Goal: Task Accomplishment & Management: Manage account settings

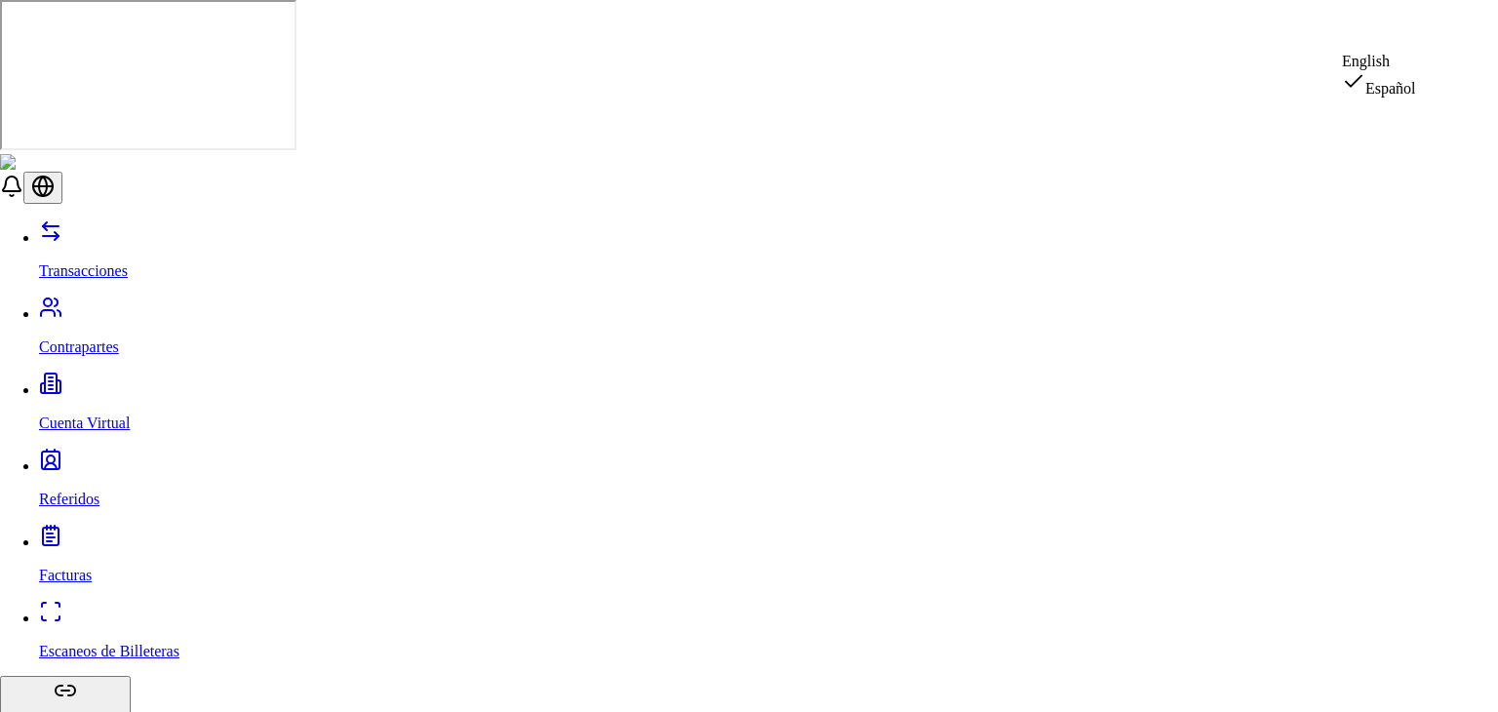
click at [1404, 70] on div "English" at bounding box center [1379, 62] width 74 height 18
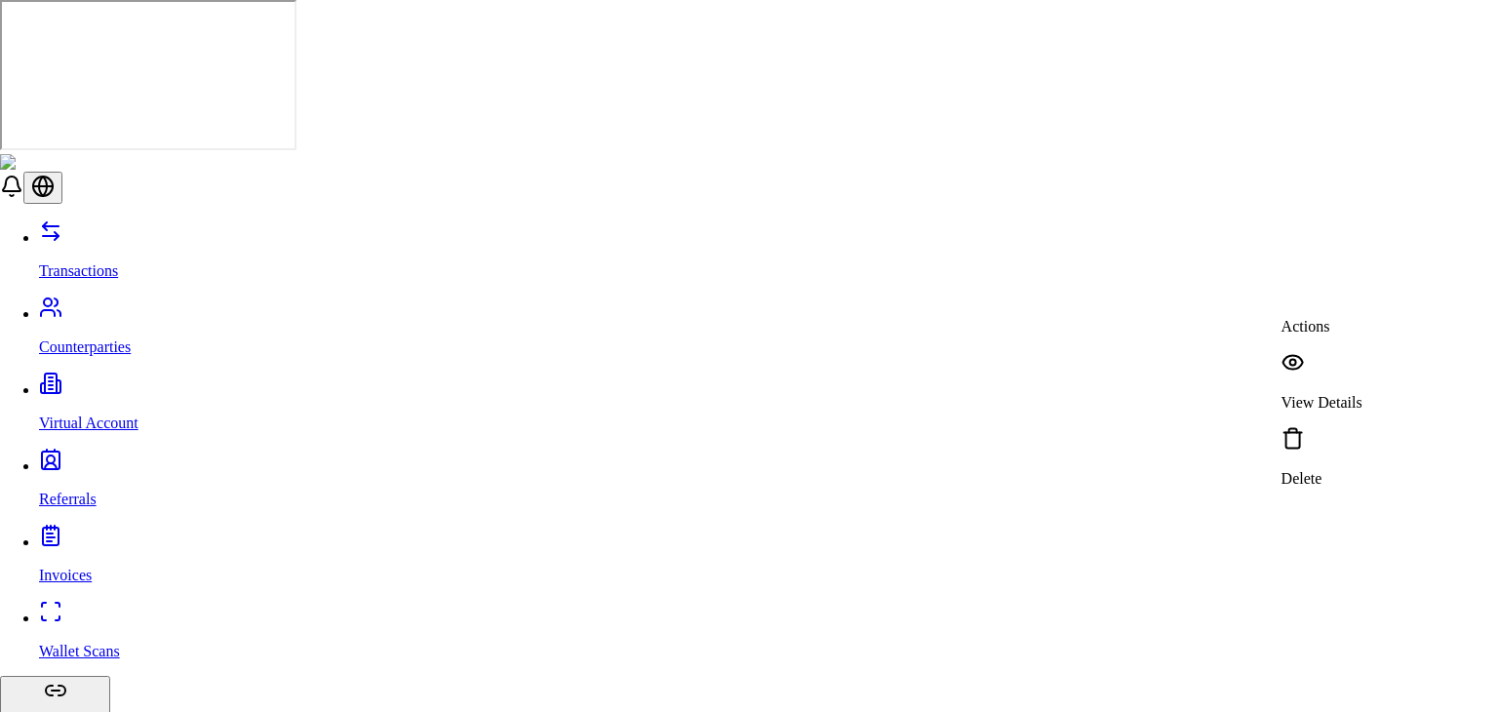
click at [1322, 352] on div "View Details" at bounding box center [1321, 381] width 81 height 60
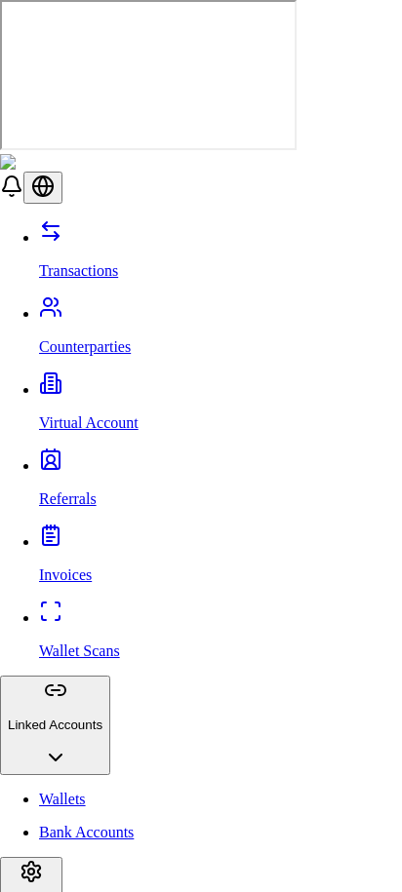
type input "*******"
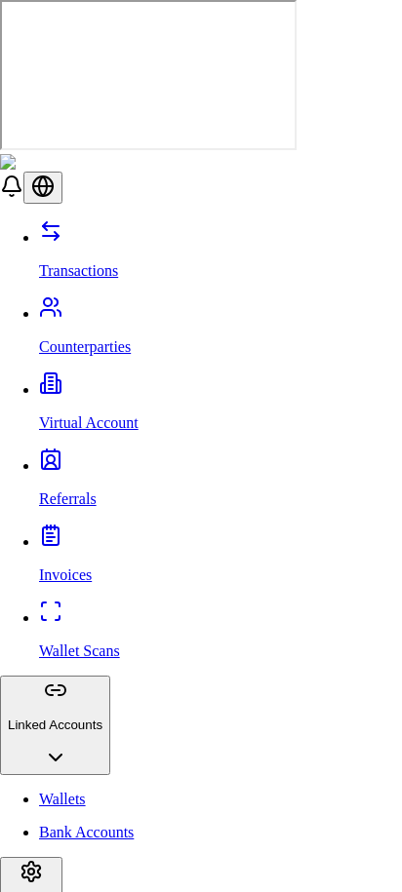
scroll to position [0, 0]
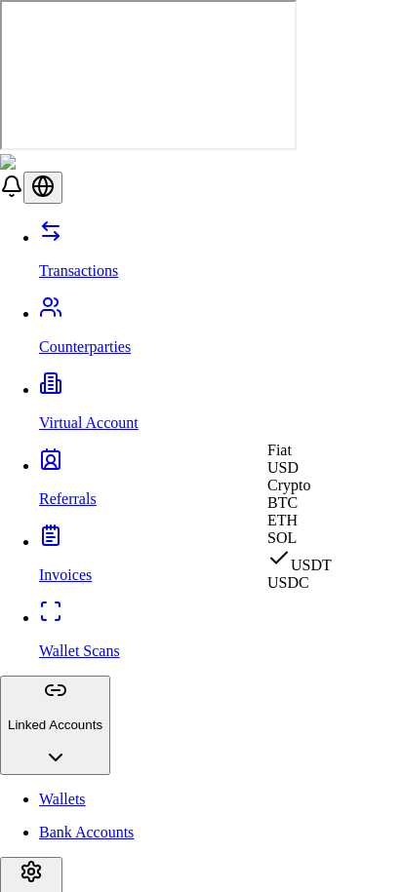
click at [292, 476] on span "USD" at bounding box center [282, 467] width 31 height 17
select select "***"
select select "****"
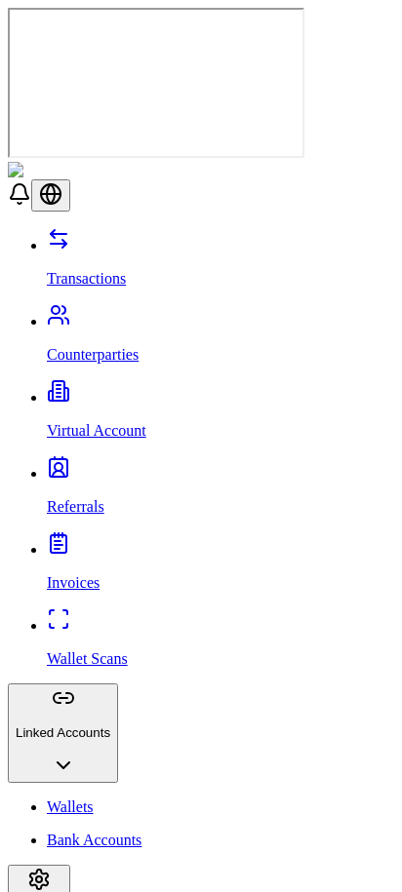
click at [129, 465] on link "Referrals" at bounding box center [220, 490] width 347 height 51
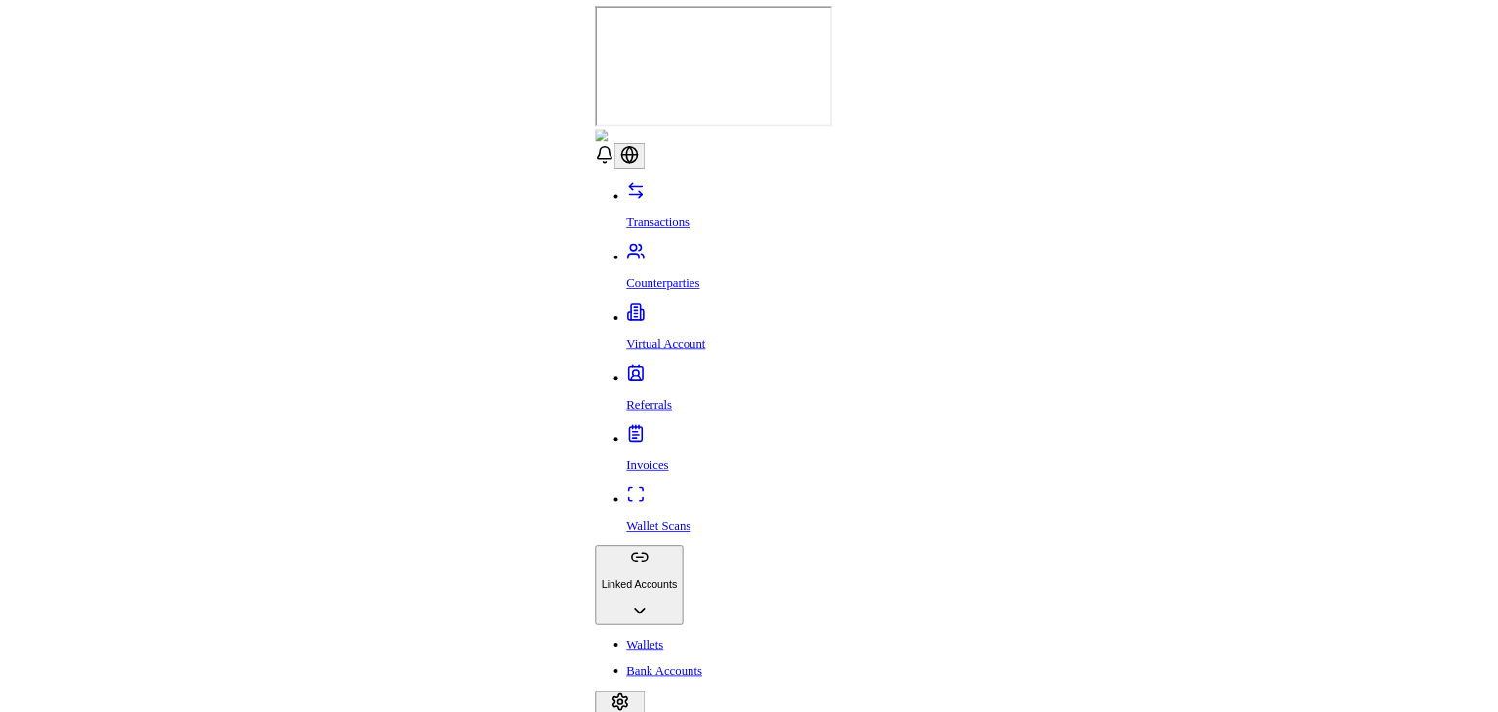
scroll to position [153, 0]
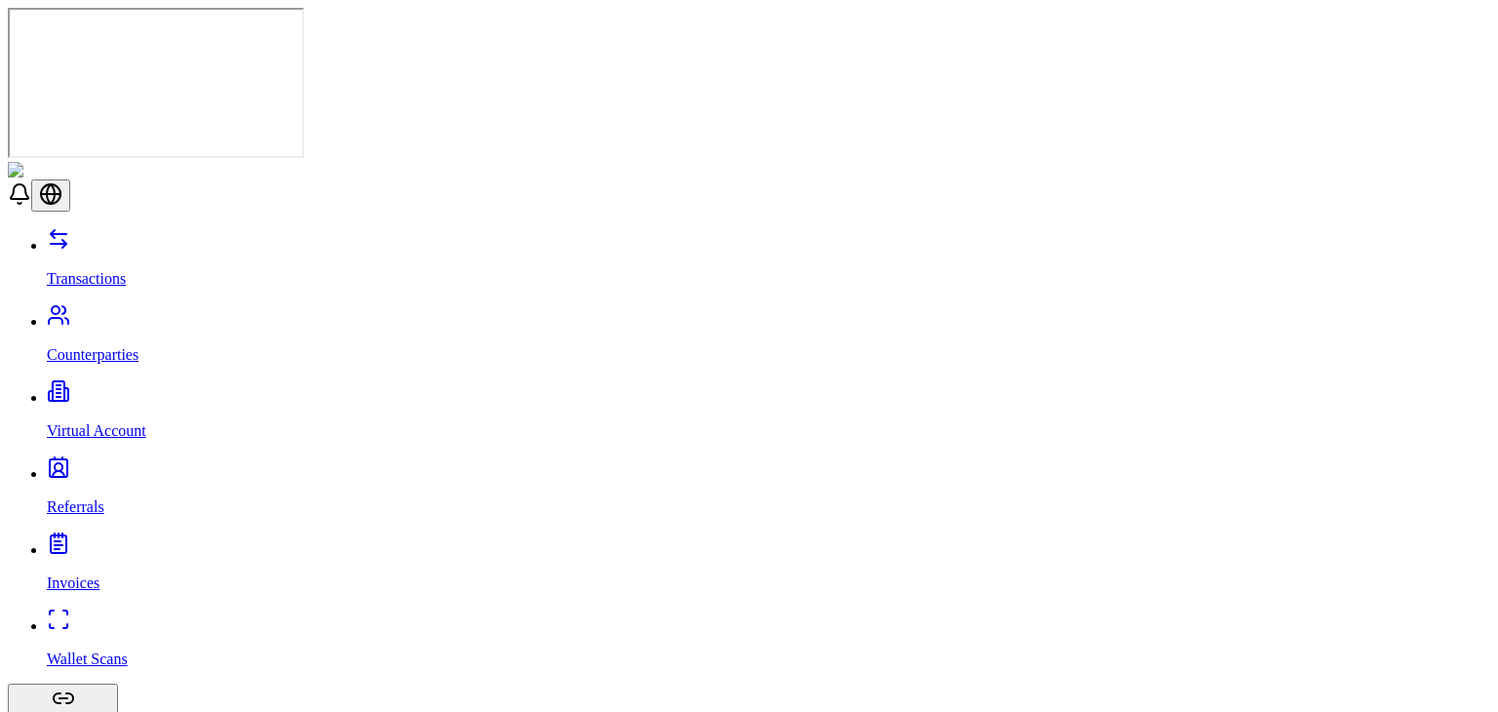
scroll to position [405, 0]
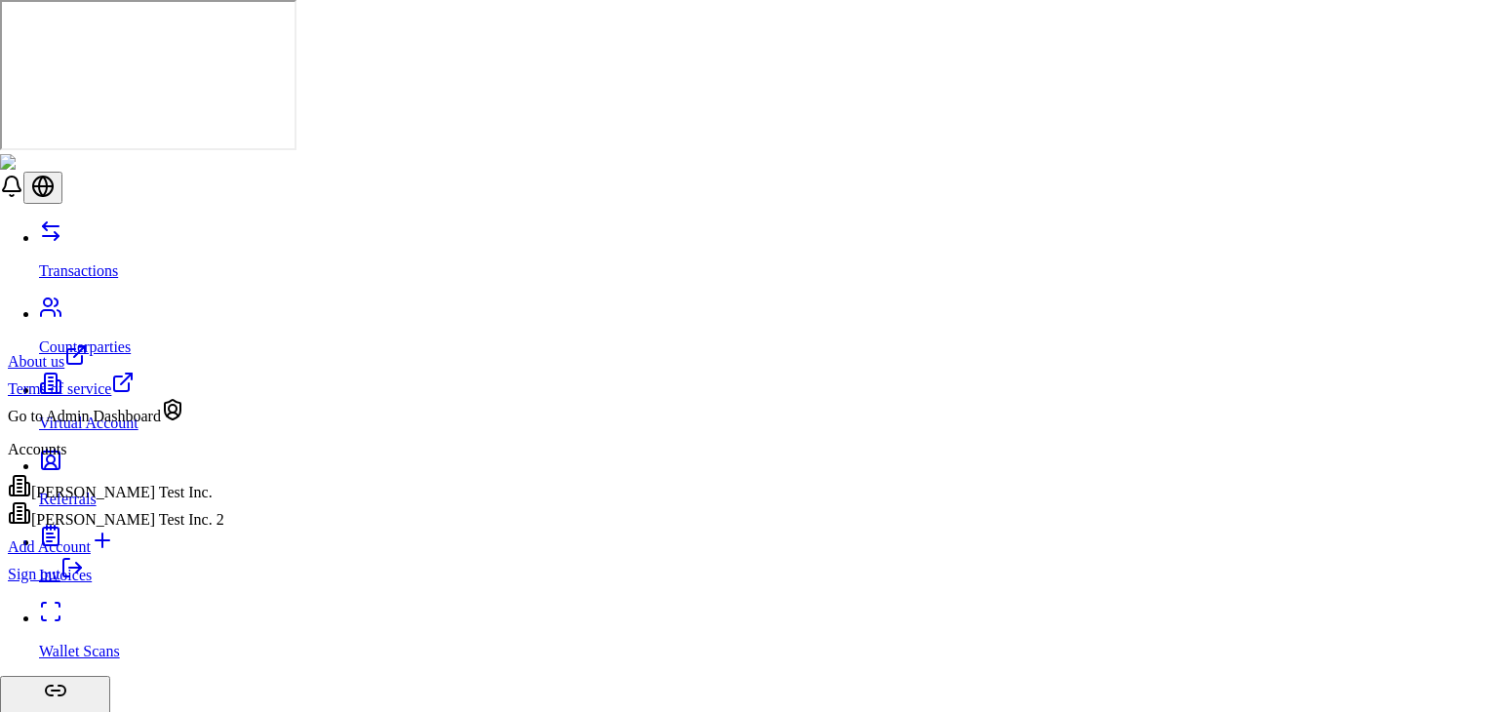
click at [84, 579] on icon at bounding box center [71, 567] width 23 height 23
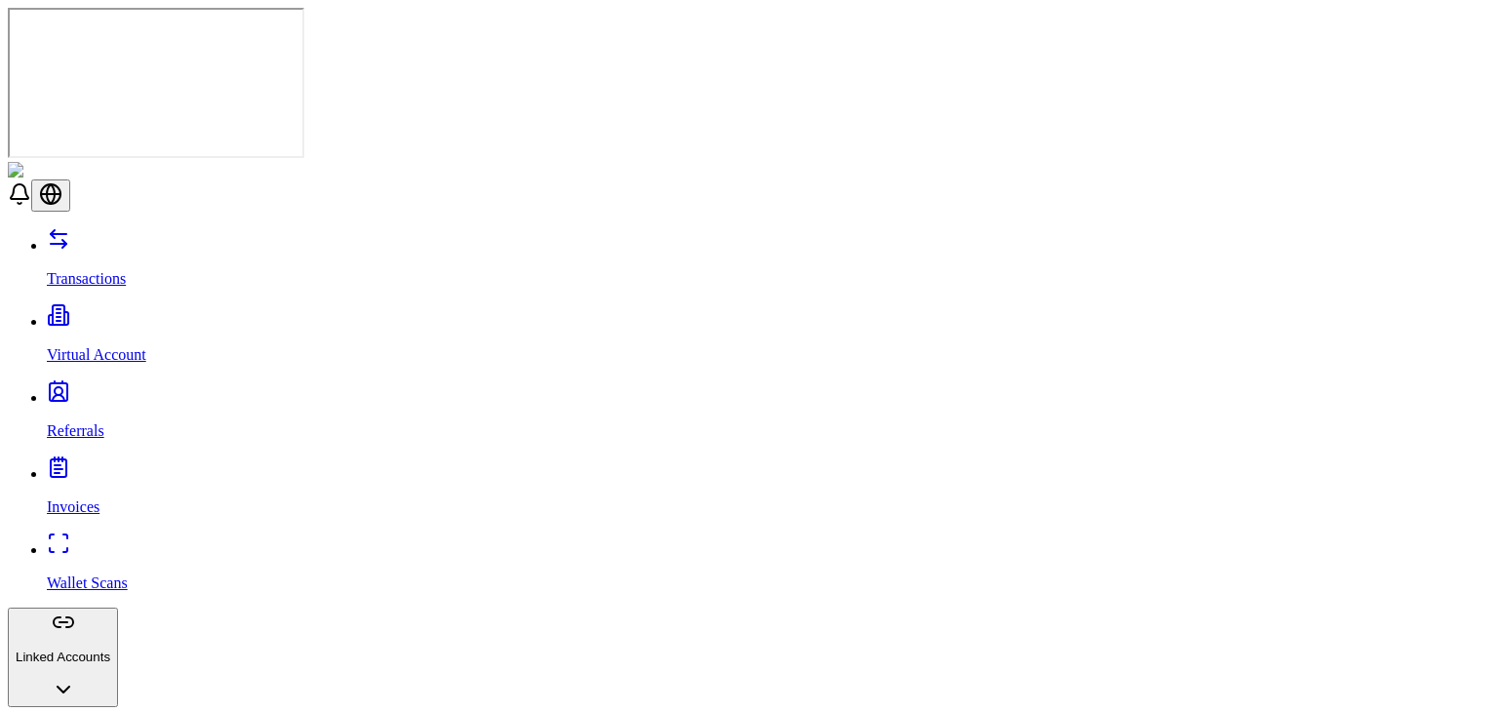
click at [130, 313] on link "Virtual Account" at bounding box center [768, 338] width 1443 height 51
click at [133, 237] on link "Transactions" at bounding box center [768, 262] width 1443 height 51
click at [109, 389] on link "Referrals" at bounding box center [768, 414] width 1443 height 51
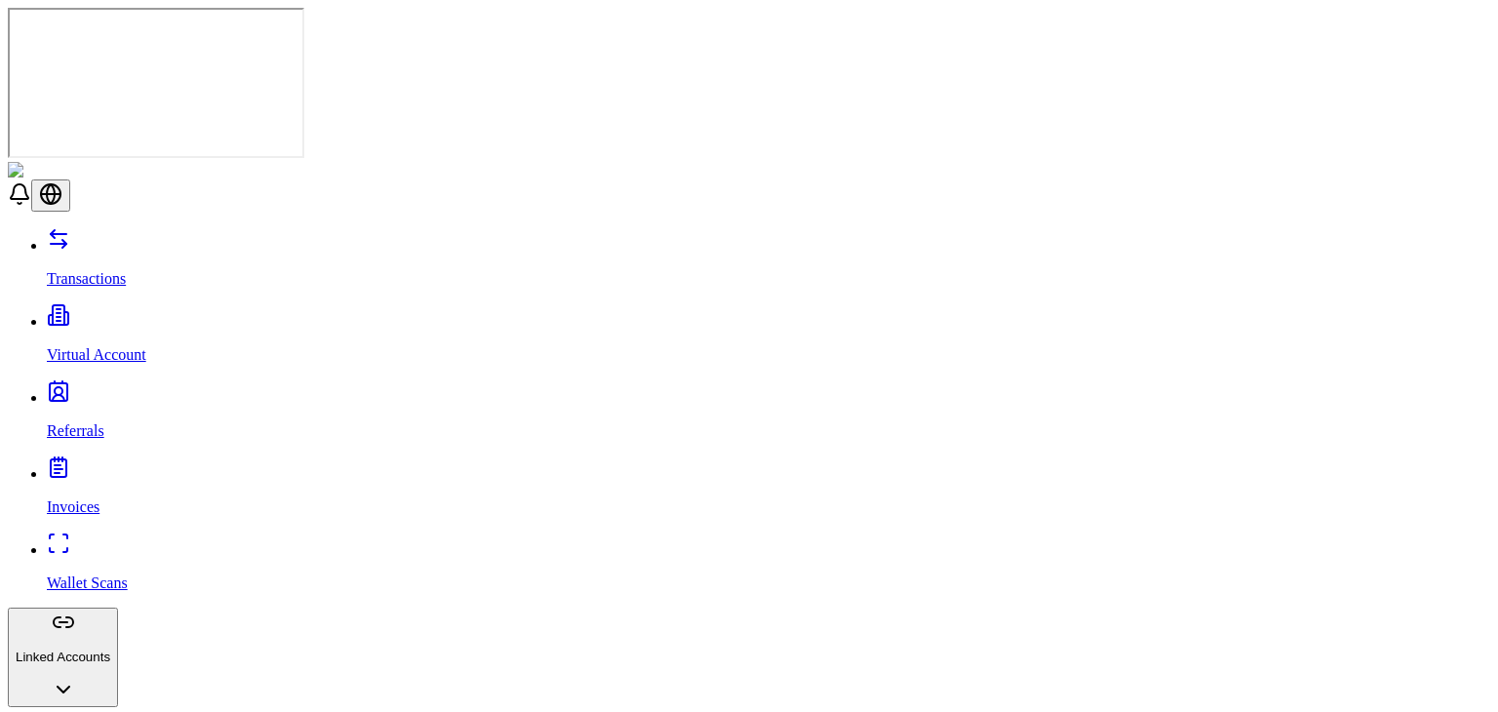
click at [141, 346] on p "Virtual Account" at bounding box center [768, 355] width 1443 height 18
click at [134, 389] on link "Referrals" at bounding box center [768, 414] width 1443 height 51
drag, startPoint x: 277, startPoint y: 344, endPoint x: 637, endPoint y: 231, distance: 377.2
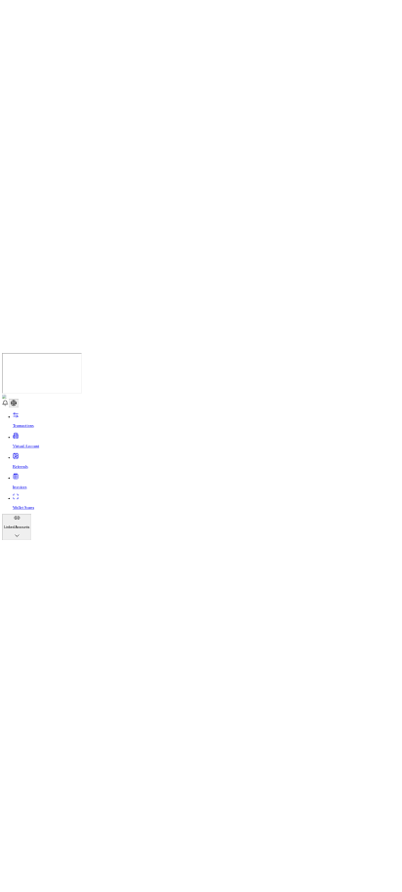
scroll to position [406, 0]
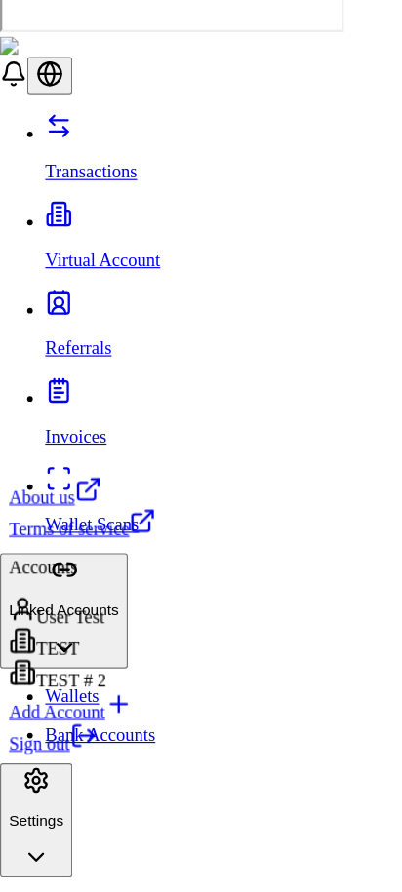
scroll to position [0, 0]
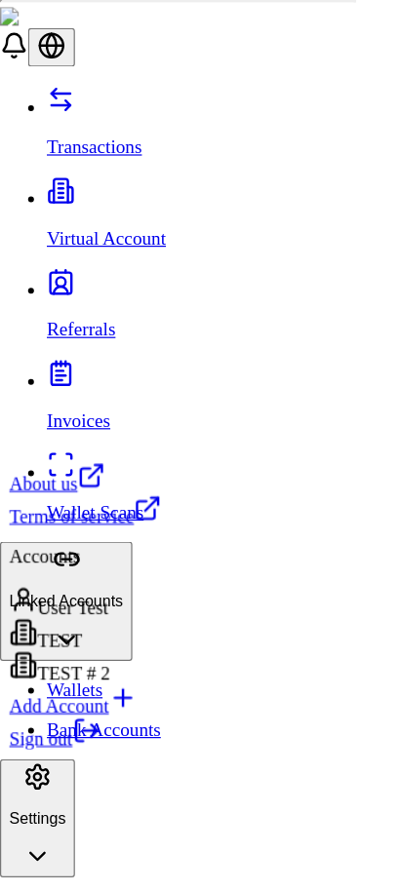
click at [61, 711] on link "Sign out" at bounding box center [46, 764] width 76 height 17
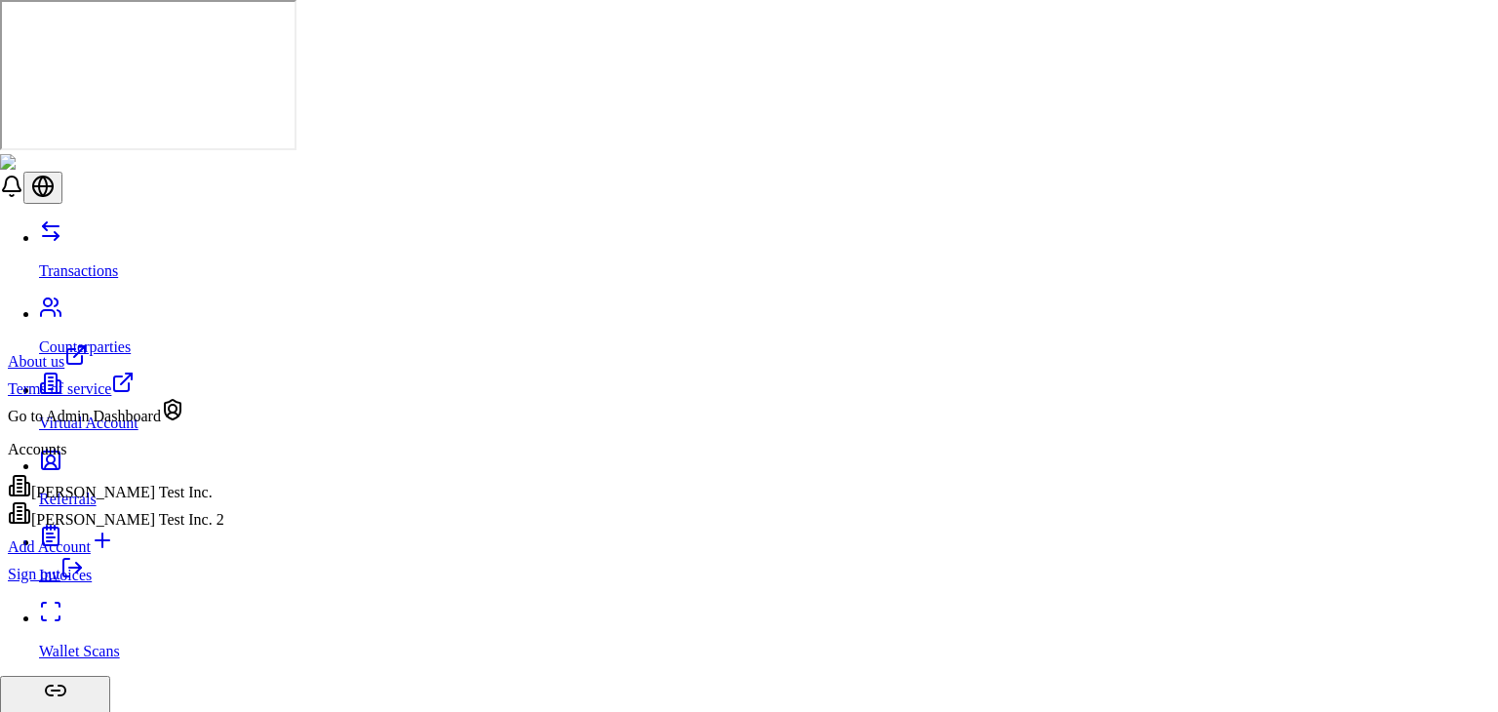
click at [156, 529] on div "[PERSON_NAME] Test Inc. 2" at bounding box center [116, 514] width 216 height 27
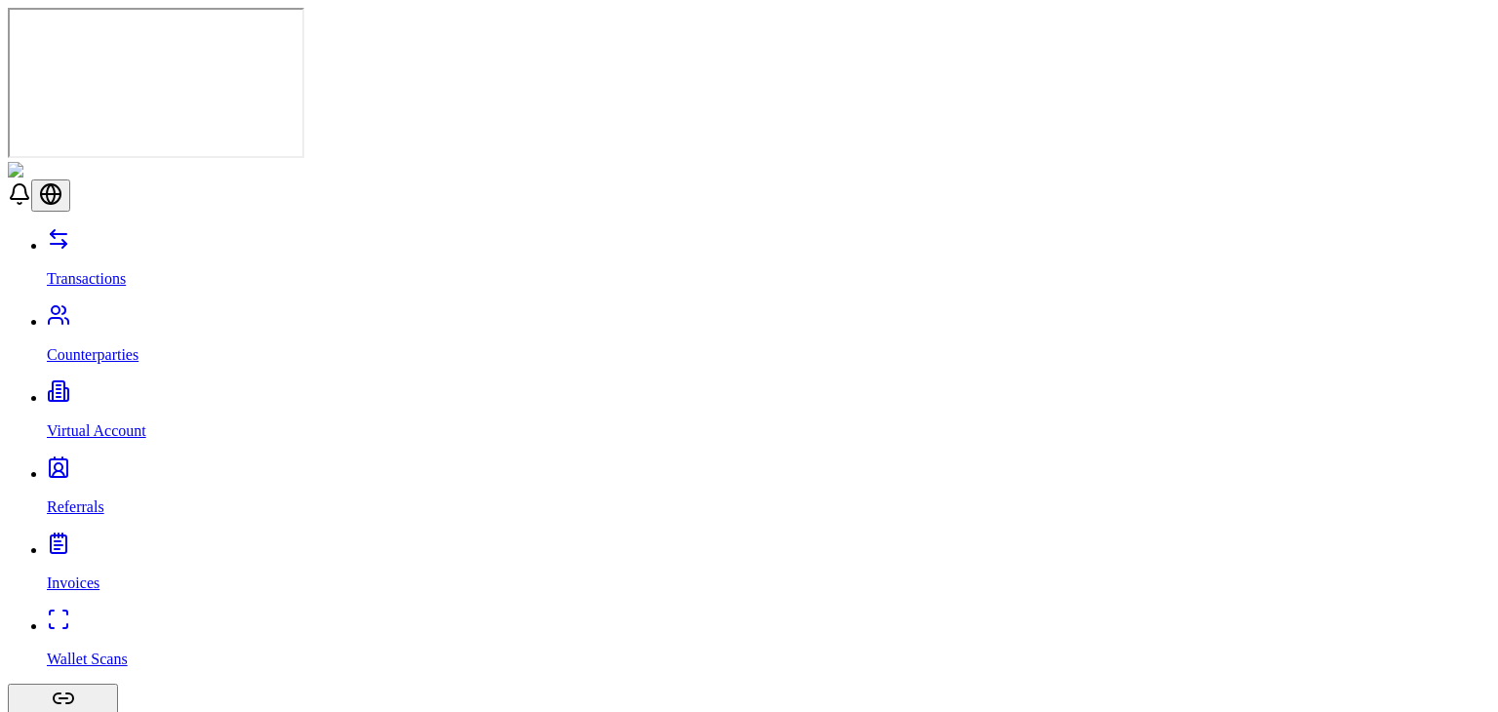
click at [139, 422] on p "Virtual Account" at bounding box center [768, 431] width 1443 height 18
click at [123, 237] on link "Transactions" at bounding box center [768, 262] width 1443 height 51
click at [117, 422] on p "Virtual Account" at bounding box center [768, 431] width 1443 height 18
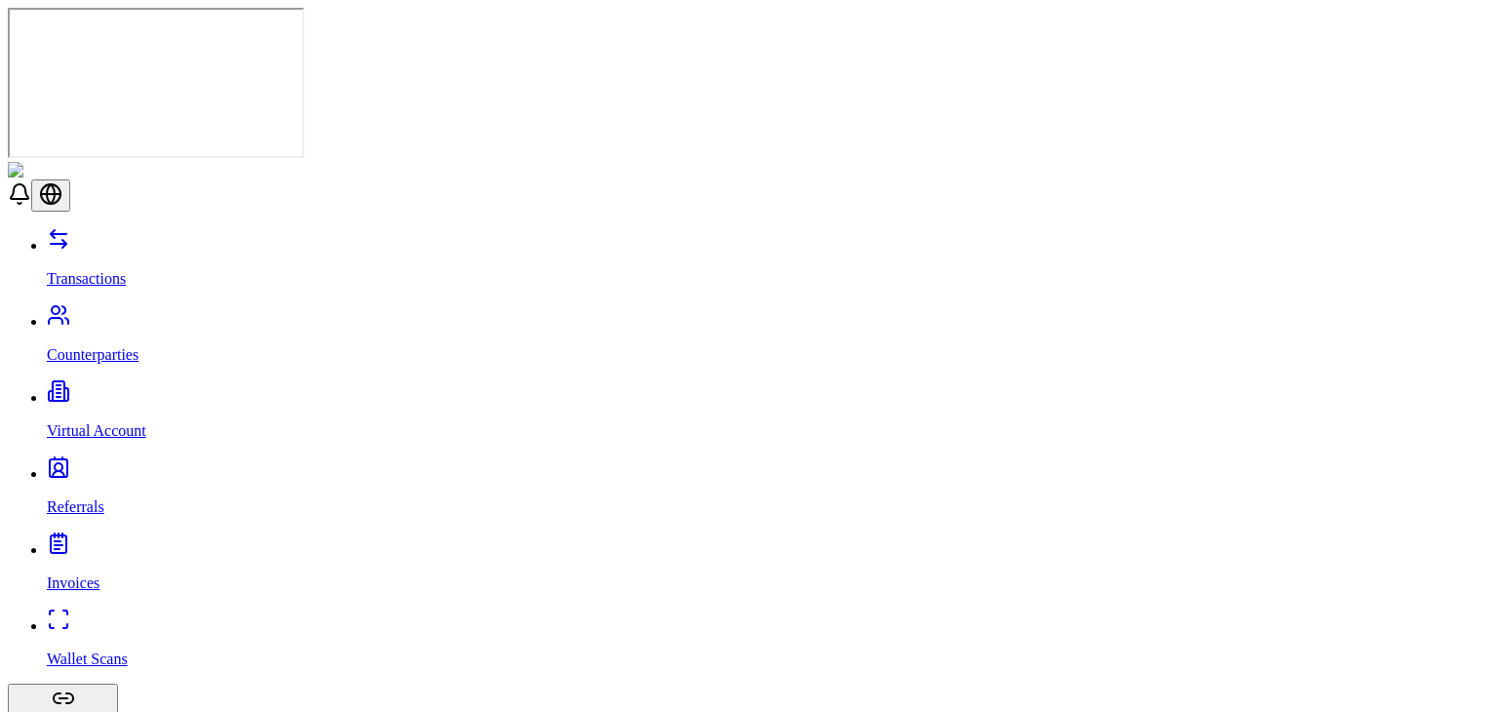
click at [108, 389] on link "Virtual Account" at bounding box center [768, 414] width 1443 height 51
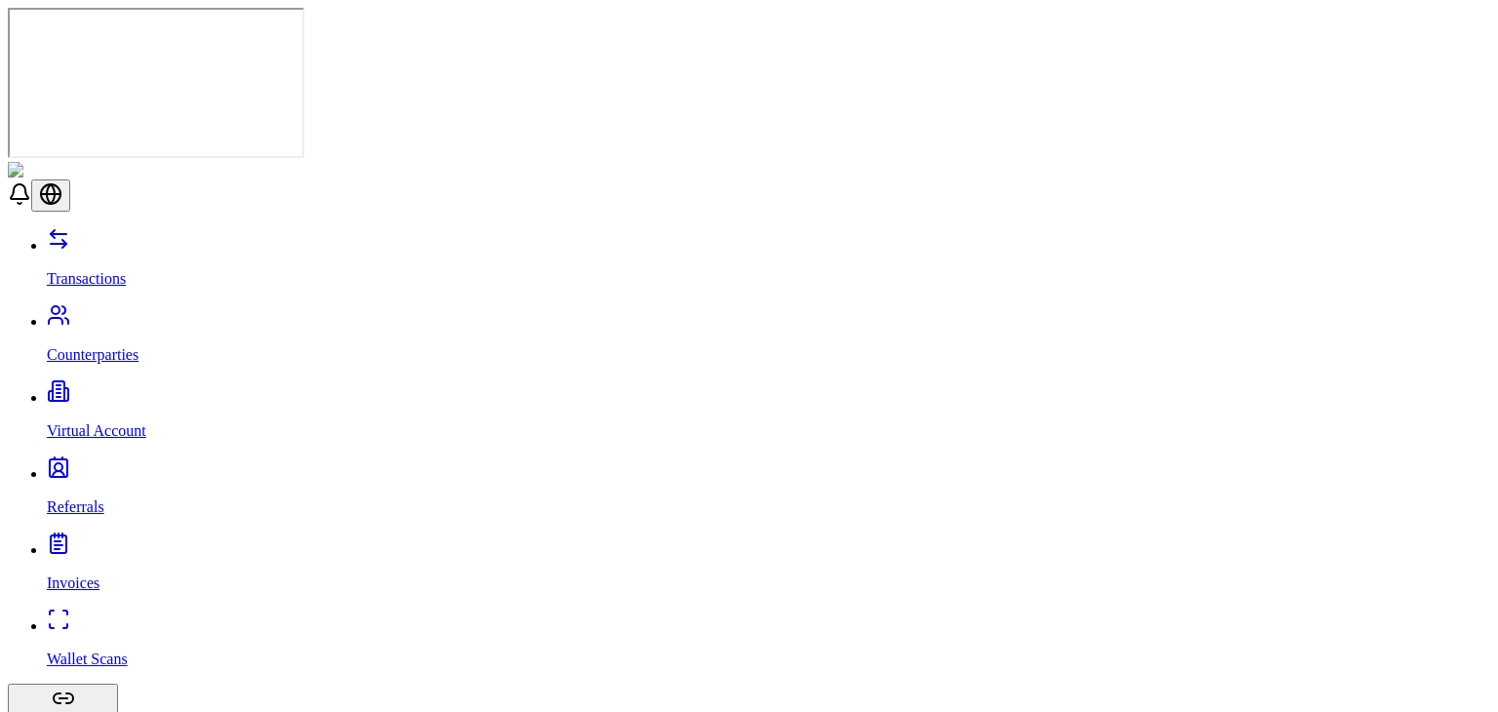
click at [120, 465] on link "Referrals" at bounding box center [768, 490] width 1443 height 51
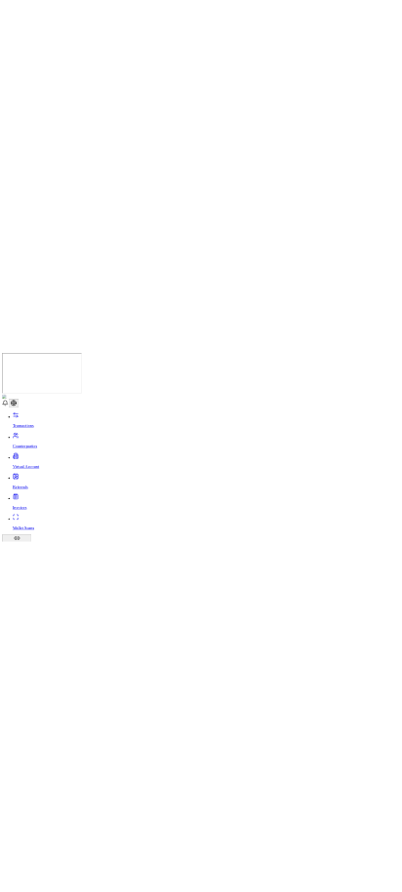
scroll to position [319, 0]
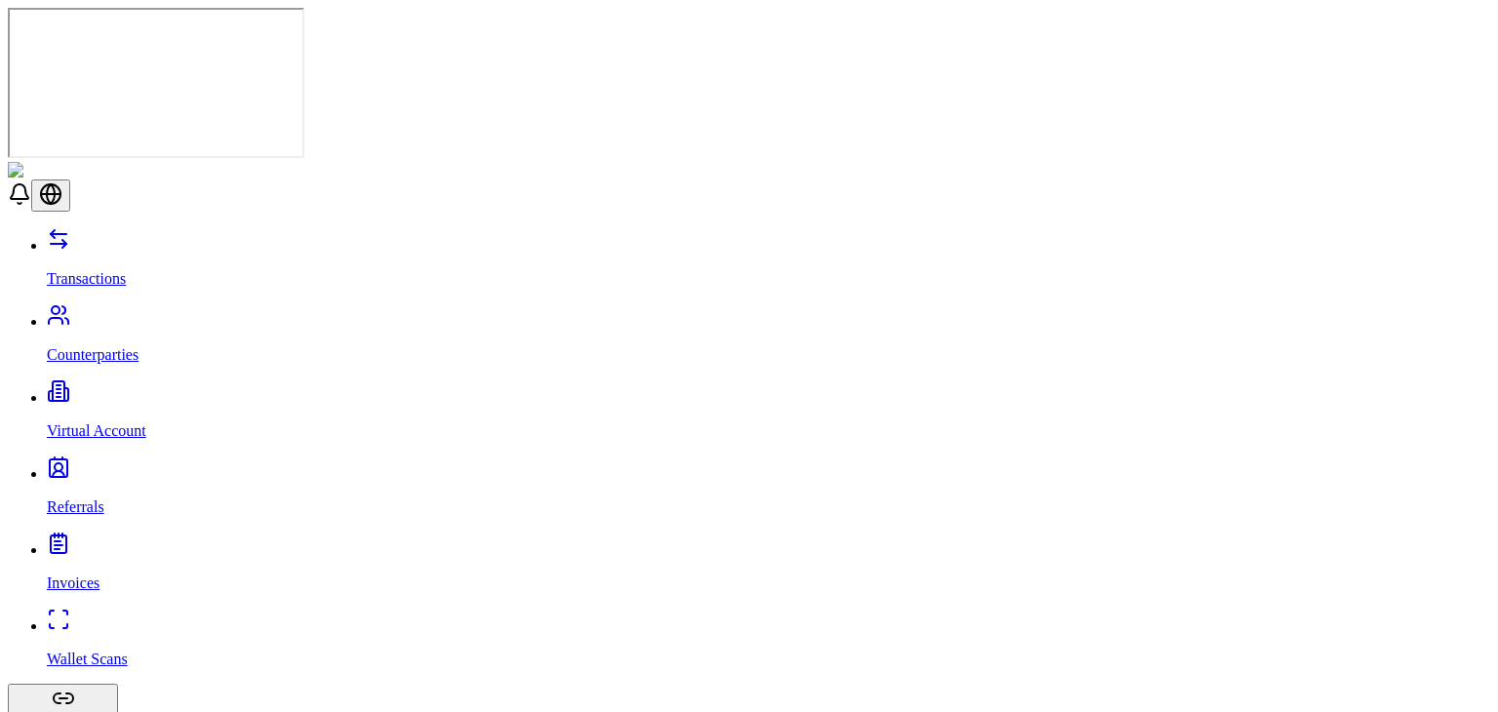
click at [119, 270] on p "Transactions" at bounding box center [768, 279] width 1443 height 18
click at [121, 422] on p "Virtual Account" at bounding box center [768, 431] width 1443 height 18
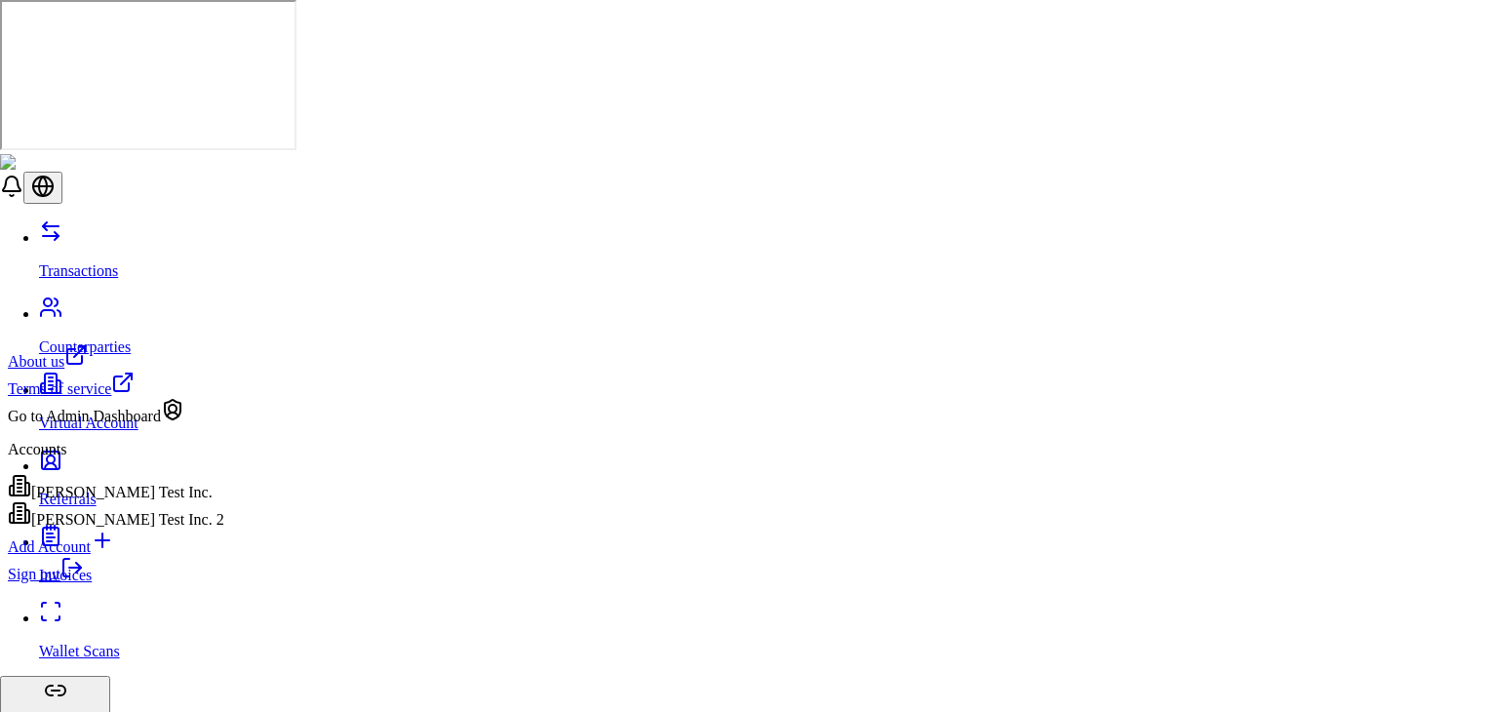
click at [186, 501] on div "[PERSON_NAME] Test Inc." at bounding box center [116, 487] width 216 height 27
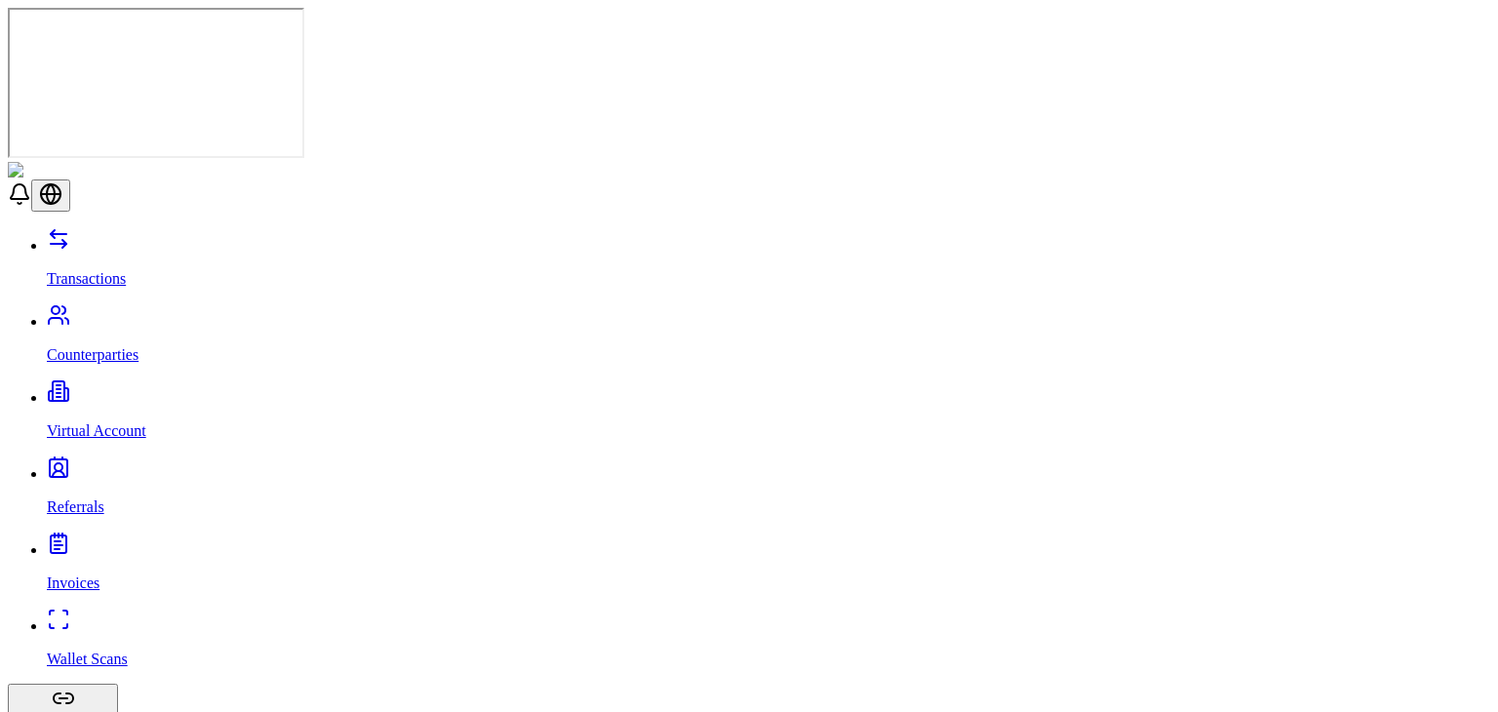
click at [72, 270] on p "Transactions" at bounding box center [768, 279] width 1443 height 18
click at [82, 313] on link "Counterparties" at bounding box center [768, 338] width 1443 height 51
click at [86, 389] on link "Virtual Account" at bounding box center [768, 414] width 1443 height 51
click at [88, 498] on p "Referrals" at bounding box center [768, 507] width 1443 height 18
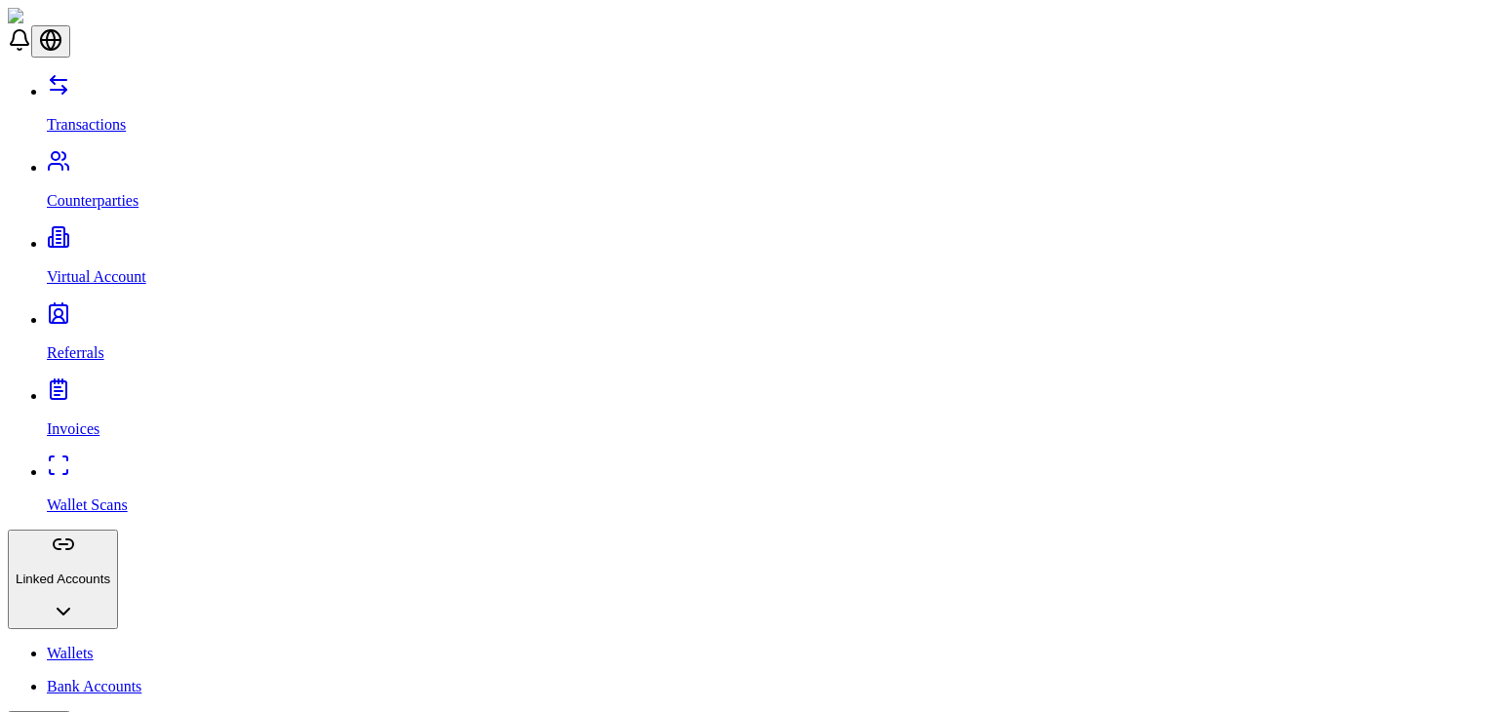
click at [78, 116] on p "Transactions" at bounding box center [768, 125] width 1443 height 18
click at [85, 159] on link "Counterparties" at bounding box center [768, 184] width 1443 height 51
click at [88, 268] on p "Virtual Account" at bounding box center [768, 277] width 1443 height 18
click at [82, 311] on link "Referrals" at bounding box center [768, 336] width 1443 height 51
click at [85, 420] on p "Invoices" at bounding box center [768, 429] width 1443 height 18
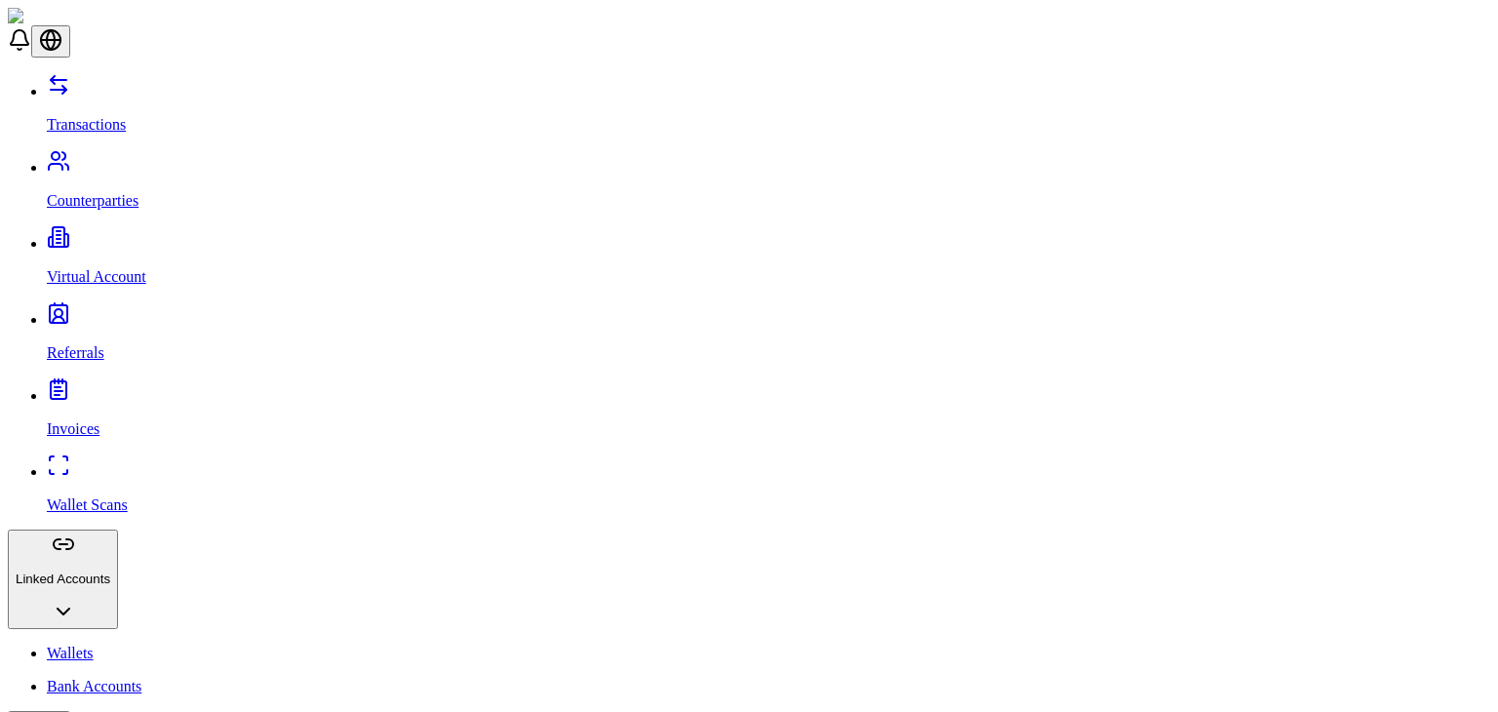
click at [134, 83] on link "Transactions" at bounding box center [768, 108] width 1443 height 51
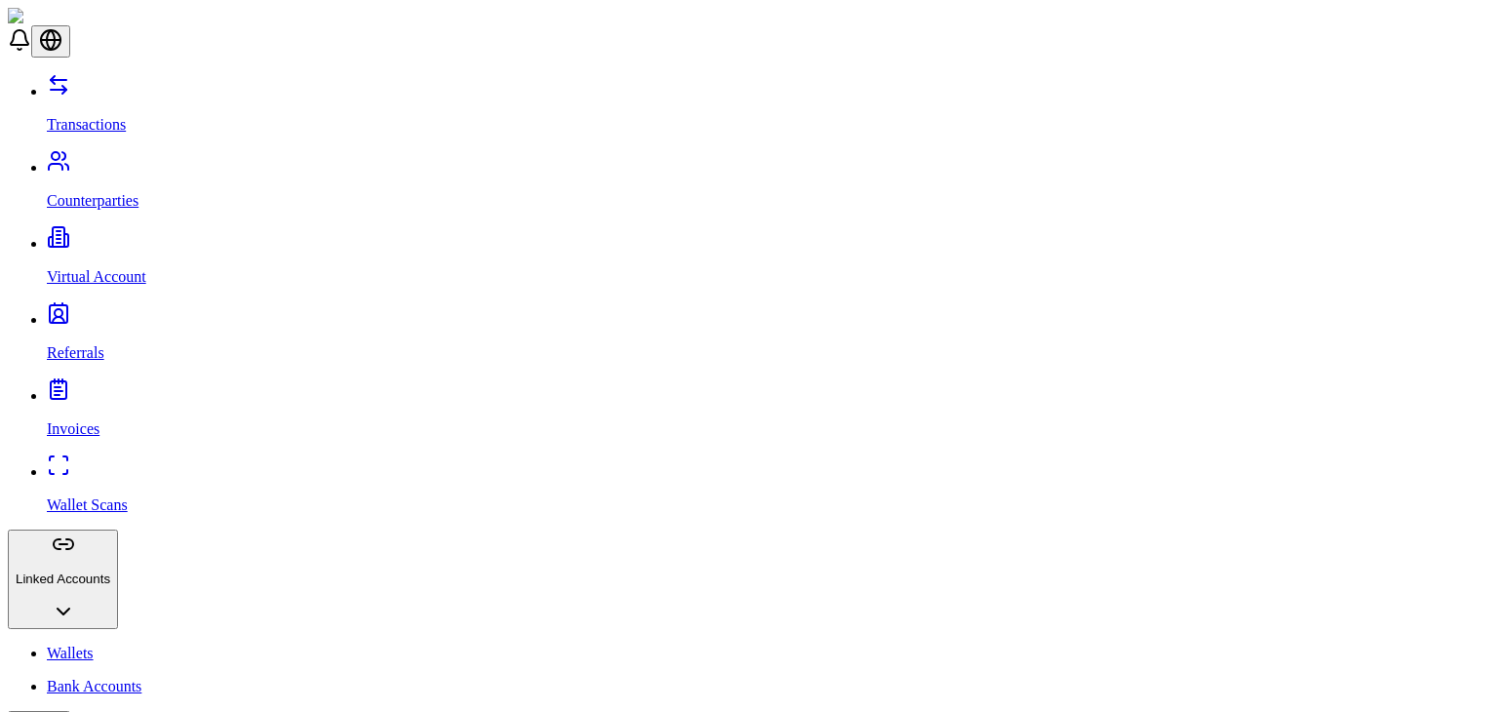
click at [140, 192] on p "Counterparties" at bounding box center [768, 201] width 1443 height 18
click at [127, 116] on p "Transactions" at bounding box center [768, 125] width 1443 height 18
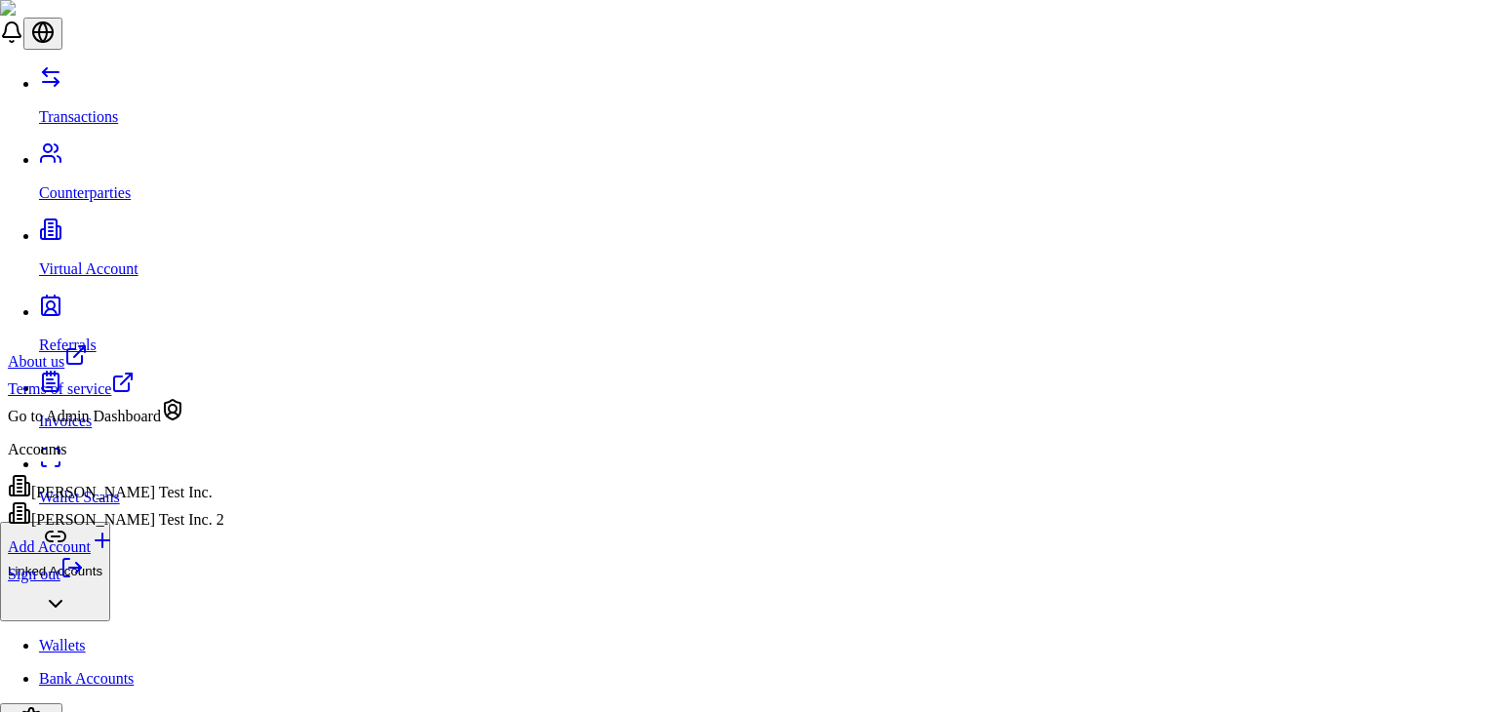
click at [69, 576] on icon at bounding box center [66, 568] width 6 height 18
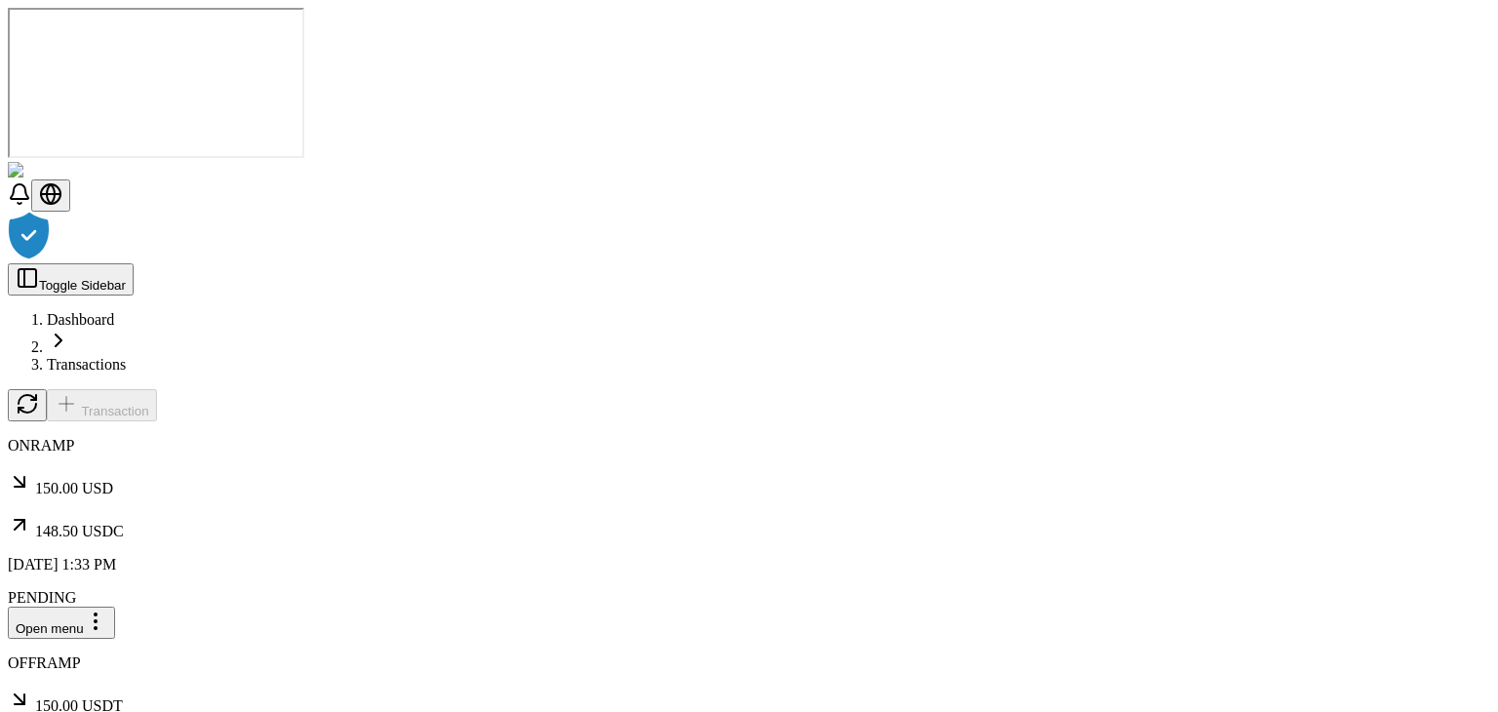
click at [1050, 212] on div at bounding box center [749, 238] width 1482 height 52
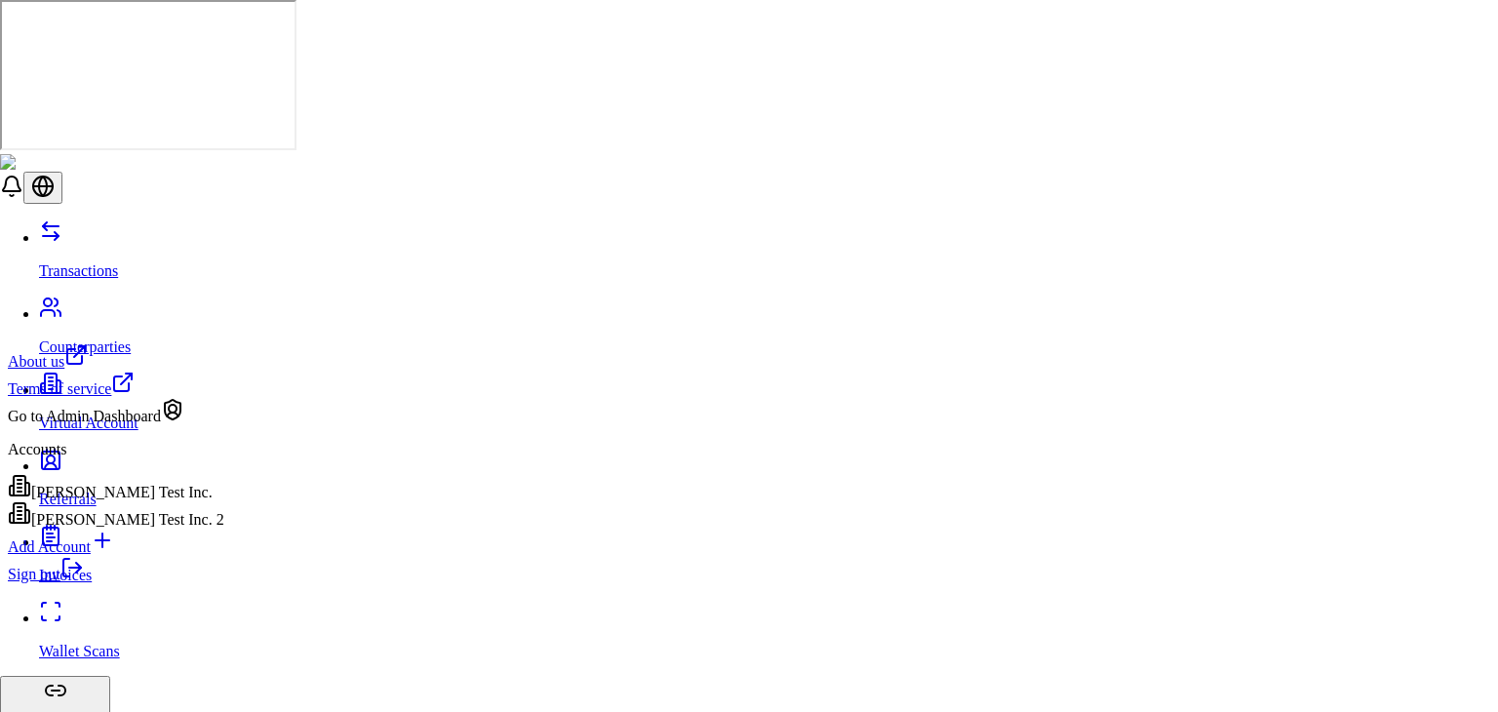
click at [172, 425] on div "Go to Admin Dashboard" at bounding box center [116, 411] width 216 height 27
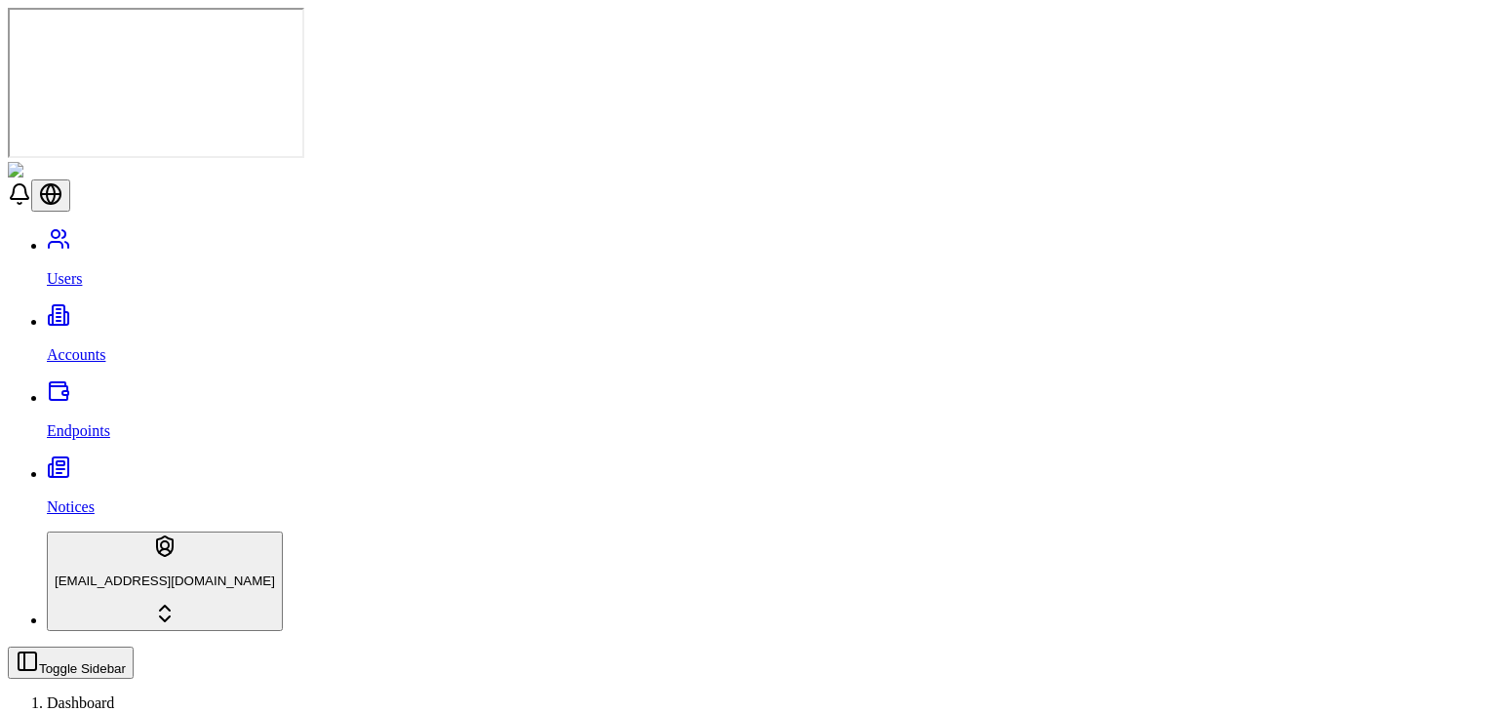
click at [50, 346] on p "Accounts" at bounding box center [768, 355] width 1443 height 18
click at [530, 260] on div "Suggestions" at bounding box center [592, 246] width 162 height 27
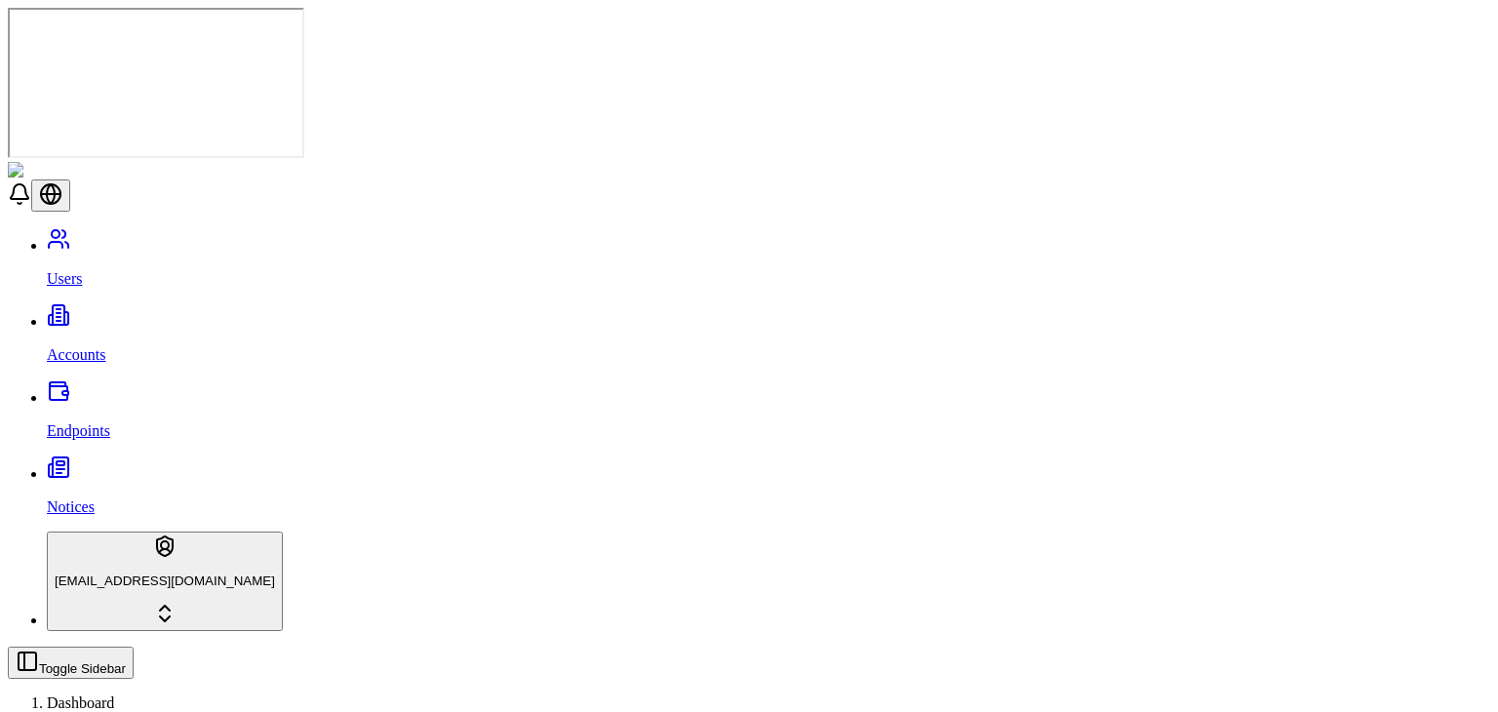
click at [566, 305] on span "BUSINESS" at bounding box center [548, 313] width 74 height 17
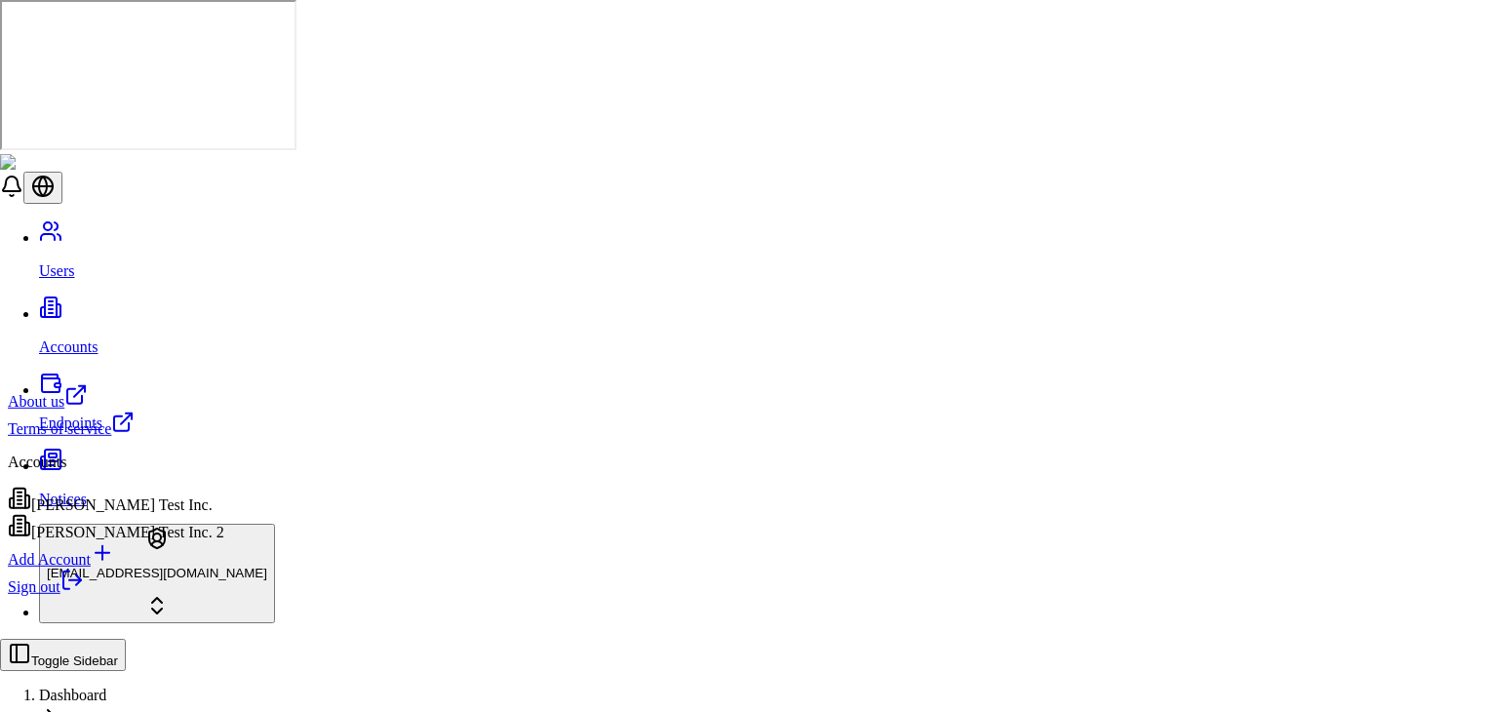
click at [174, 684] on html "Users Accounts Endpoints Notices stagingbrandon@gmail.com Toggle Sidebar Dashbo…" at bounding box center [749, 649] width 1498 height 1298
click at [164, 513] on div "Brandon Test Inc." at bounding box center [116, 500] width 216 height 27
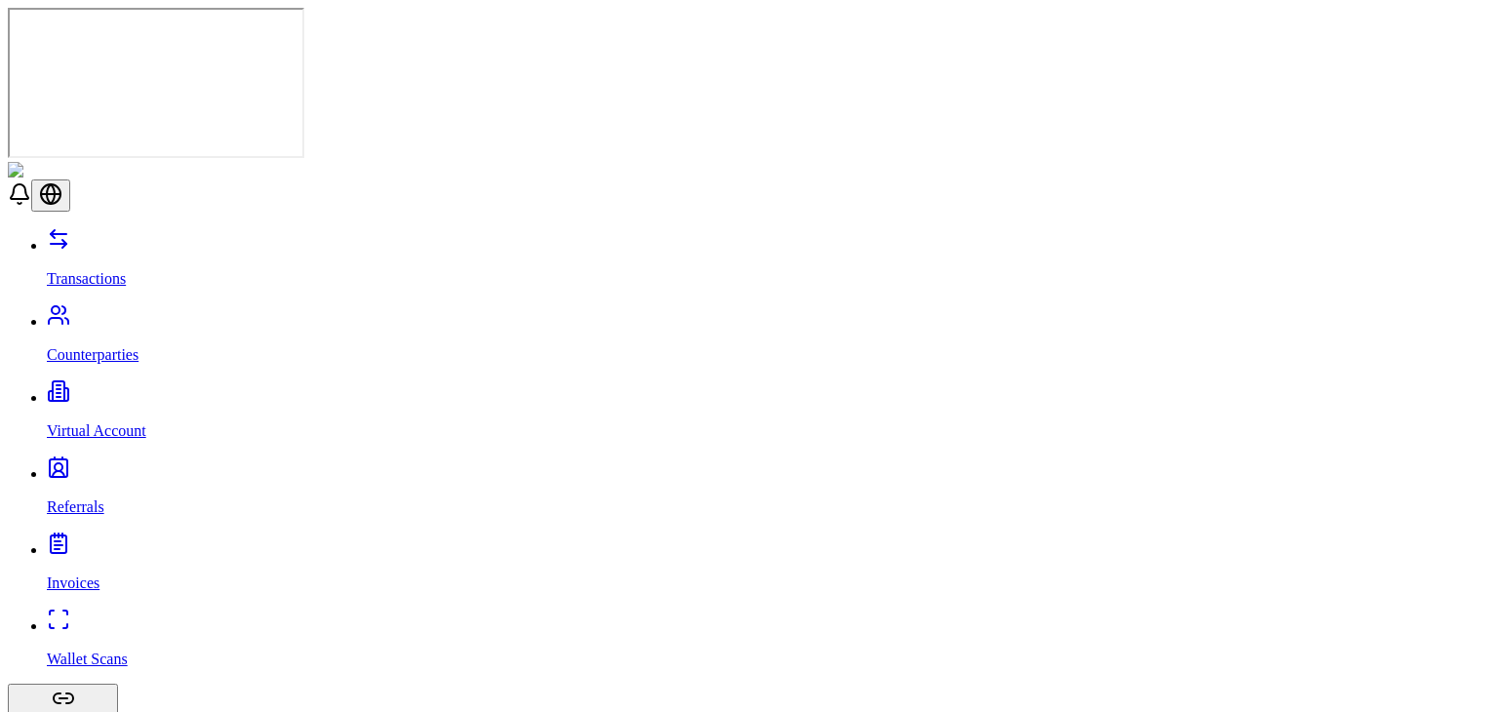
click at [121, 313] on link "Counterparties" at bounding box center [768, 338] width 1443 height 51
click at [96, 498] on p "Referrals" at bounding box center [768, 507] width 1443 height 18
click at [88, 574] on p "Invoices" at bounding box center [768, 583] width 1443 height 18
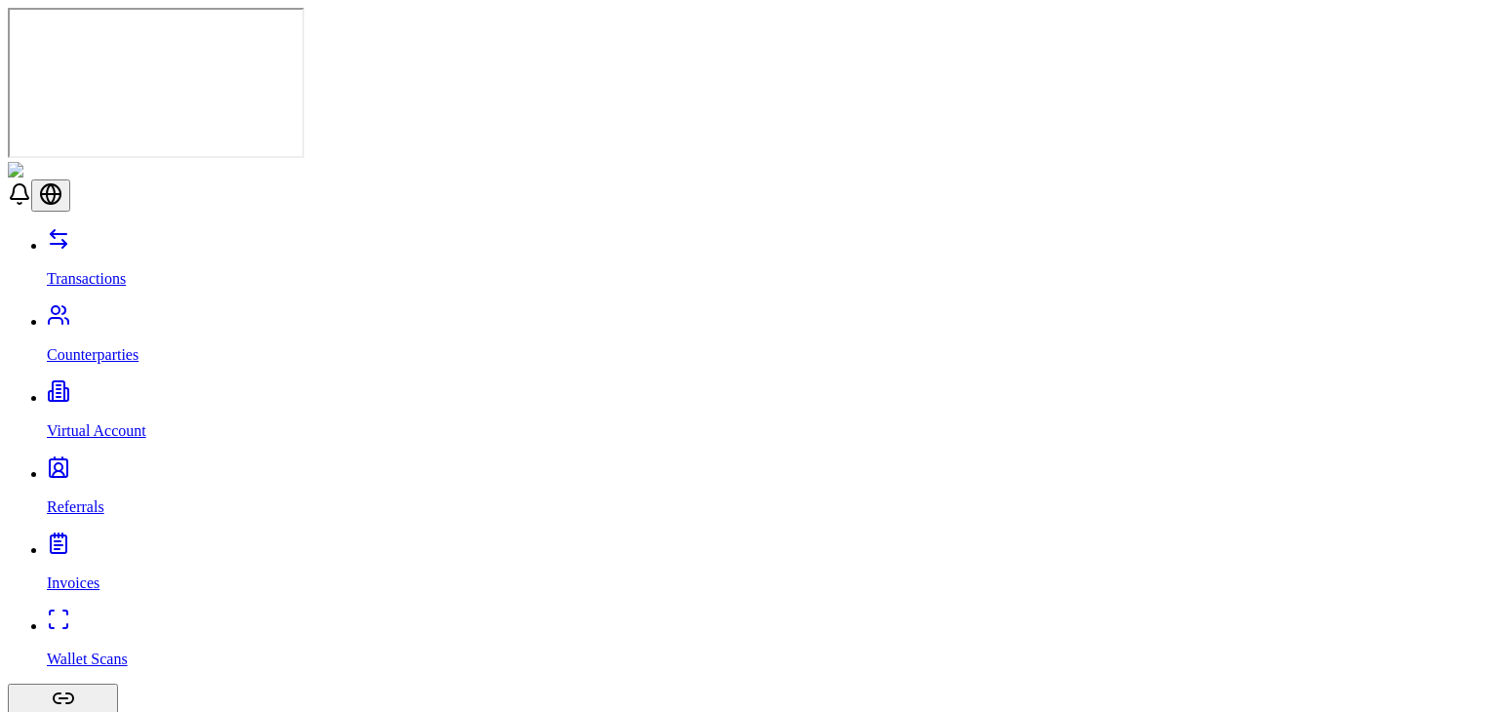
scroll to position [25, 0]
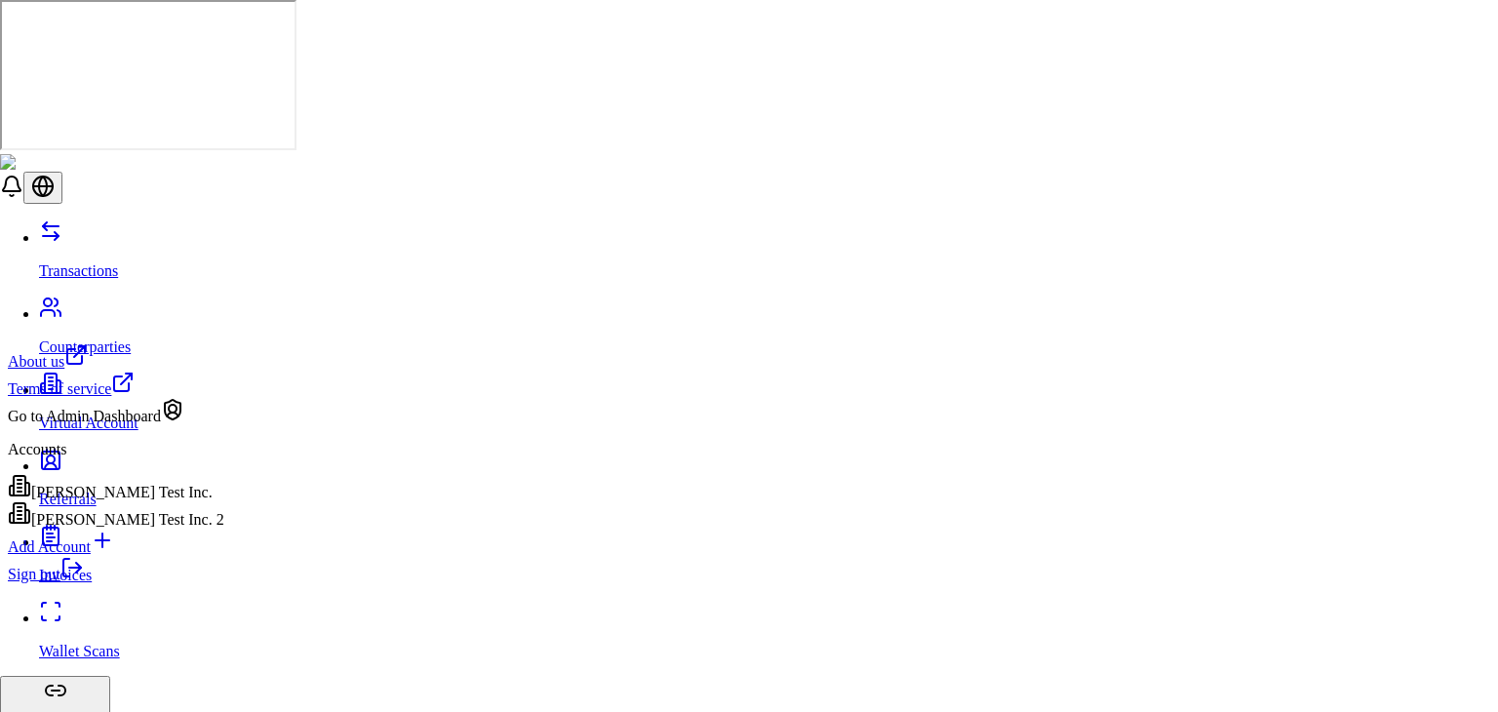
click at [155, 529] on div "Brandon Test Inc. 2" at bounding box center [116, 514] width 216 height 27
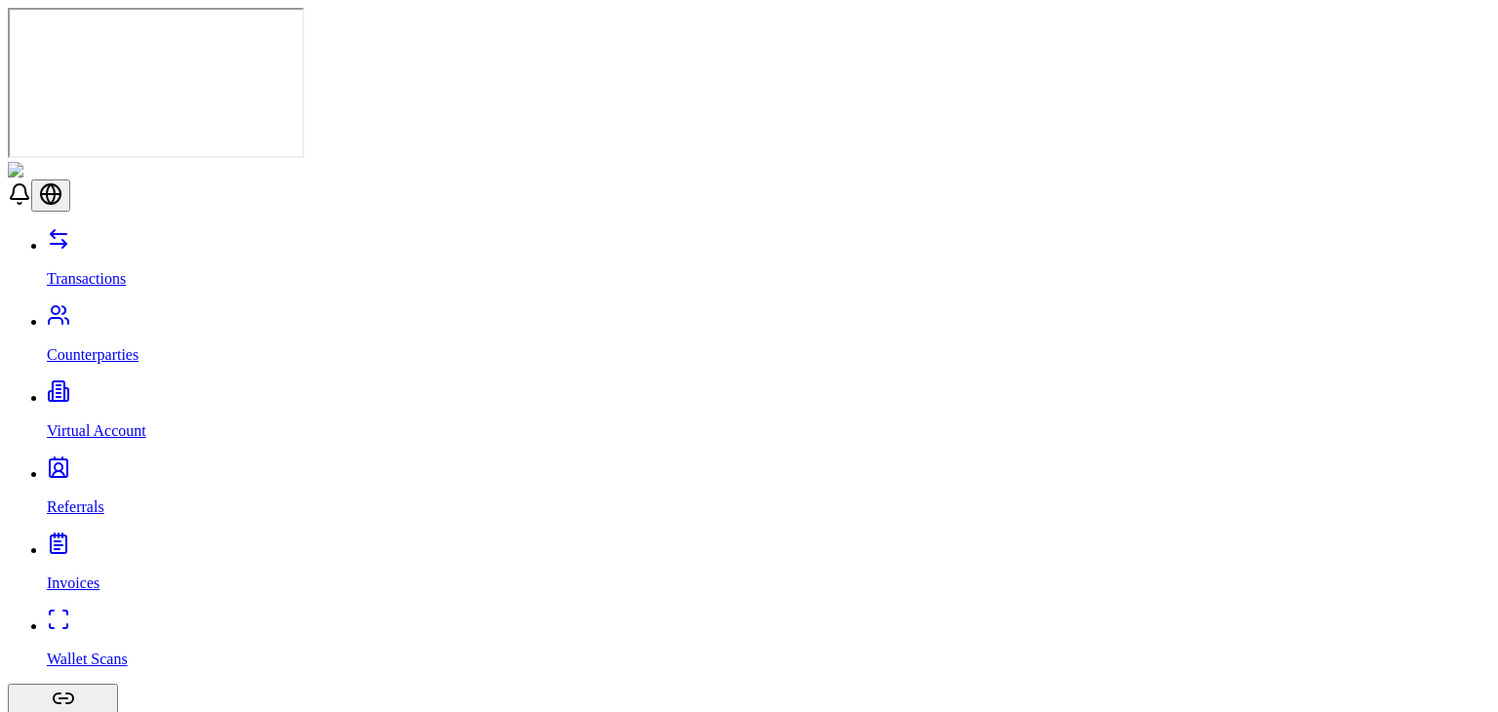
click at [116, 422] on p "Virtual Account" at bounding box center [768, 431] width 1443 height 18
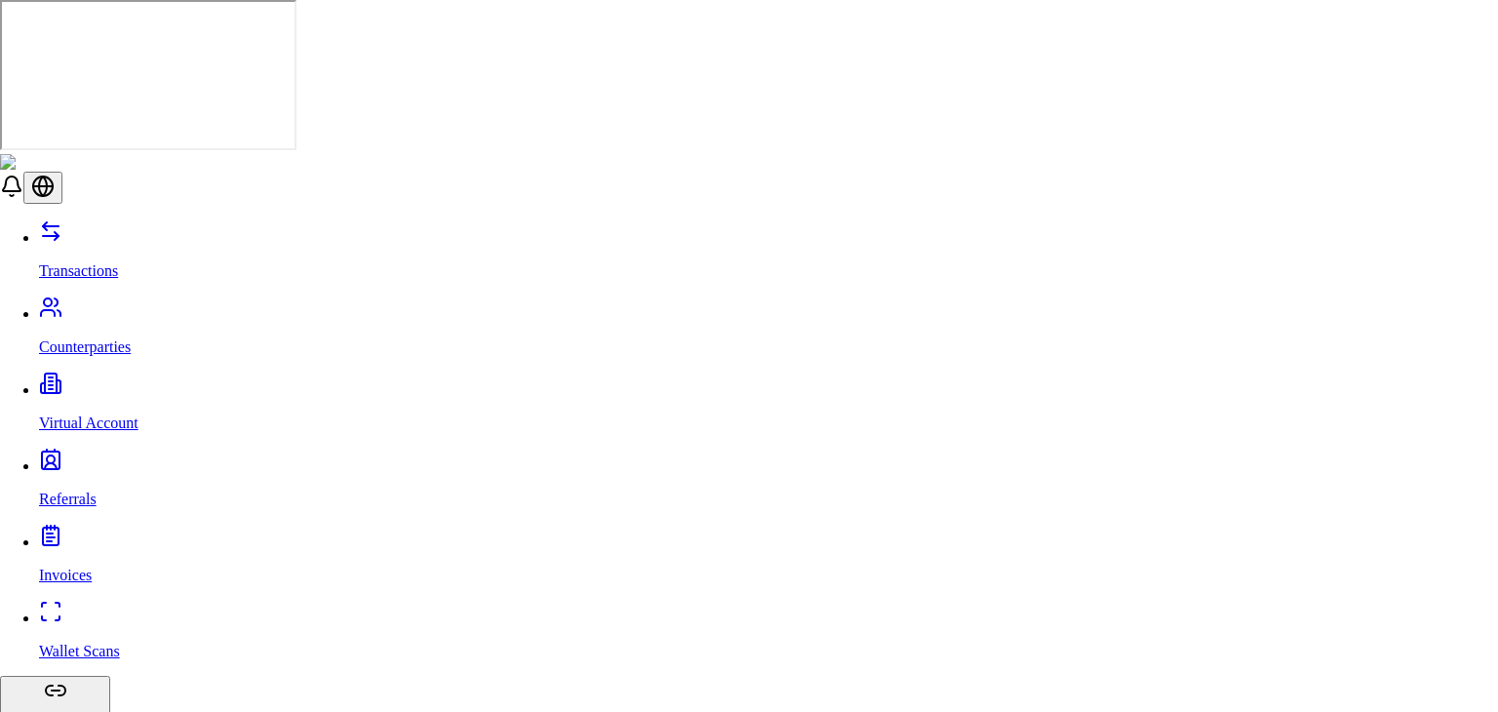
drag, startPoint x: 647, startPoint y: 485, endPoint x: 702, endPoint y: 483, distance: 55.6
copy span "Remaining"
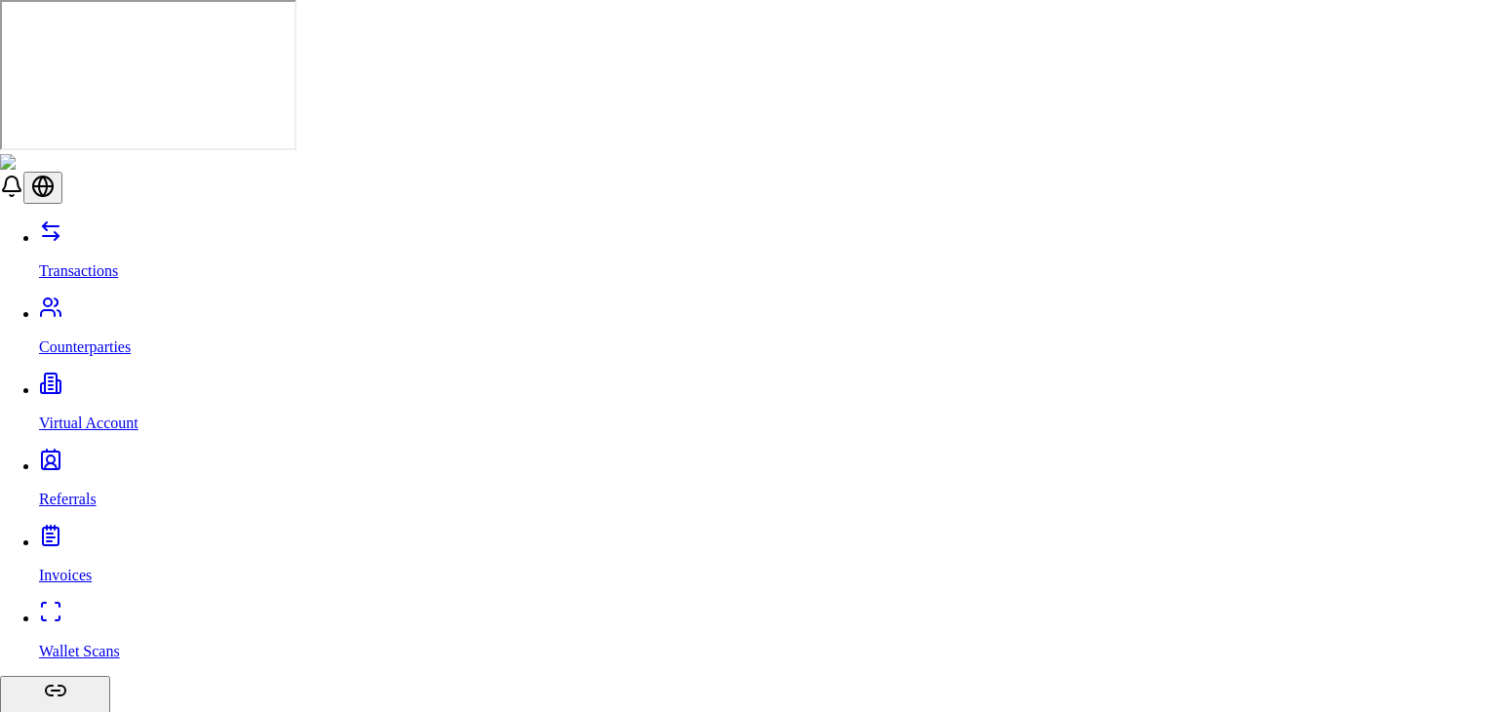
type input "**"
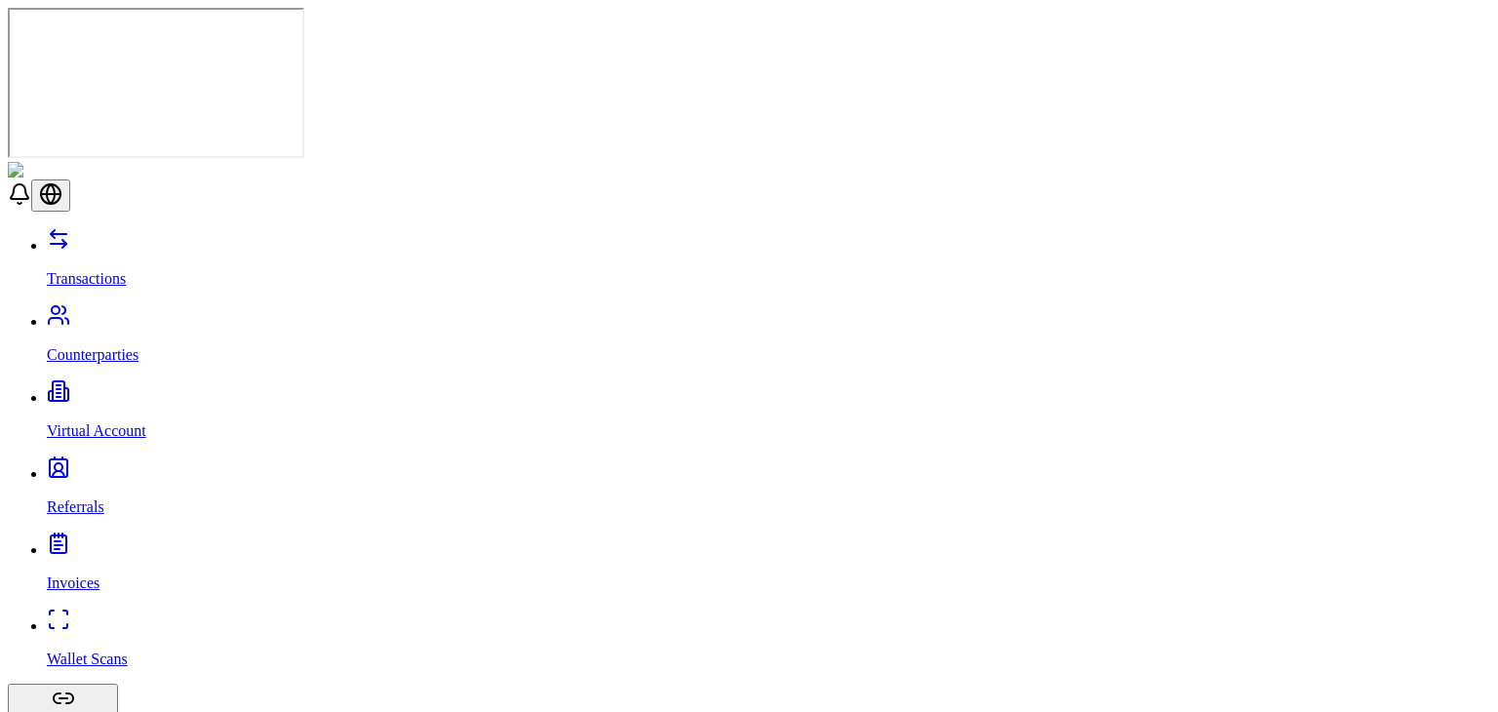
click at [131, 227] on div "Transactions Counterparties Virtual Account Referrals Invoices Wallet Scans Lin…" at bounding box center [749, 666] width 1482 height 879
click at [146, 237] on link "Transactions" at bounding box center [768, 262] width 1443 height 51
click at [137, 313] on link "Counterparties" at bounding box center [768, 338] width 1443 height 51
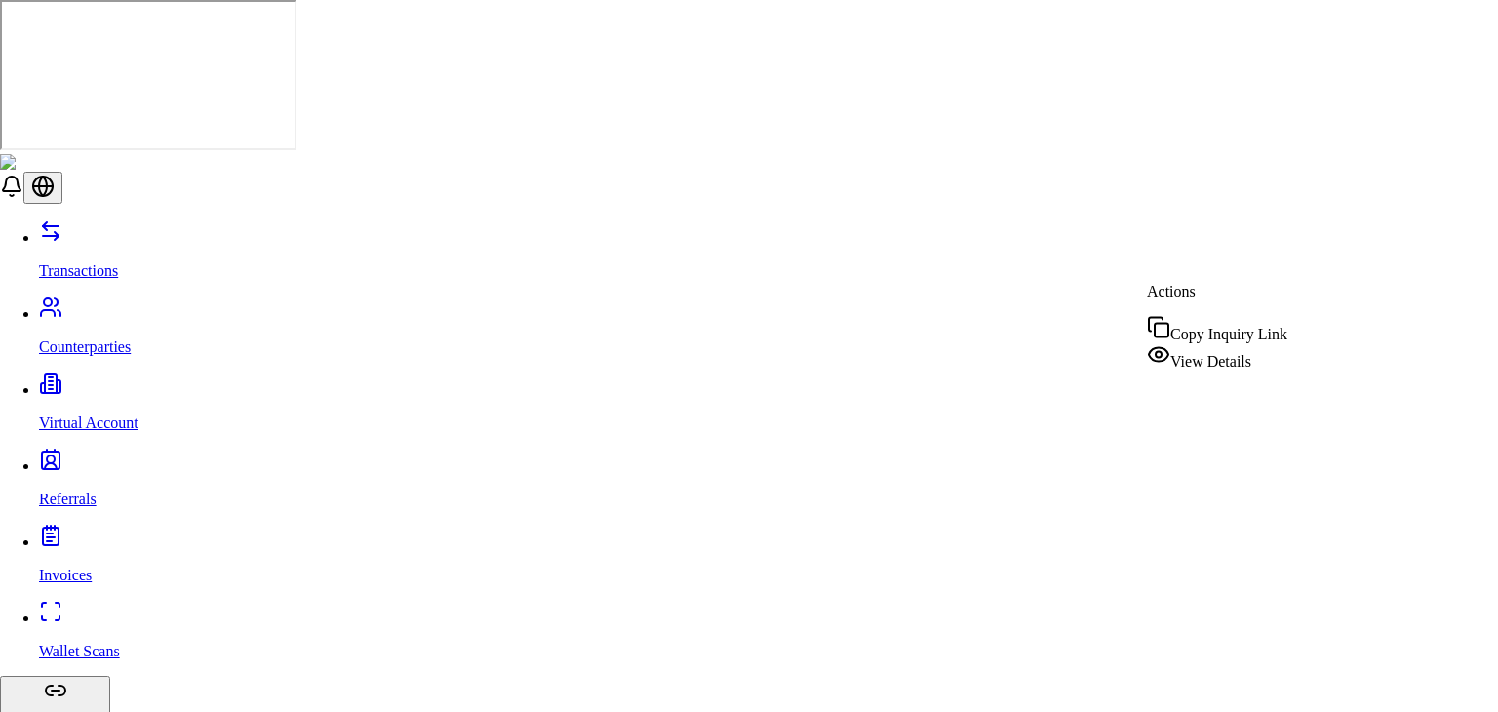
click at [1220, 365] on span "View Details" at bounding box center [1210, 361] width 81 height 17
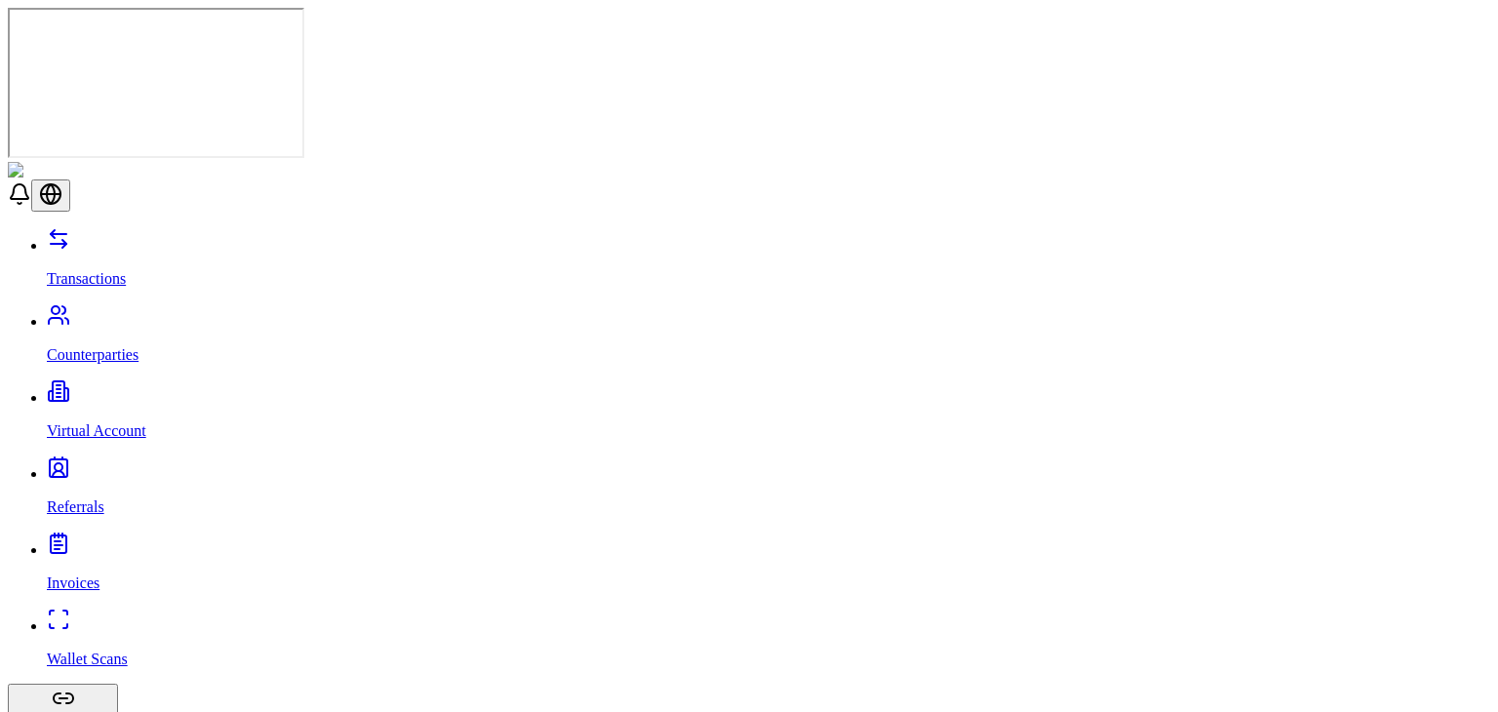
scroll to position [73, 0]
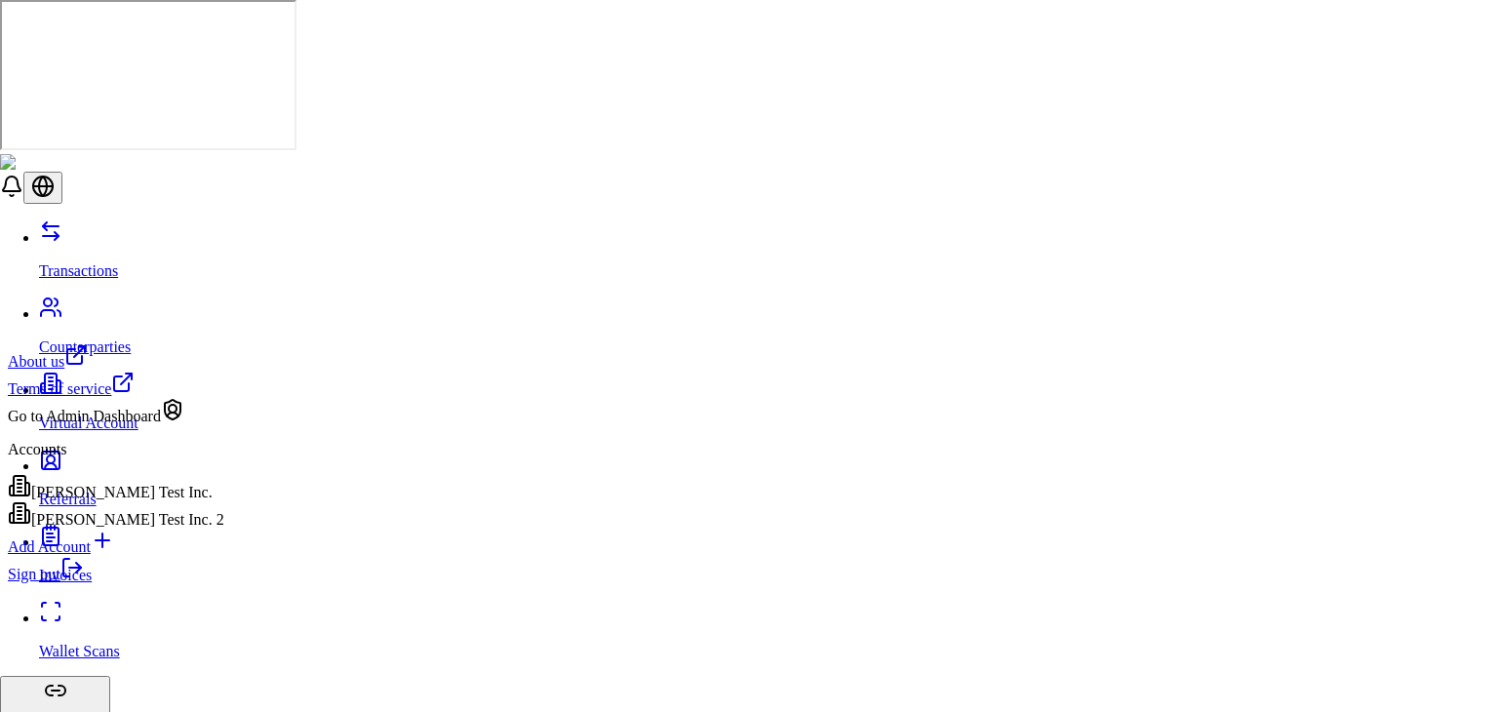
click at [183, 501] on div "[PERSON_NAME] Test Inc." at bounding box center [116, 487] width 216 height 27
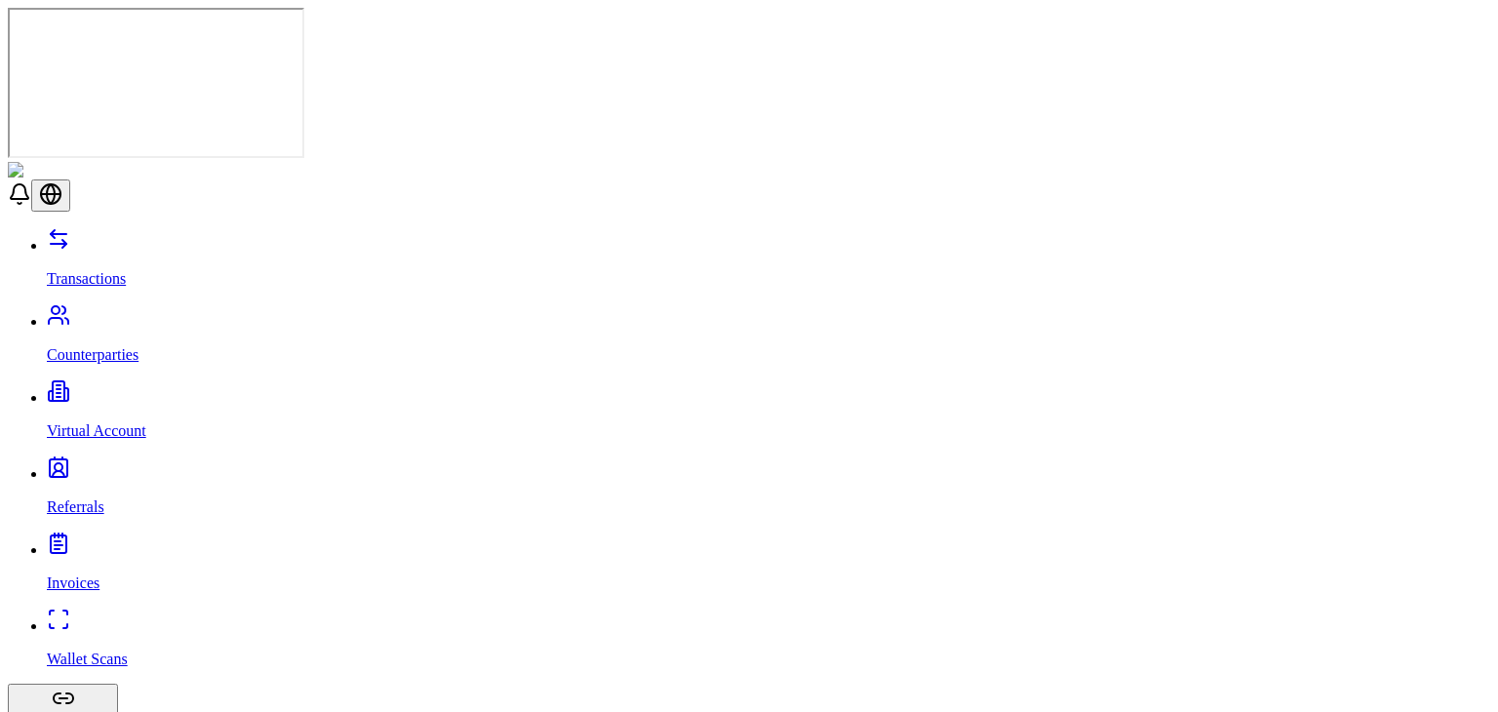
scroll to position [41, 0]
click at [143, 346] on p "Counterparties" at bounding box center [768, 355] width 1443 height 18
click at [123, 270] on p "Transactions" at bounding box center [768, 279] width 1443 height 18
click at [123, 346] on p "Counterparties" at bounding box center [768, 355] width 1443 height 18
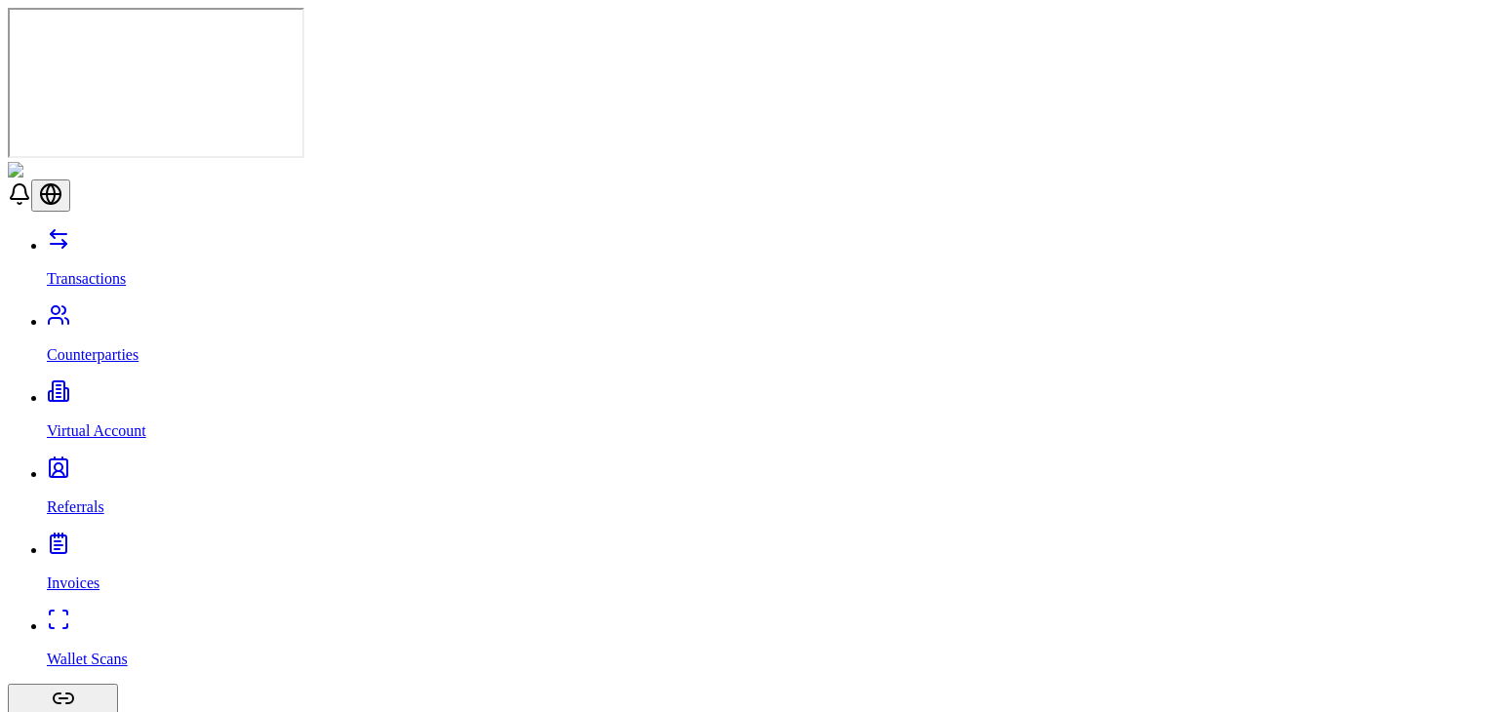
click at [118, 270] on p "Transactions" at bounding box center [768, 279] width 1443 height 18
click at [91, 389] on link "Virtual Account" at bounding box center [768, 414] width 1443 height 51
click at [80, 498] on p "Referrals" at bounding box center [768, 507] width 1443 height 18
click at [84, 422] on p "Virtual Account" at bounding box center [768, 431] width 1443 height 18
click at [107, 541] on link "Invoices" at bounding box center [768, 566] width 1443 height 51
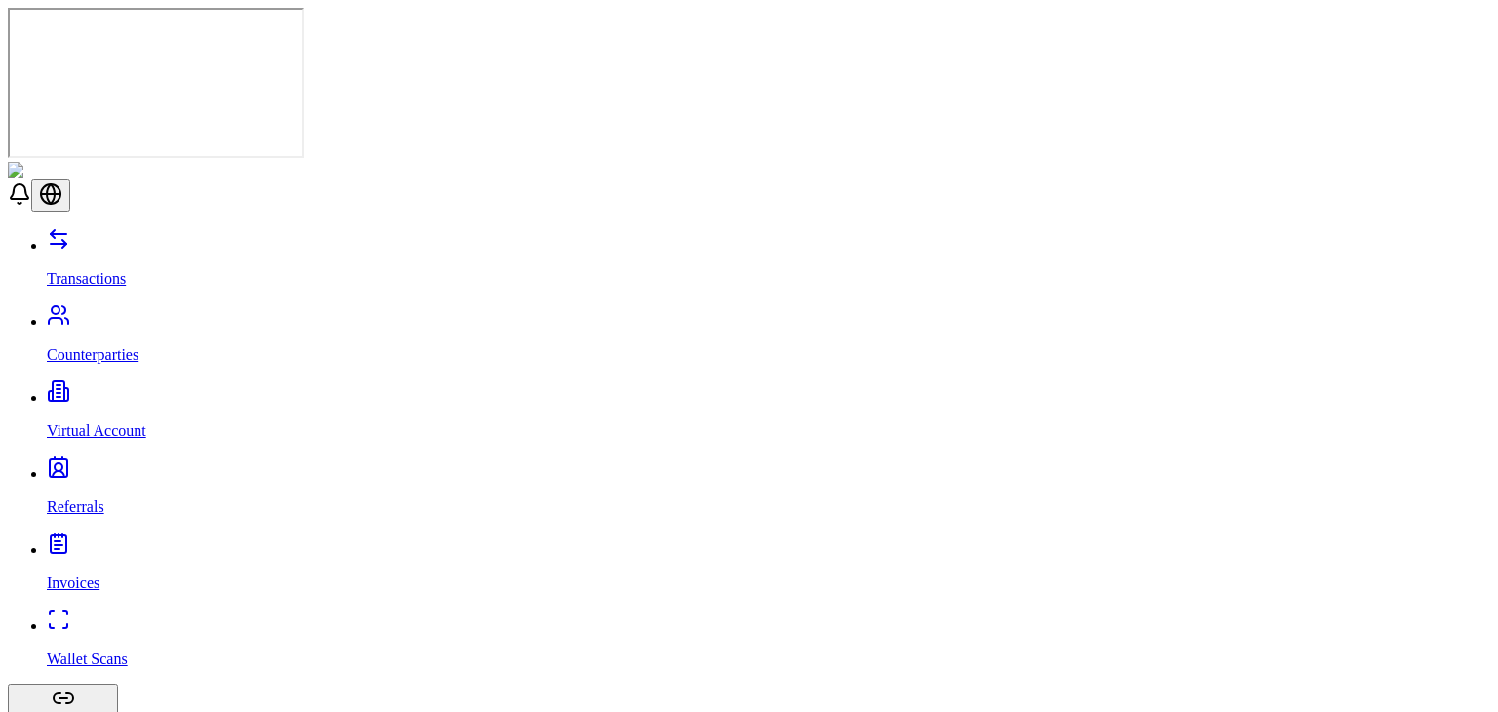
click at [86, 650] on p "Wallet Scans" at bounding box center [768, 659] width 1443 height 18
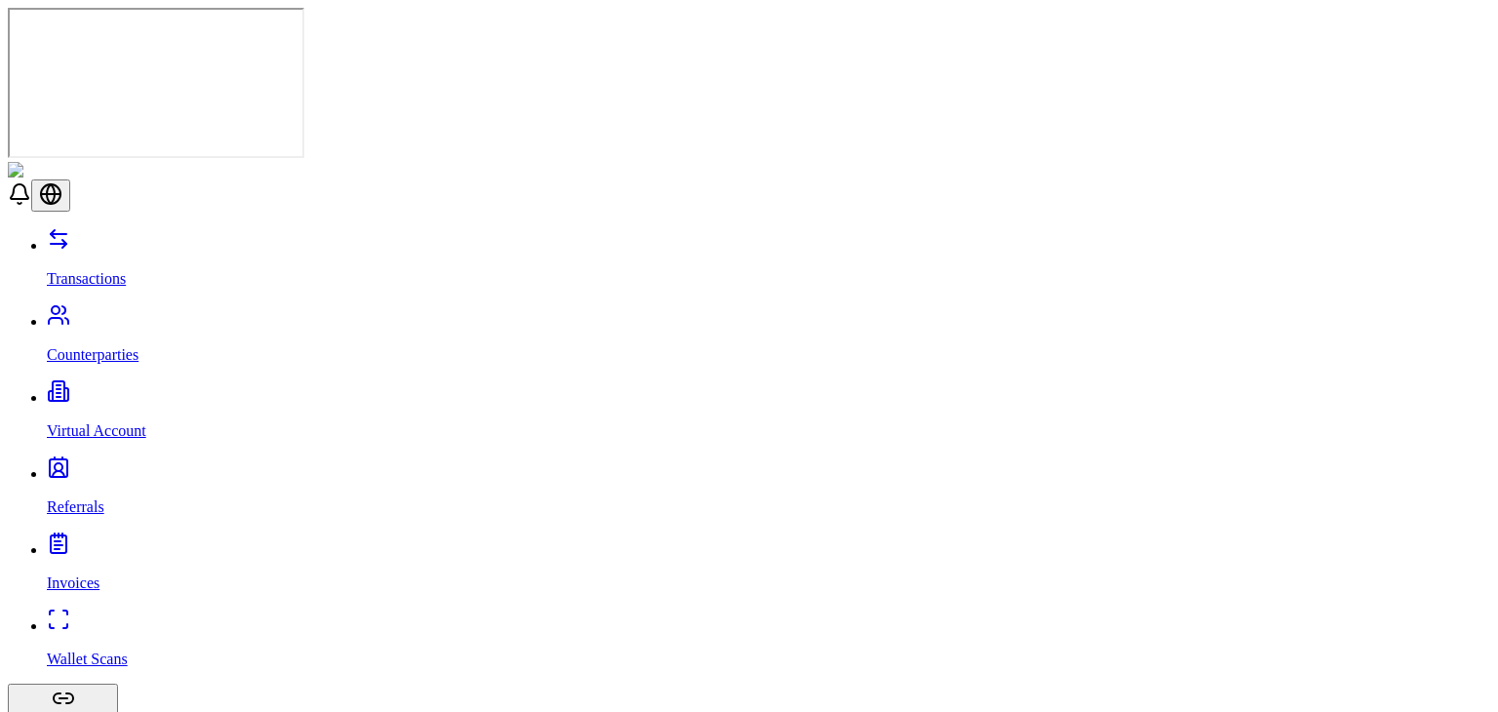
click at [89, 270] on p "Transactions" at bounding box center [768, 279] width 1443 height 18
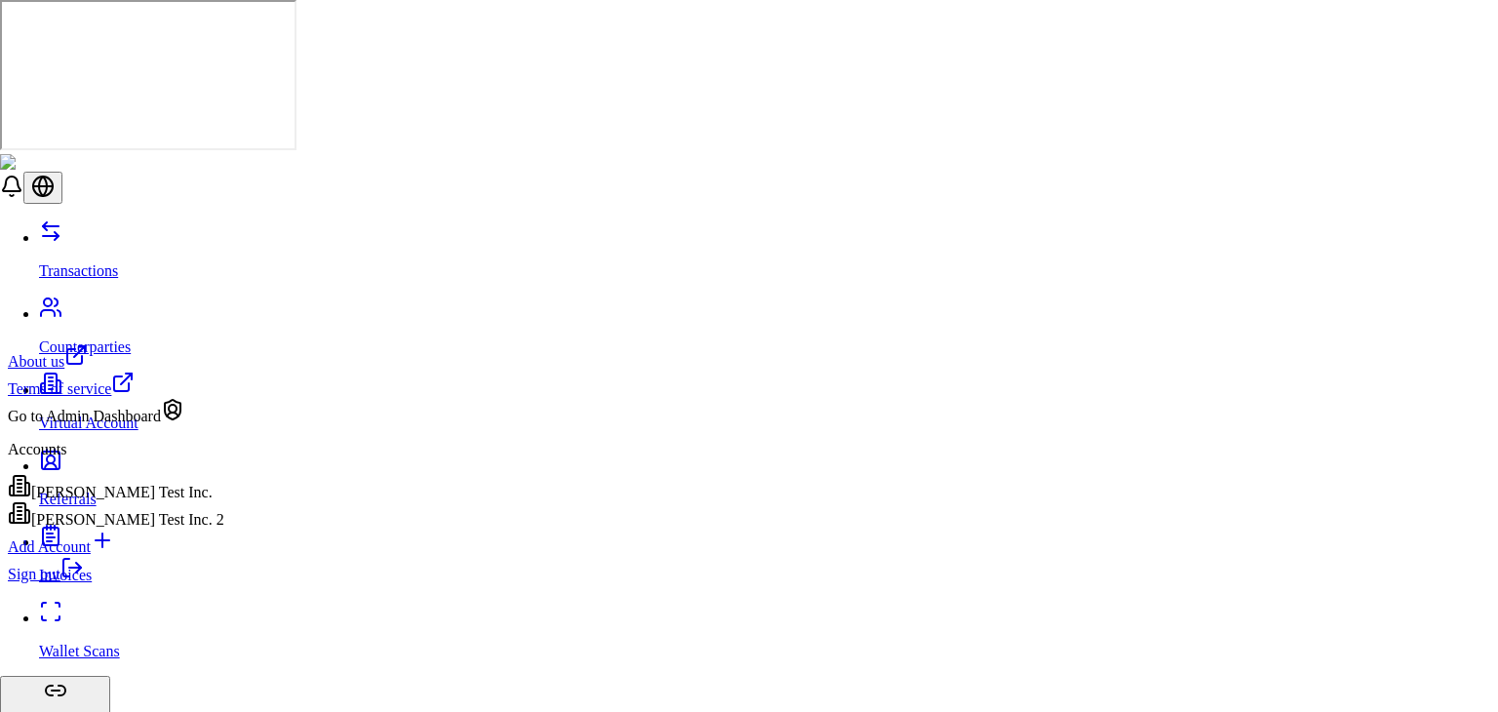
click at [84, 582] on link "Sign out" at bounding box center [46, 574] width 76 height 17
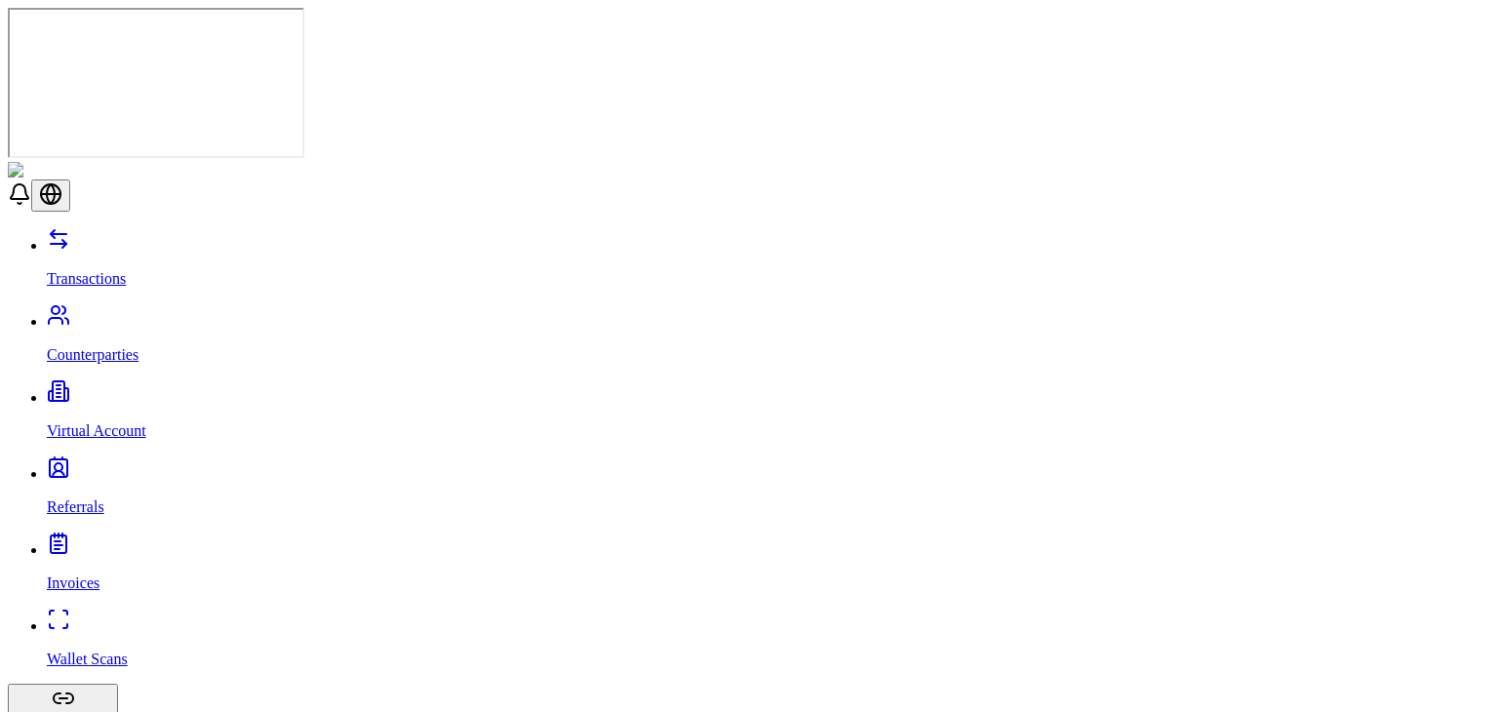
scroll to position [18, 0]
click at [113, 650] on p "Wallet Scans" at bounding box center [768, 659] width 1443 height 18
click at [1073, 162] on header at bounding box center [749, 187] width 1482 height 50
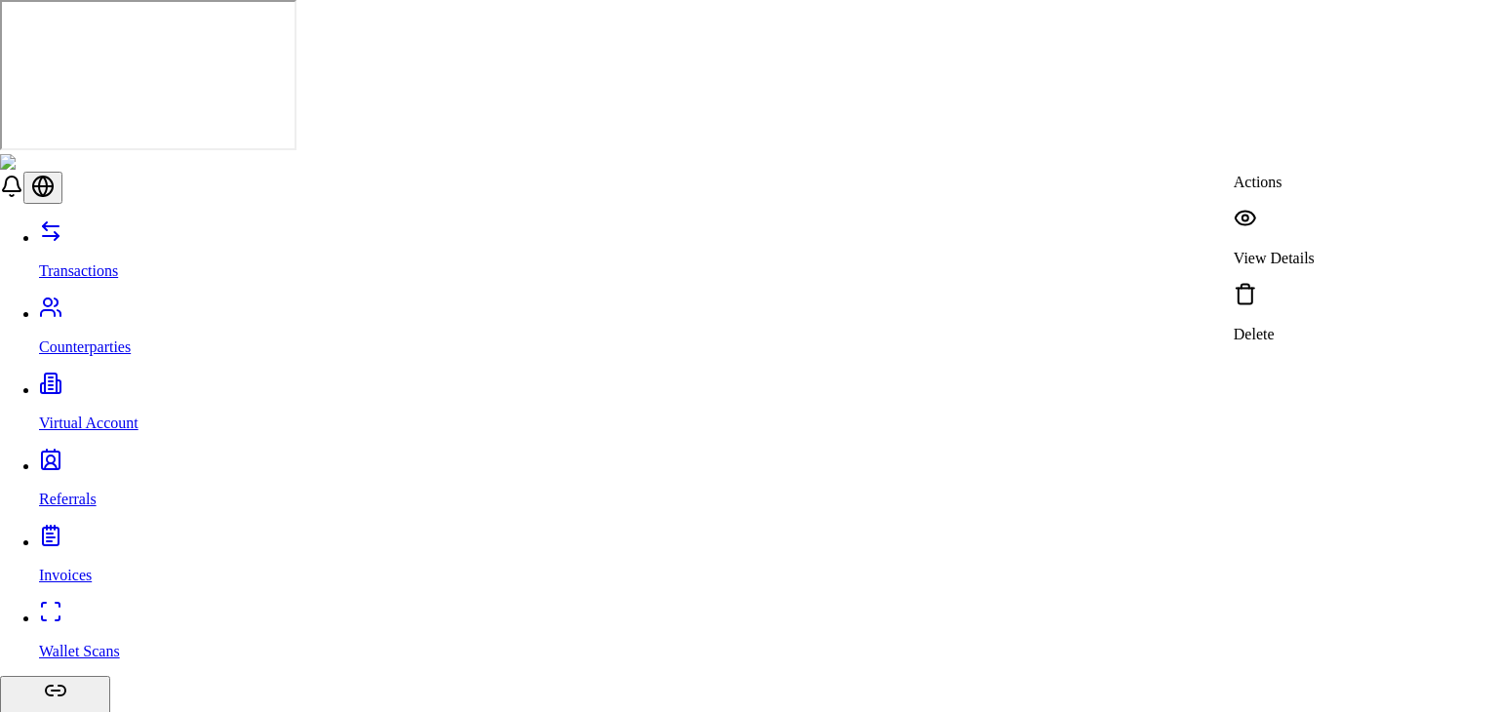
click at [1305, 250] on p "View Details" at bounding box center [1274, 259] width 81 height 18
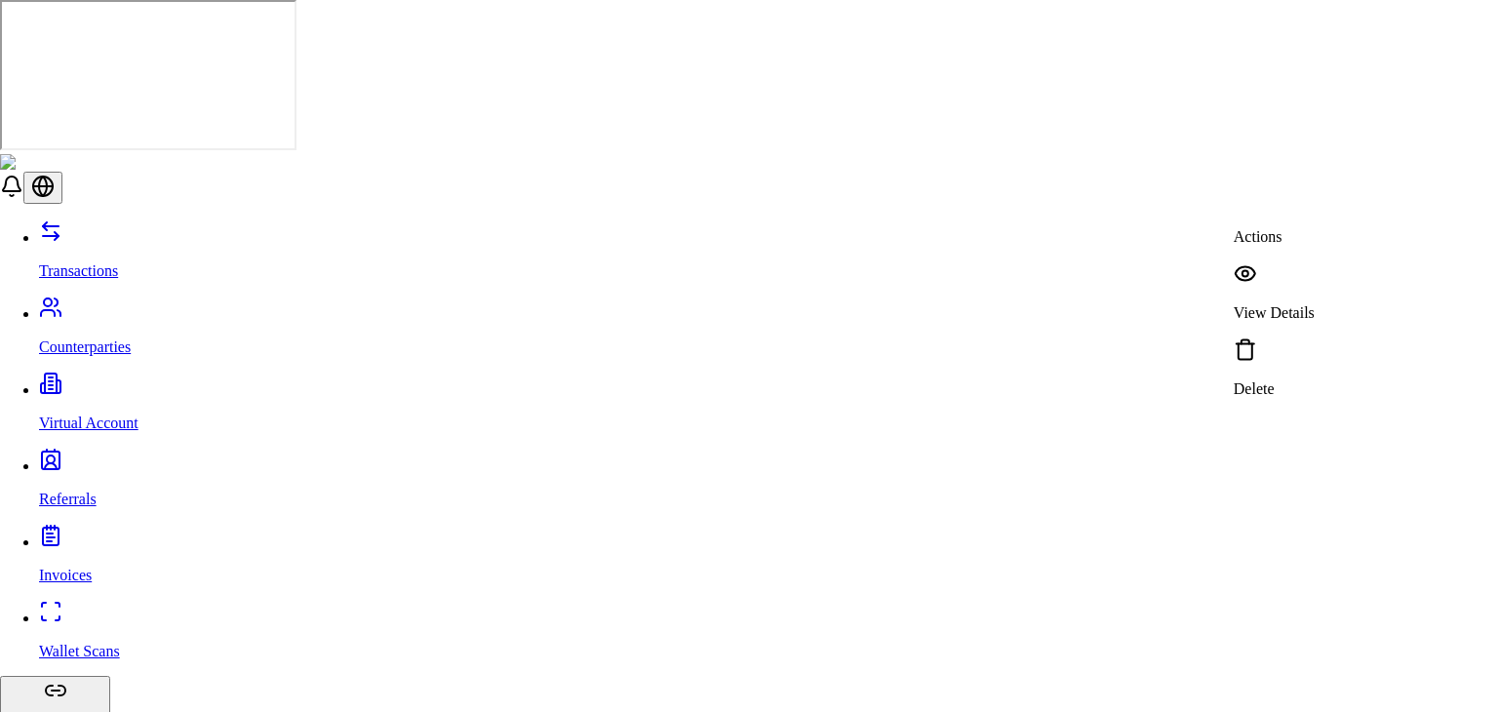
click at [1314, 304] on p "View Details" at bounding box center [1274, 313] width 81 height 18
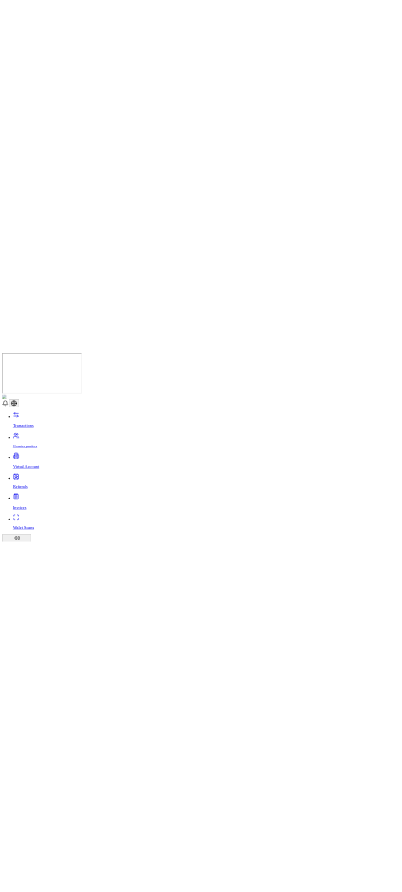
scroll to position [398, 0]
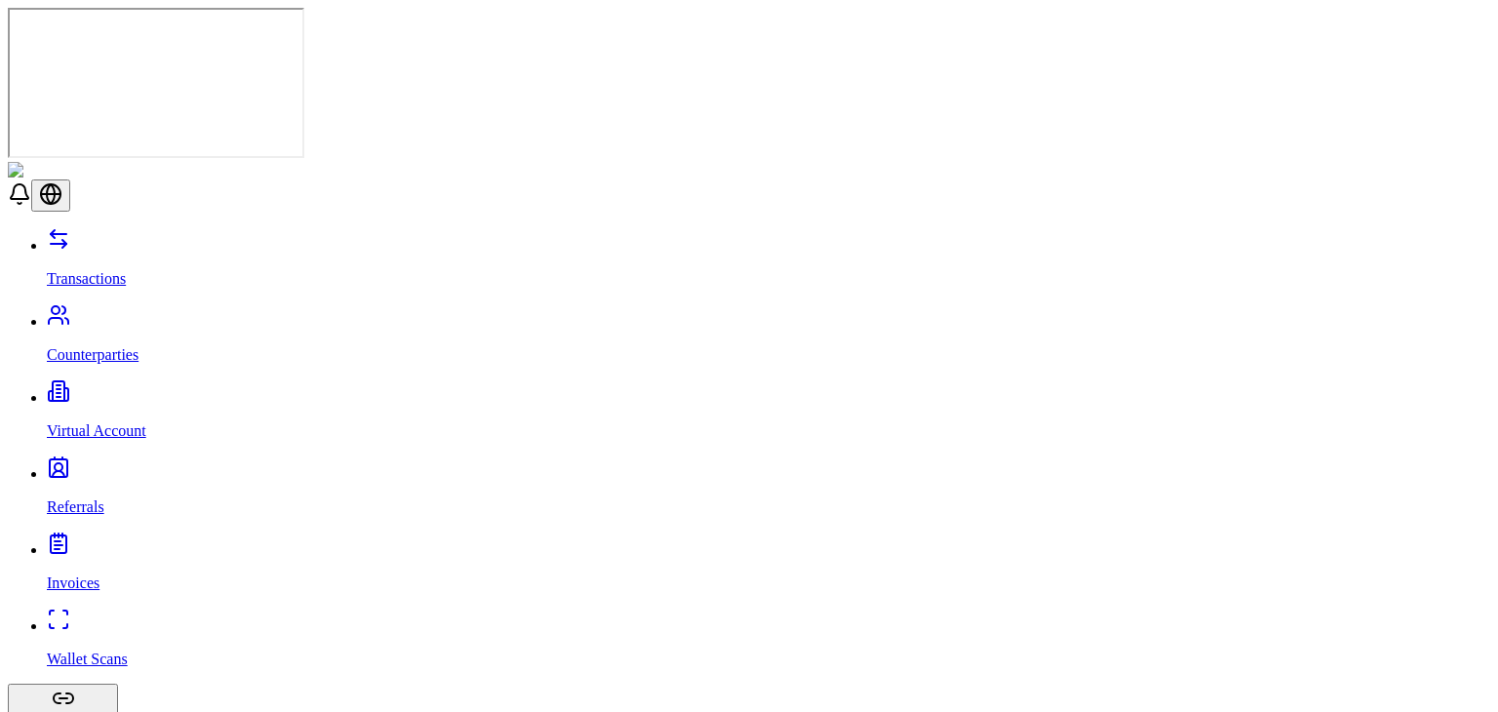
click at [122, 541] on link "Invoices" at bounding box center [768, 566] width 1443 height 51
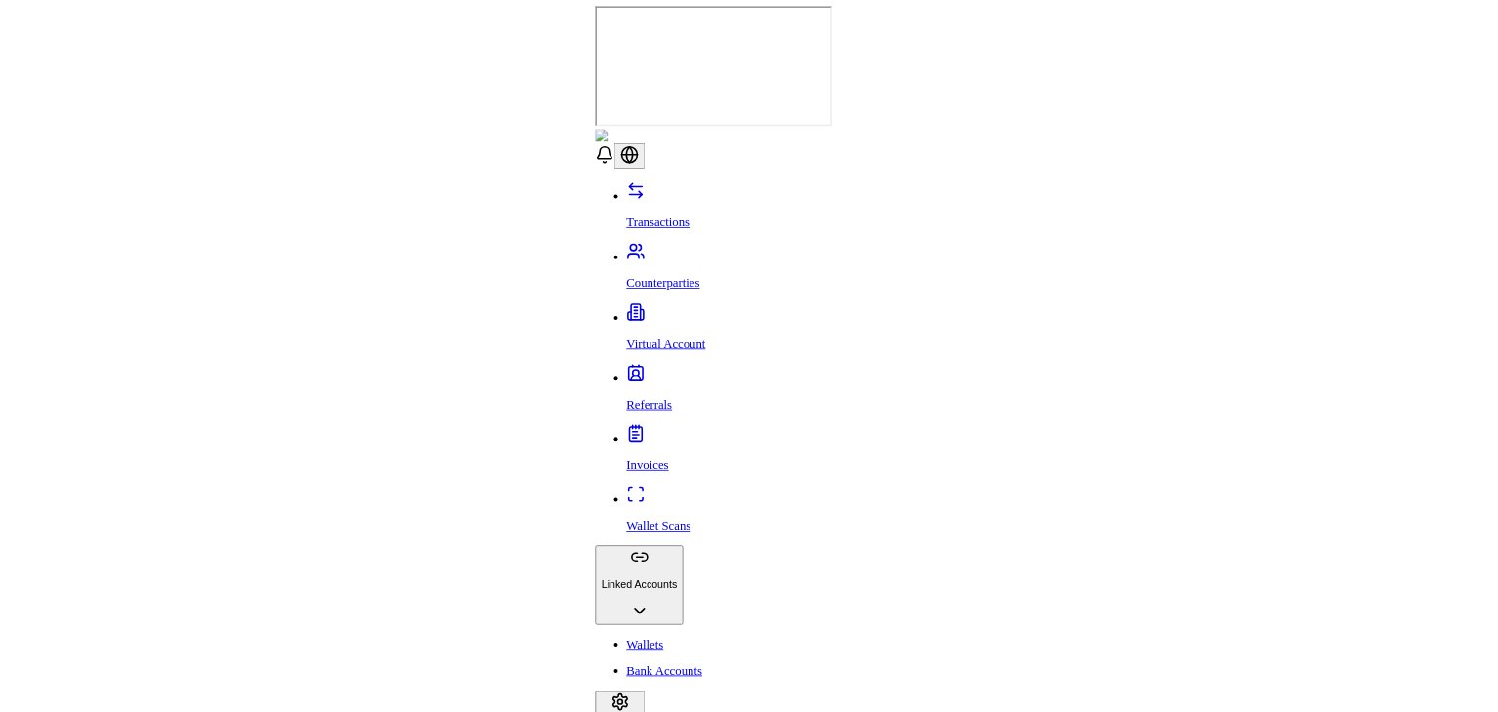
scroll to position [731, 0]
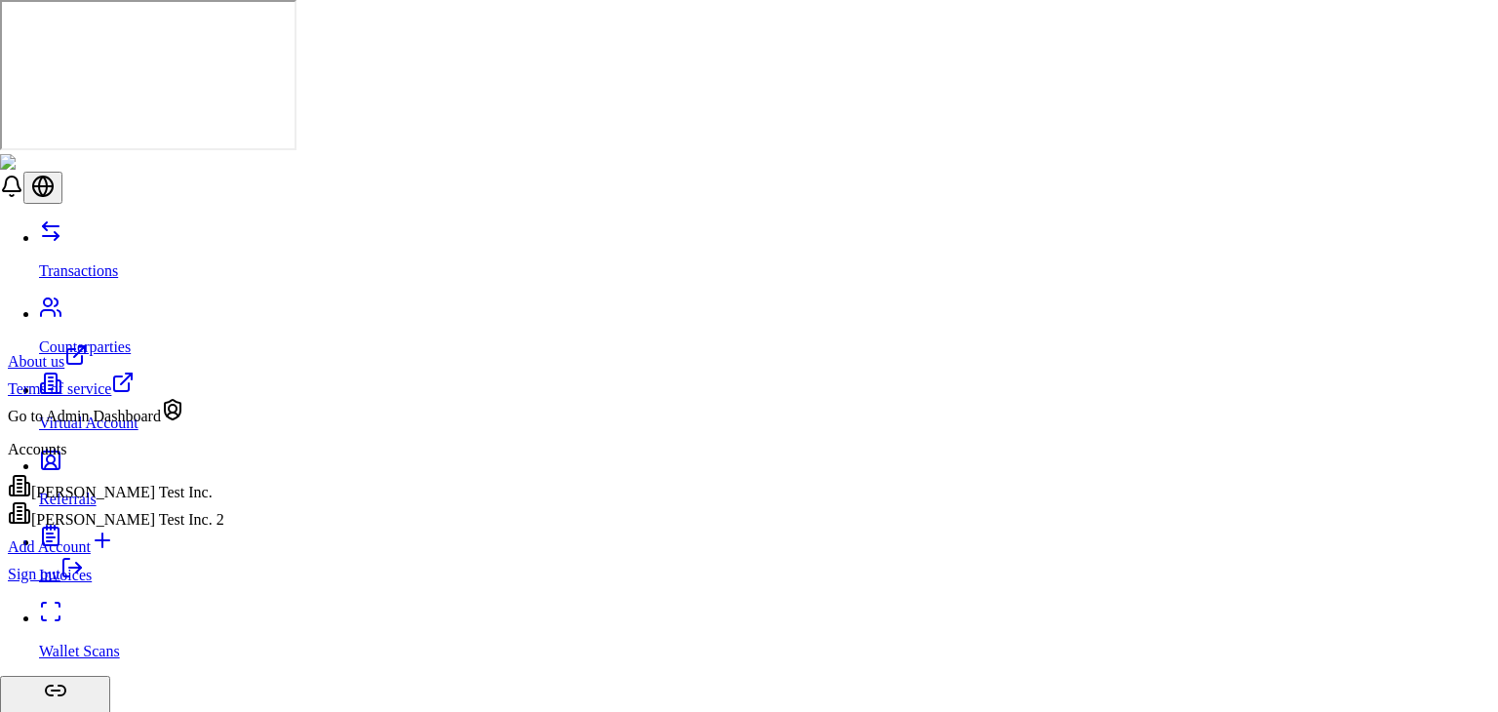
click at [160, 529] on div "[PERSON_NAME] Test Inc. 2" at bounding box center [116, 514] width 216 height 27
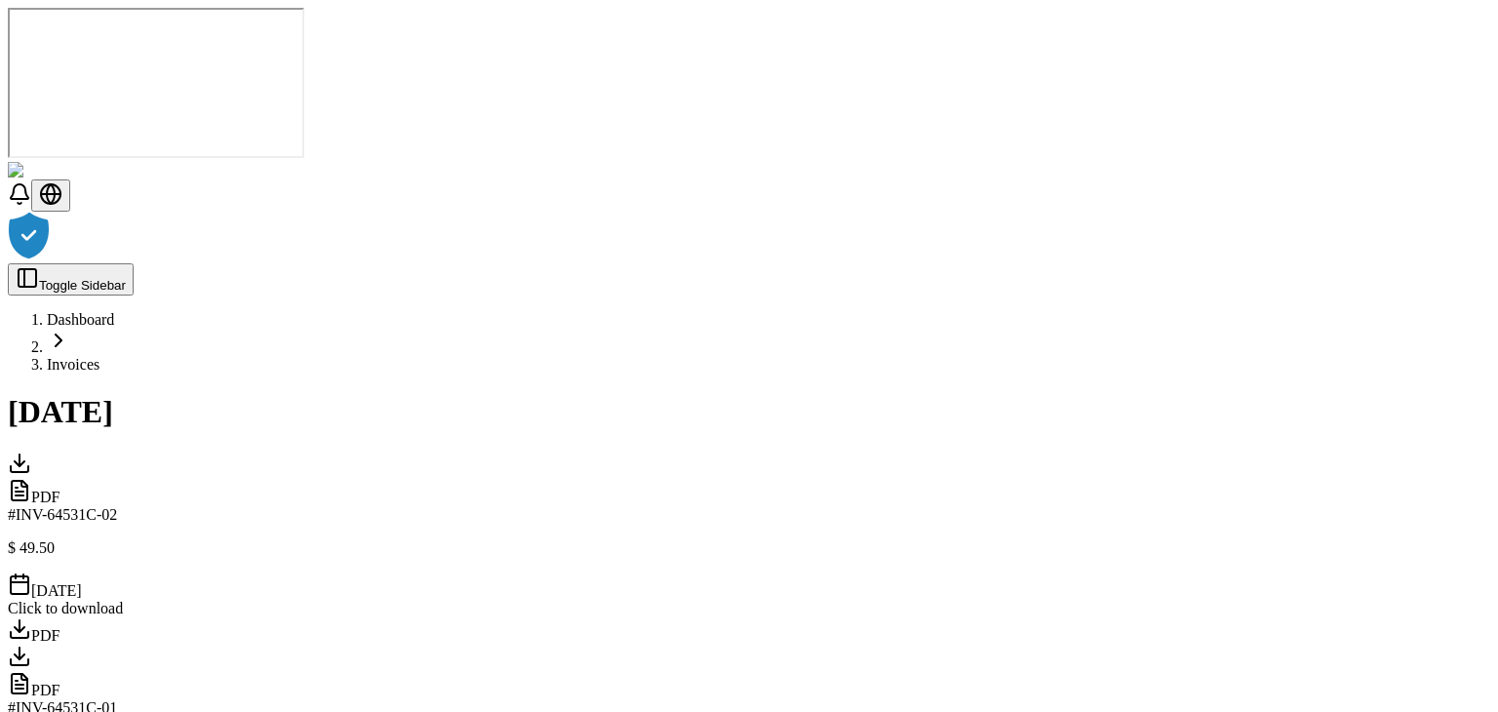
scroll to position [0, 0]
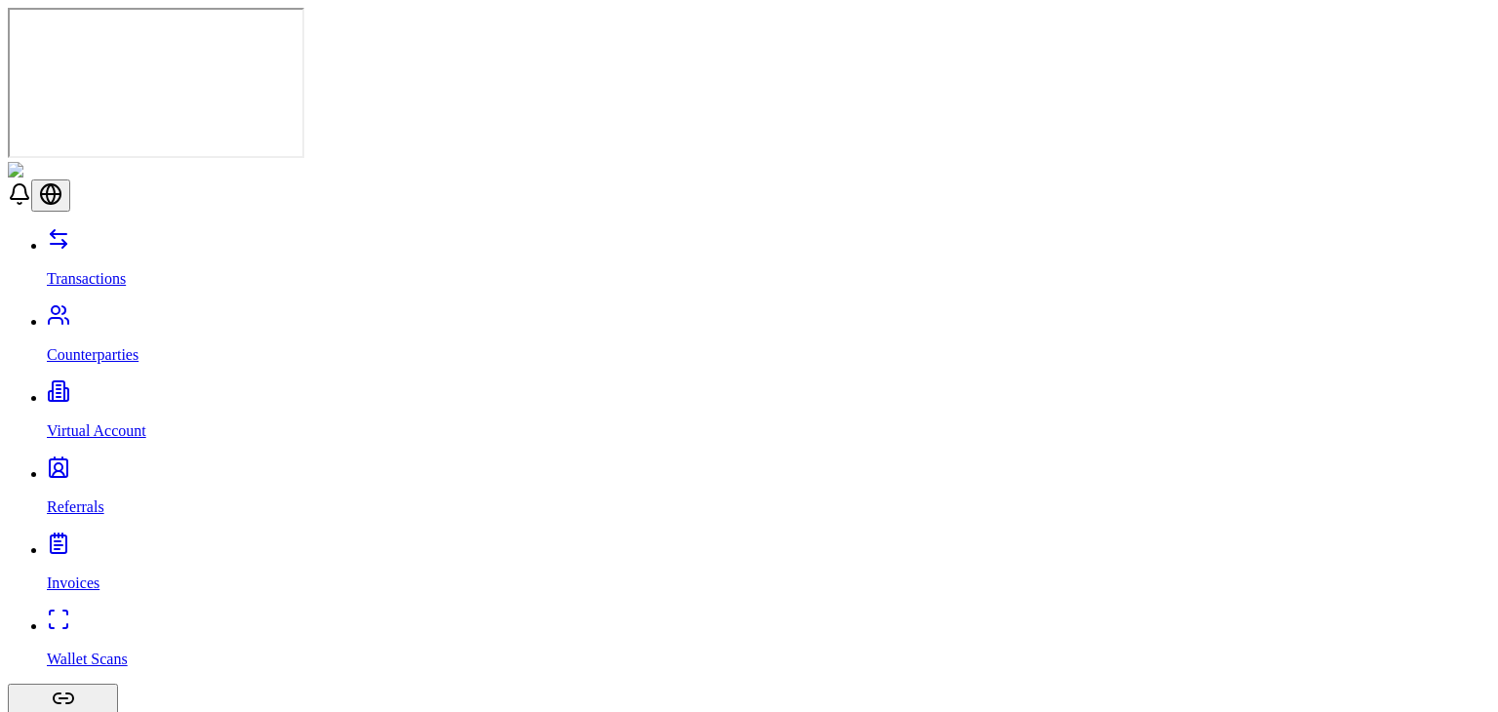
click at [91, 422] on p "Virtual Account" at bounding box center [768, 431] width 1443 height 18
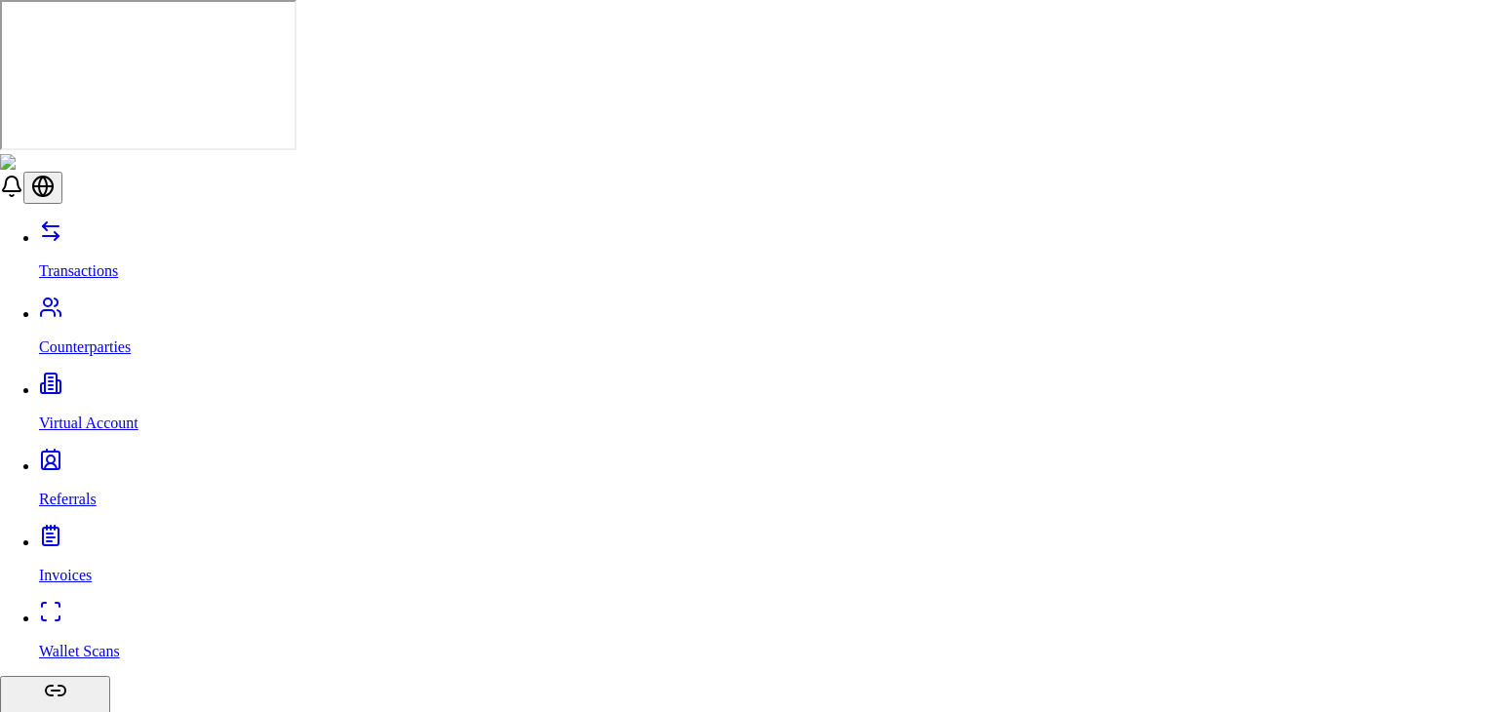
type input "**"
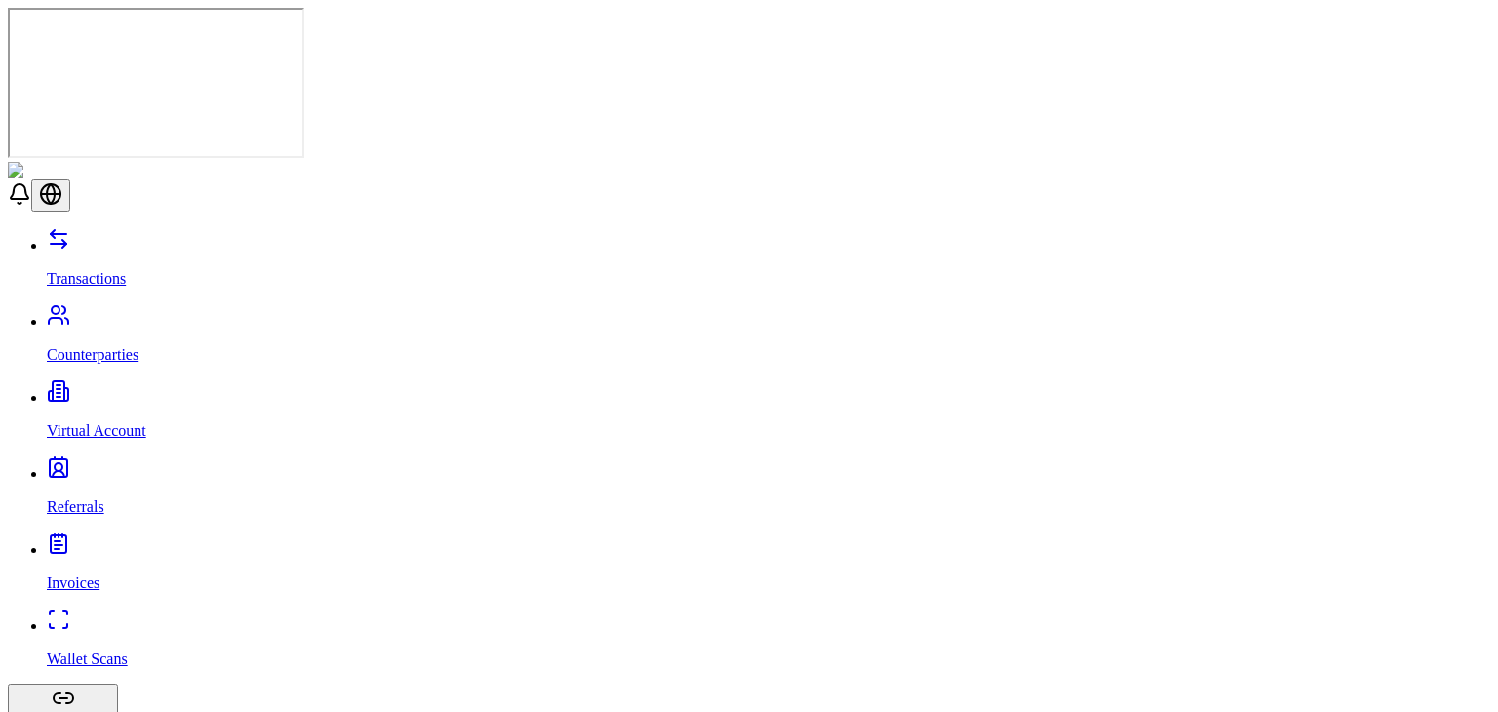
click at [134, 237] on link "Transactions" at bounding box center [768, 262] width 1443 height 51
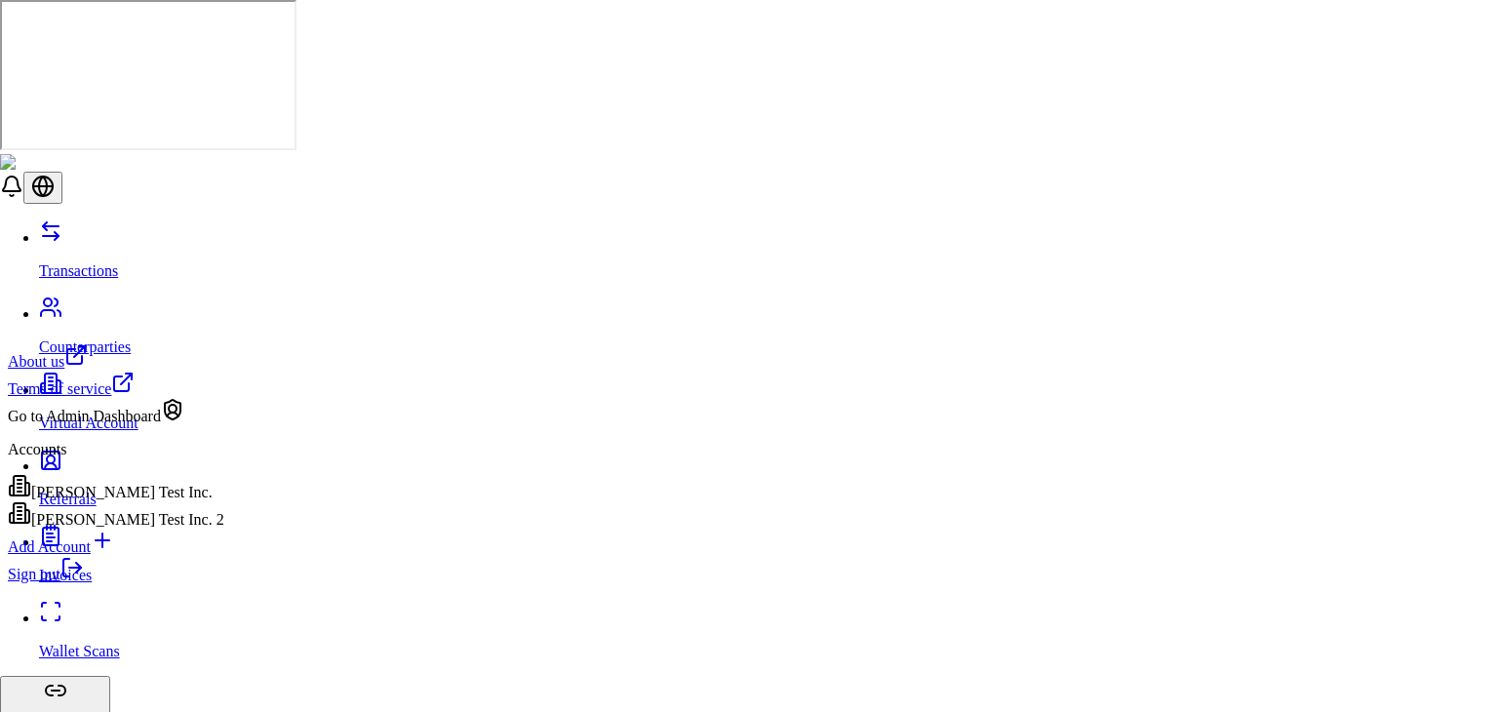
click at [150, 501] on div "[PERSON_NAME] Test Inc." at bounding box center [116, 487] width 216 height 27
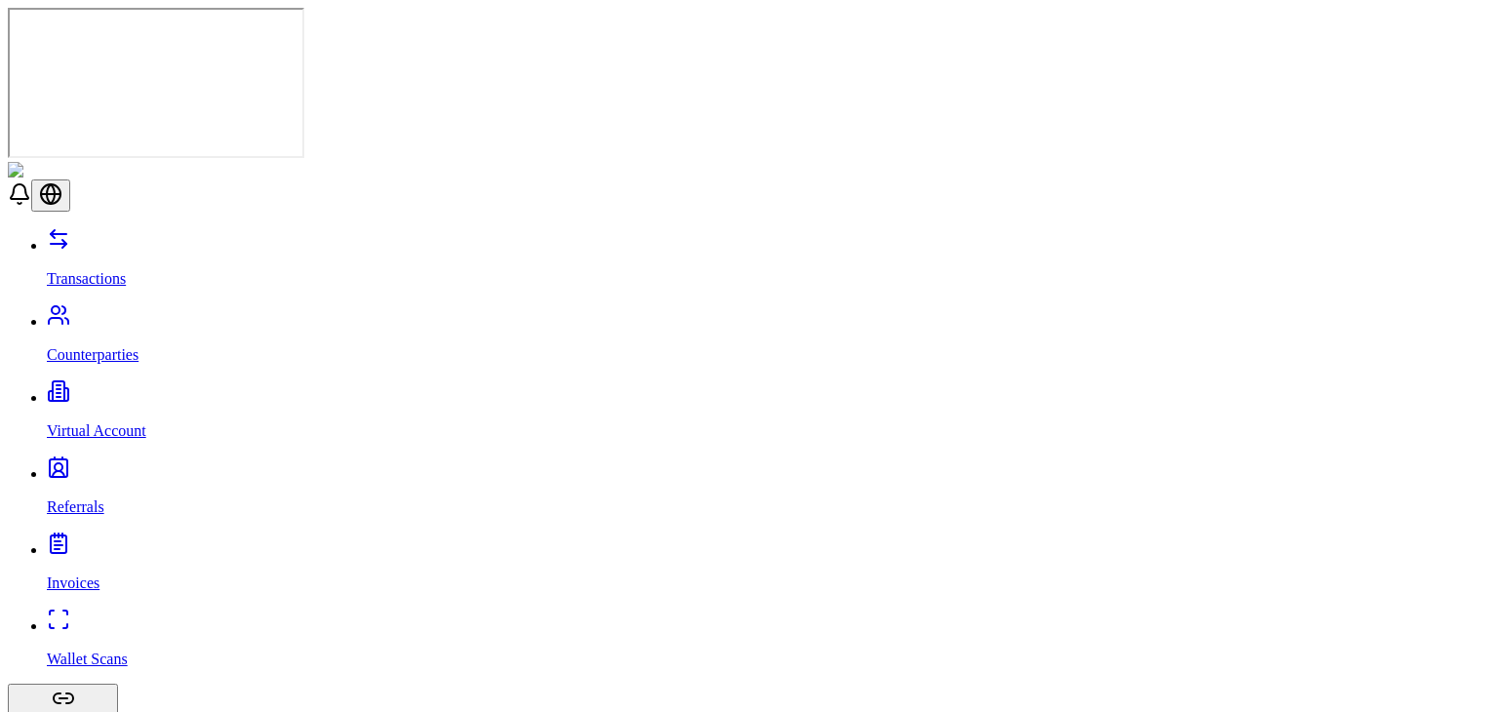
scroll to position [12, 0]
click at [146, 313] on link "Counterparties" at bounding box center [768, 338] width 1443 height 51
click at [114, 422] on p "Virtual Account" at bounding box center [768, 431] width 1443 height 18
click at [104, 498] on p "Referrals" at bounding box center [768, 507] width 1443 height 18
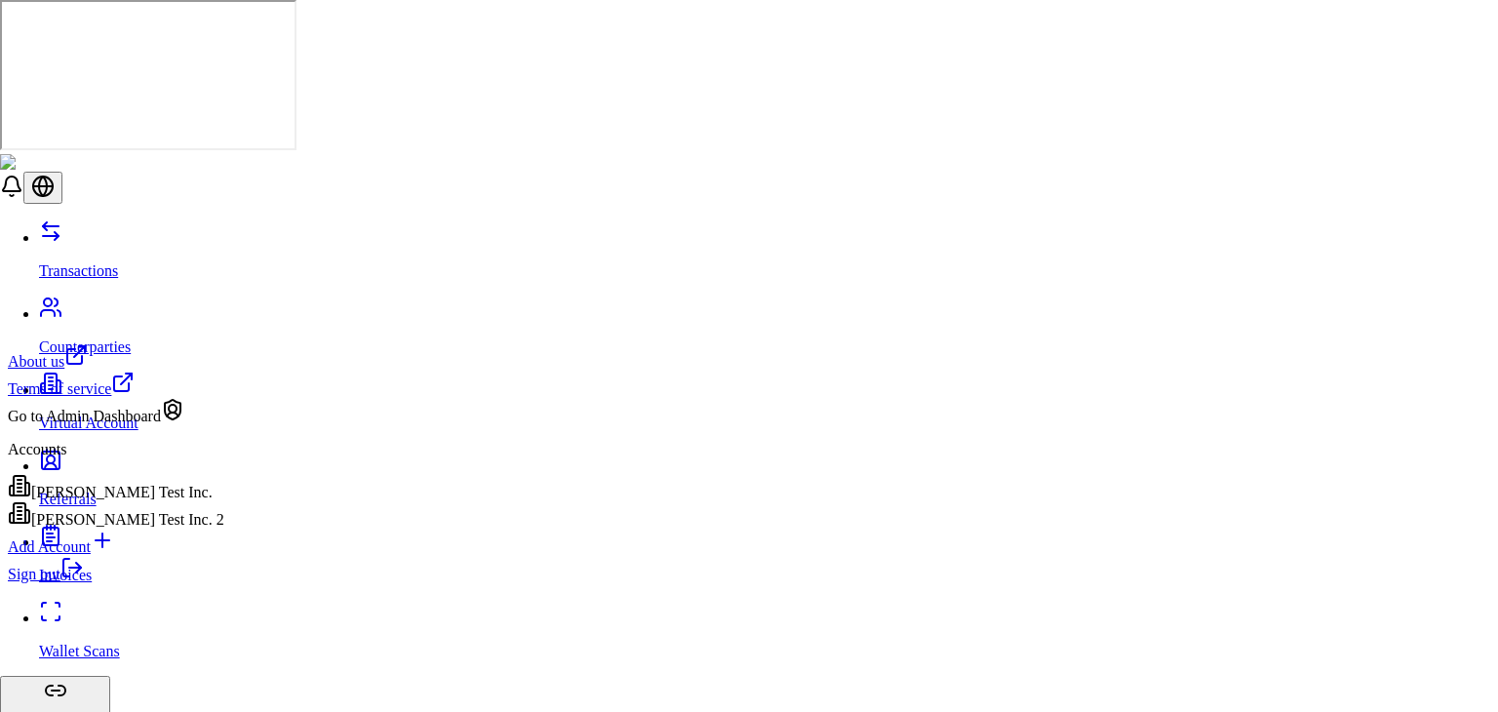
click at [84, 582] on link "Sign out" at bounding box center [46, 574] width 76 height 17
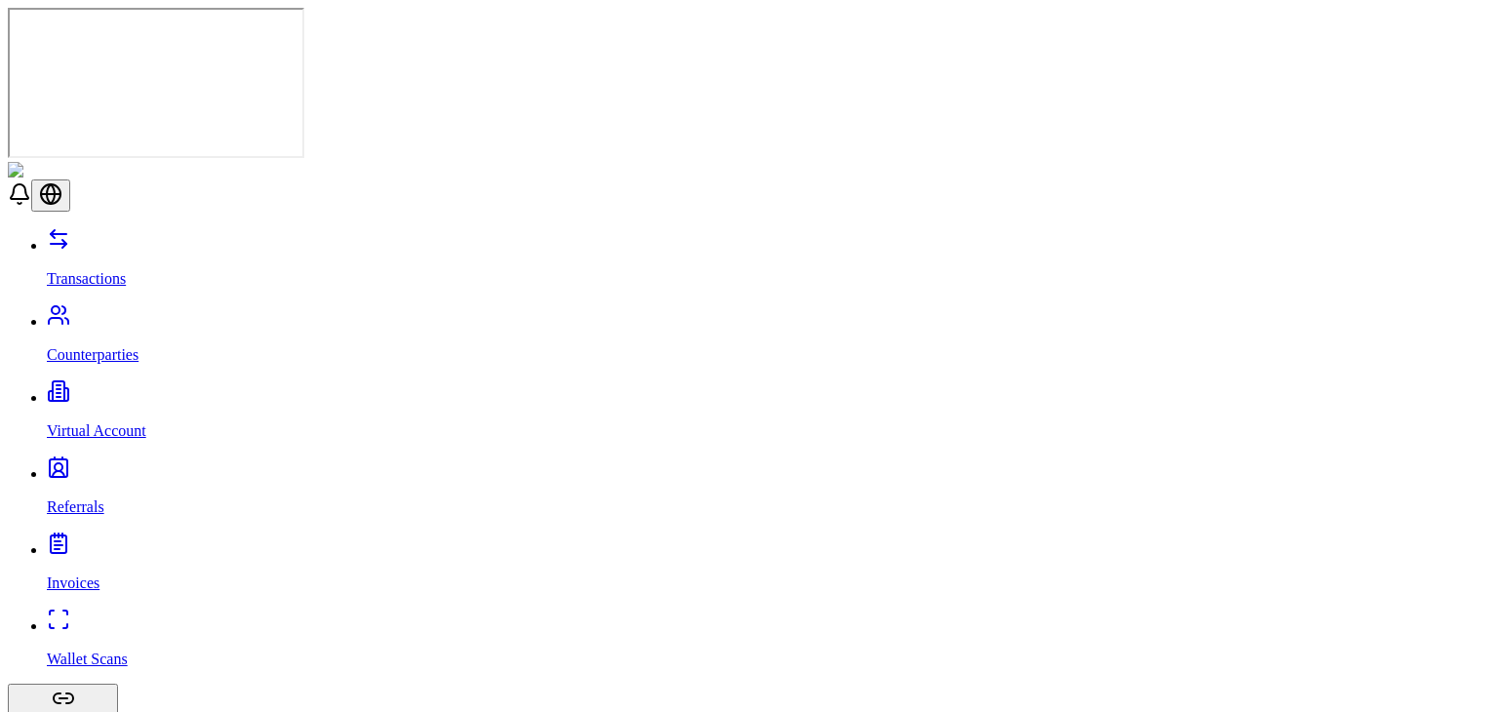
scroll to position [41, 0]
click at [176, 313] on link "Counterparties" at bounding box center [768, 338] width 1443 height 51
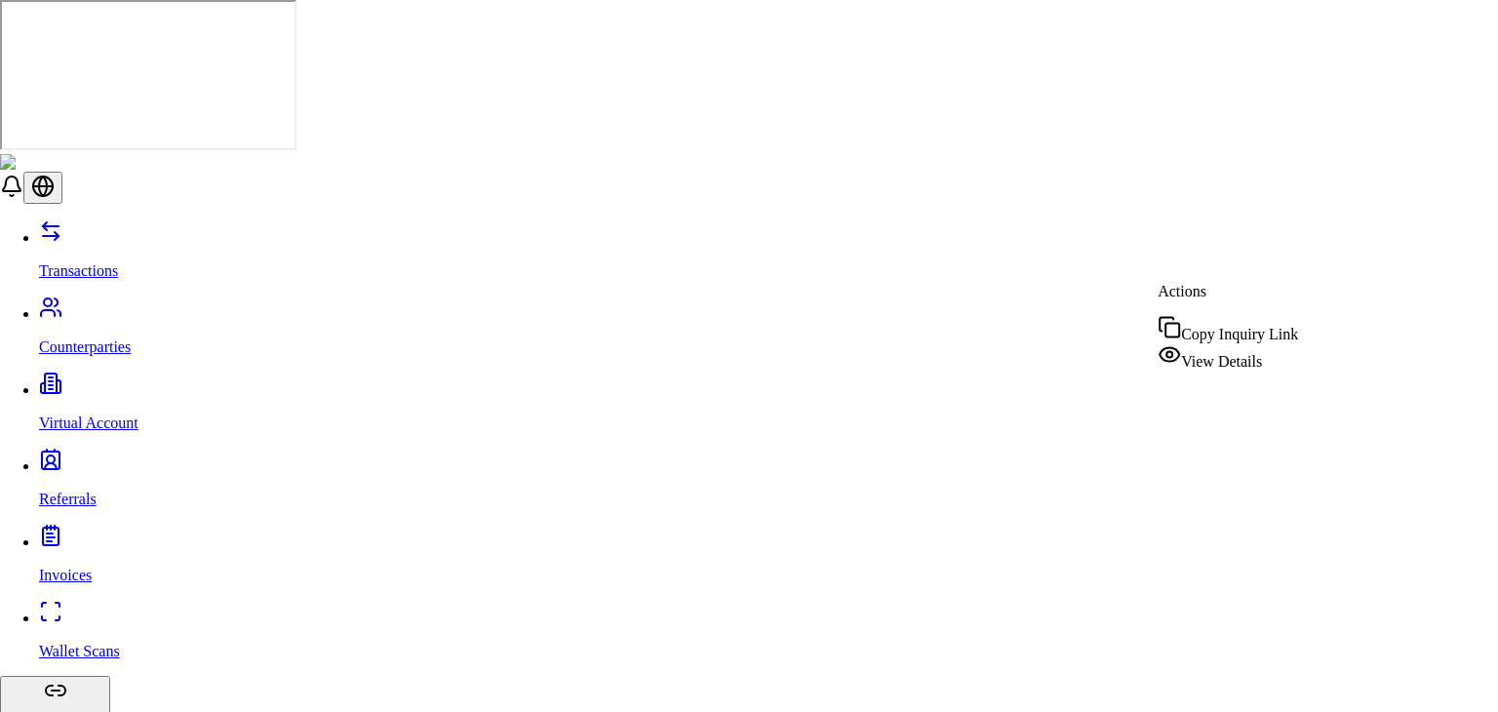
click at [1241, 353] on span "View Details" at bounding box center [1221, 361] width 81 height 17
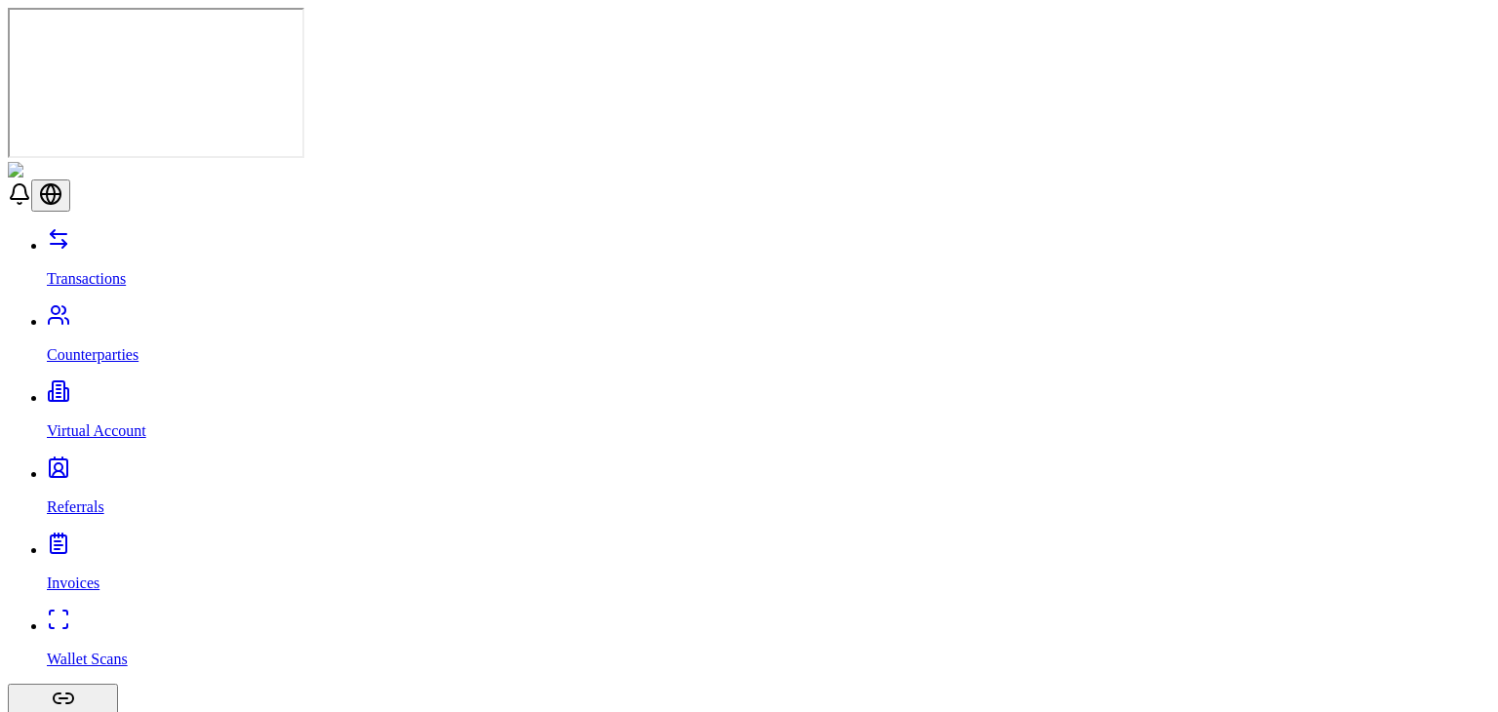
click at [118, 270] on p "Transactions" at bounding box center [768, 279] width 1443 height 18
click at [105, 346] on p "Counterparties" at bounding box center [768, 355] width 1443 height 18
click at [100, 422] on p "Virtual Account" at bounding box center [768, 431] width 1443 height 18
click at [98, 227] on div "Transactions Counterparties Virtual Account Referrals Invoices Wallet Scans Lin…" at bounding box center [749, 666] width 1482 height 879
click at [97, 465] on link "Referrals" at bounding box center [768, 490] width 1443 height 51
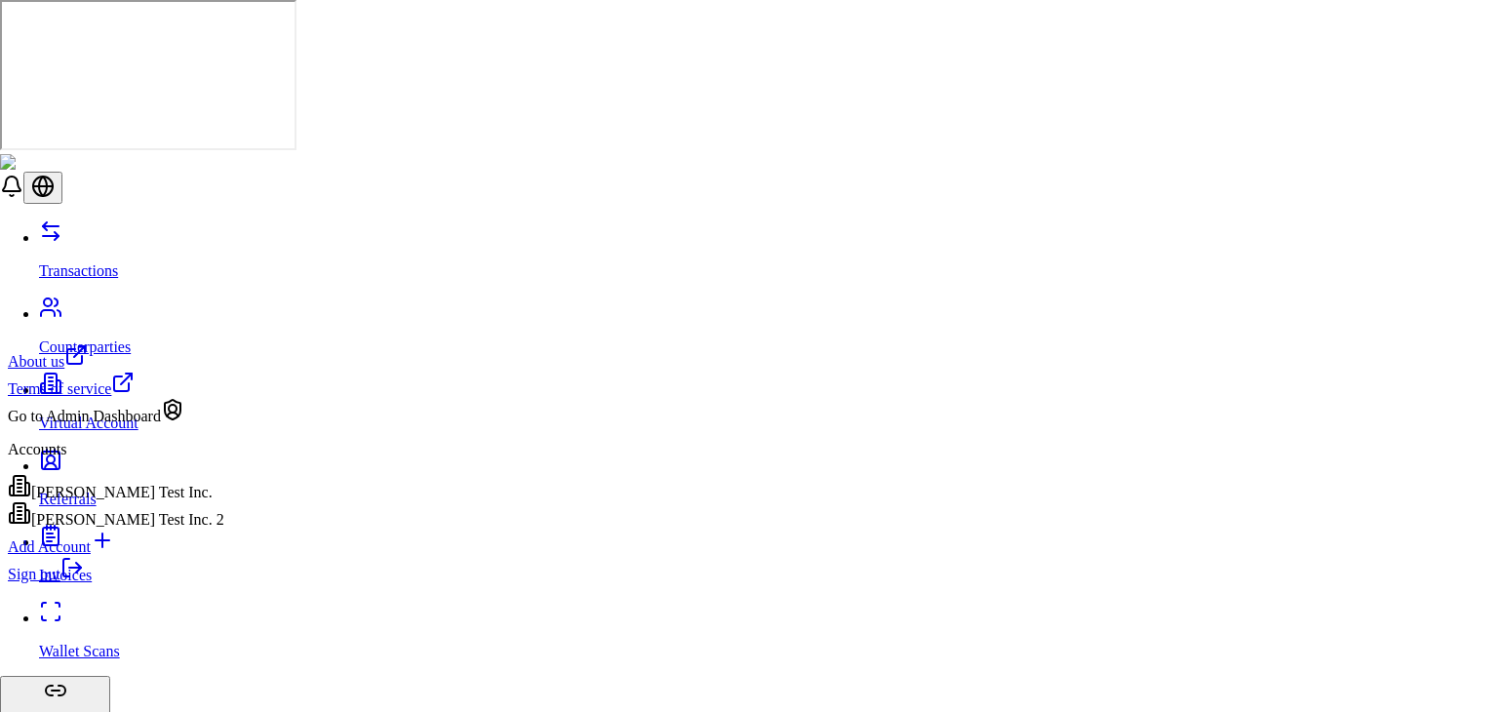
click at [84, 579] on icon at bounding box center [71, 567] width 23 height 23
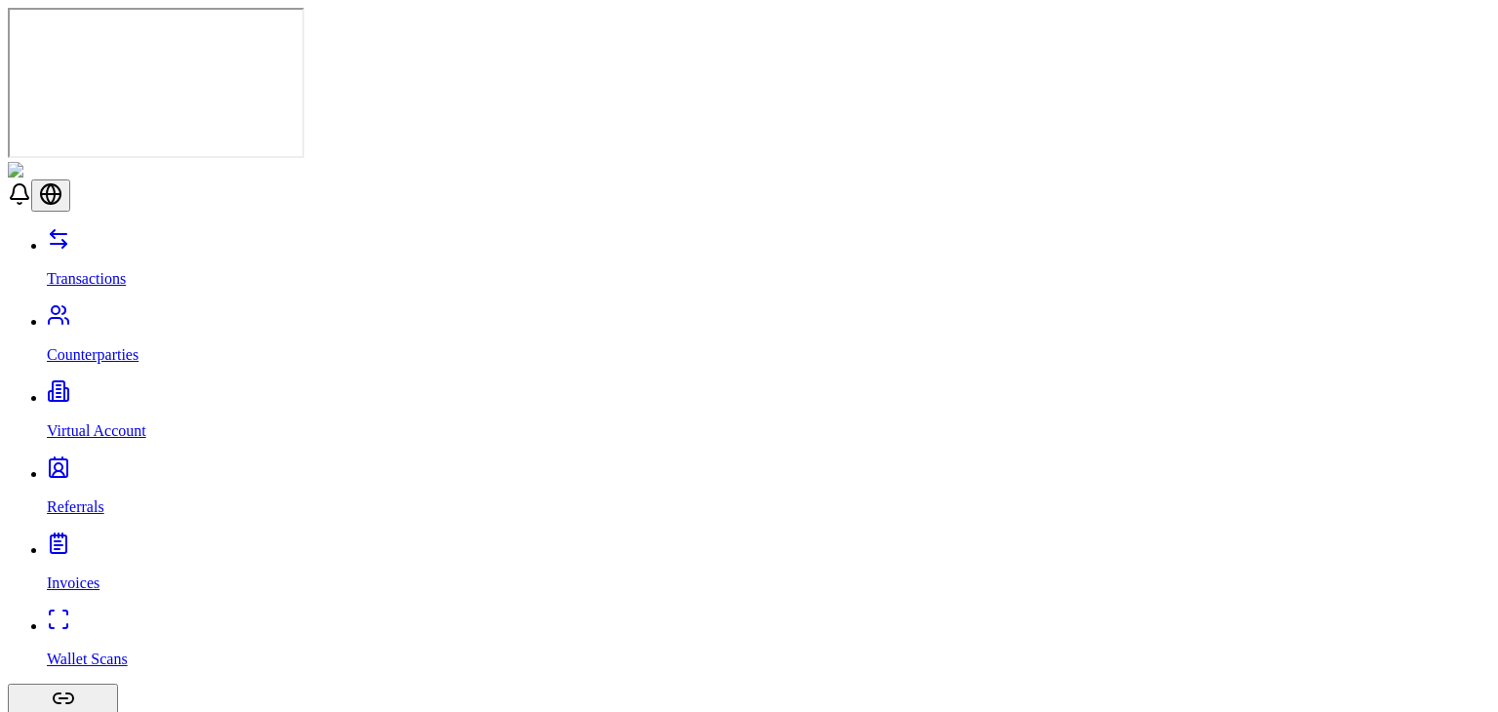
click at [158, 313] on link "Counterparties" at bounding box center [768, 338] width 1443 height 51
click at [172, 541] on link "Invoices" at bounding box center [768, 566] width 1443 height 51
click at [117, 650] on p "Wallet Scans" at bounding box center [768, 659] width 1443 height 18
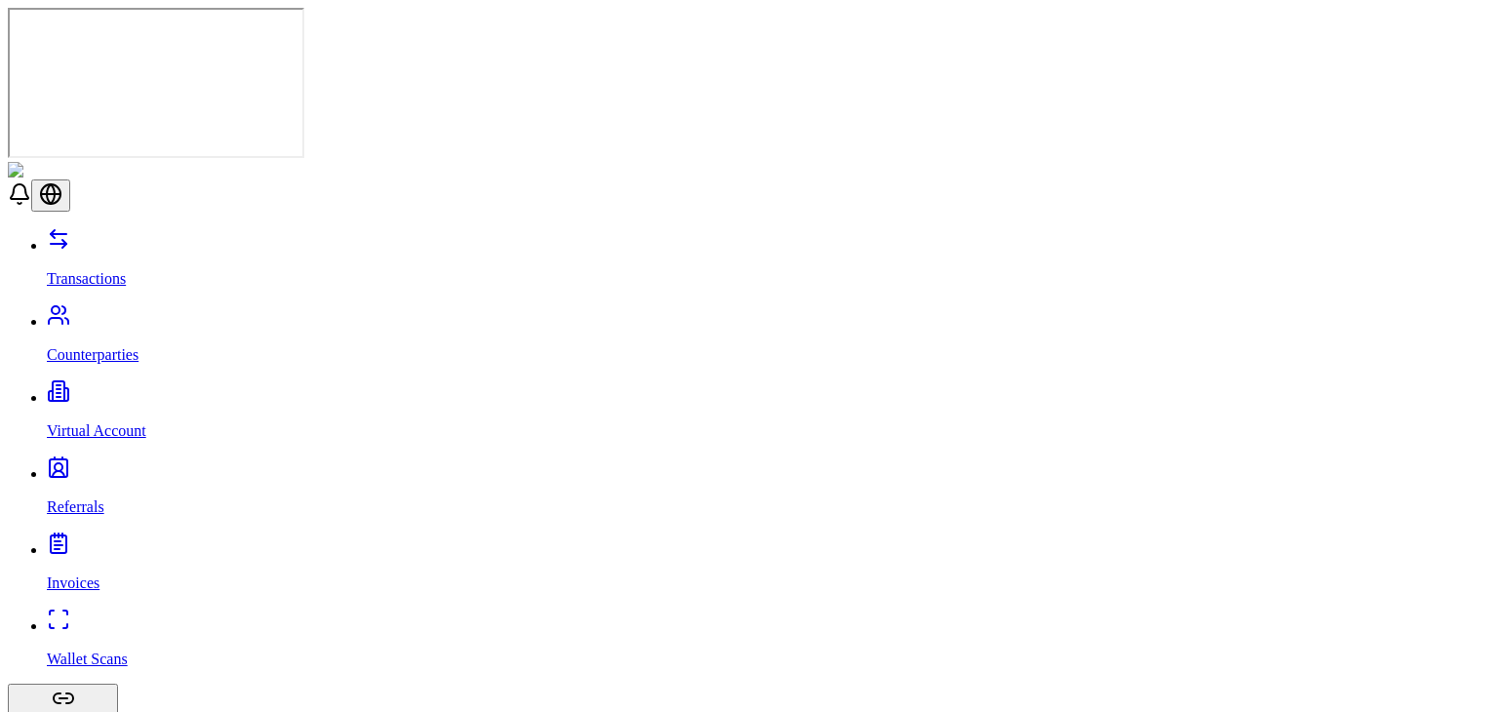
click at [67, 270] on p "Transactions" at bounding box center [768, 279] width 1443 height 18
click at [101, 465] on link "Referrals" at bounding box center [768, 490] width 1443 height 51
click at [129, 389] on link "Virtual Account" at bounding box center [768, 414] width 1443 height 51
click at [126, 237] on link "Transactions" at bounding box center [768, 262] width 1443 height 51
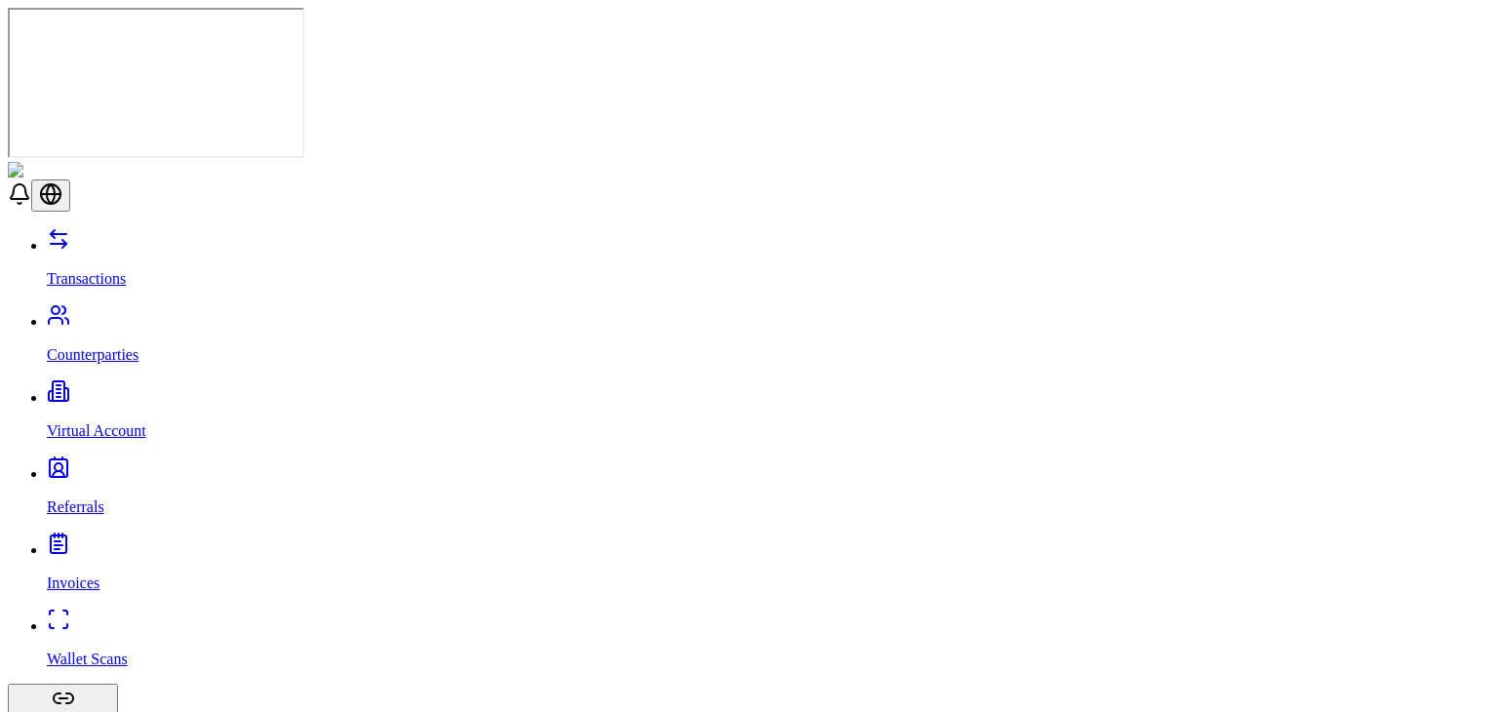
click at [103, 270] on p "Transactions" at bounding box center [768, 279] width 1443 height 18
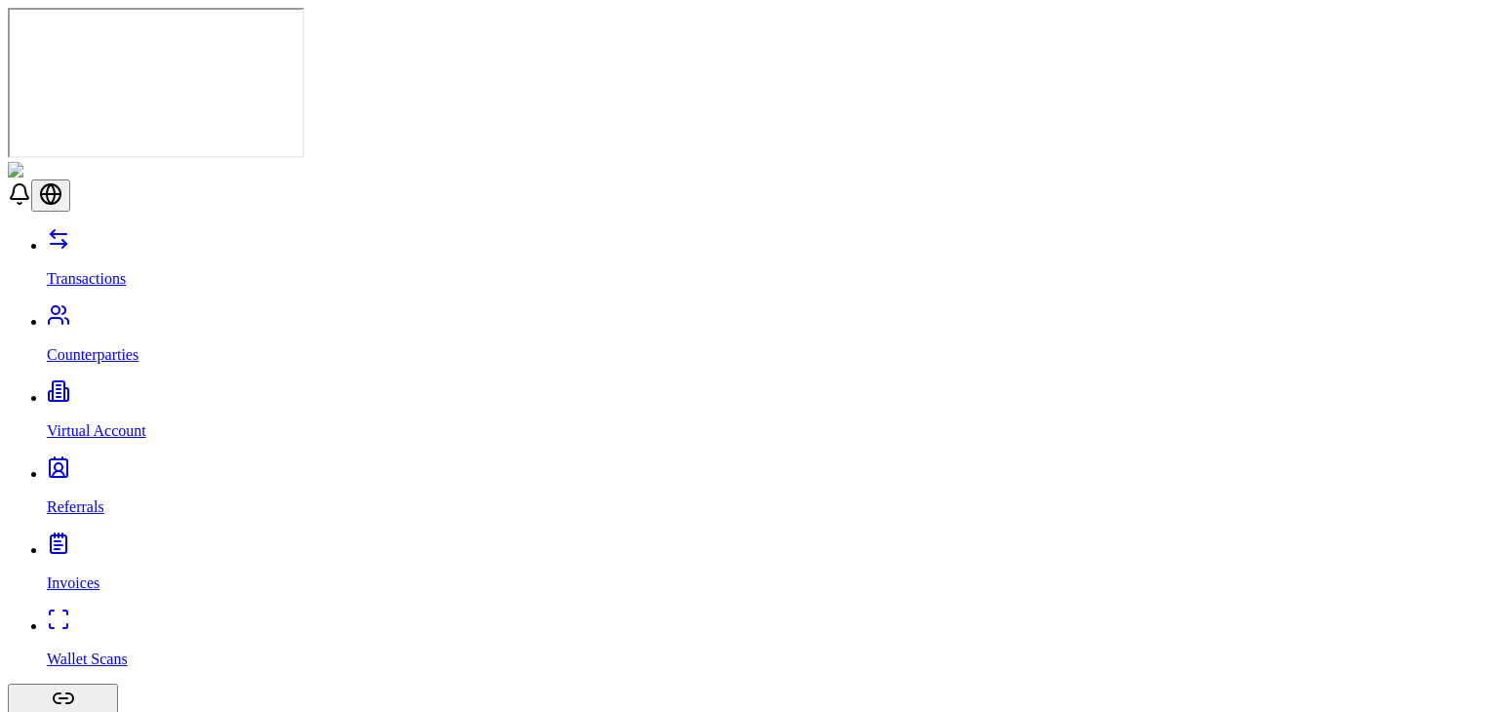
click at [140, 237] on link "Transactions" at bounding box center [768, 262] width 1443 height 51
click at [132, 346] on p "Counterparties" at bounding box center [768, 355] width 1443 height 18
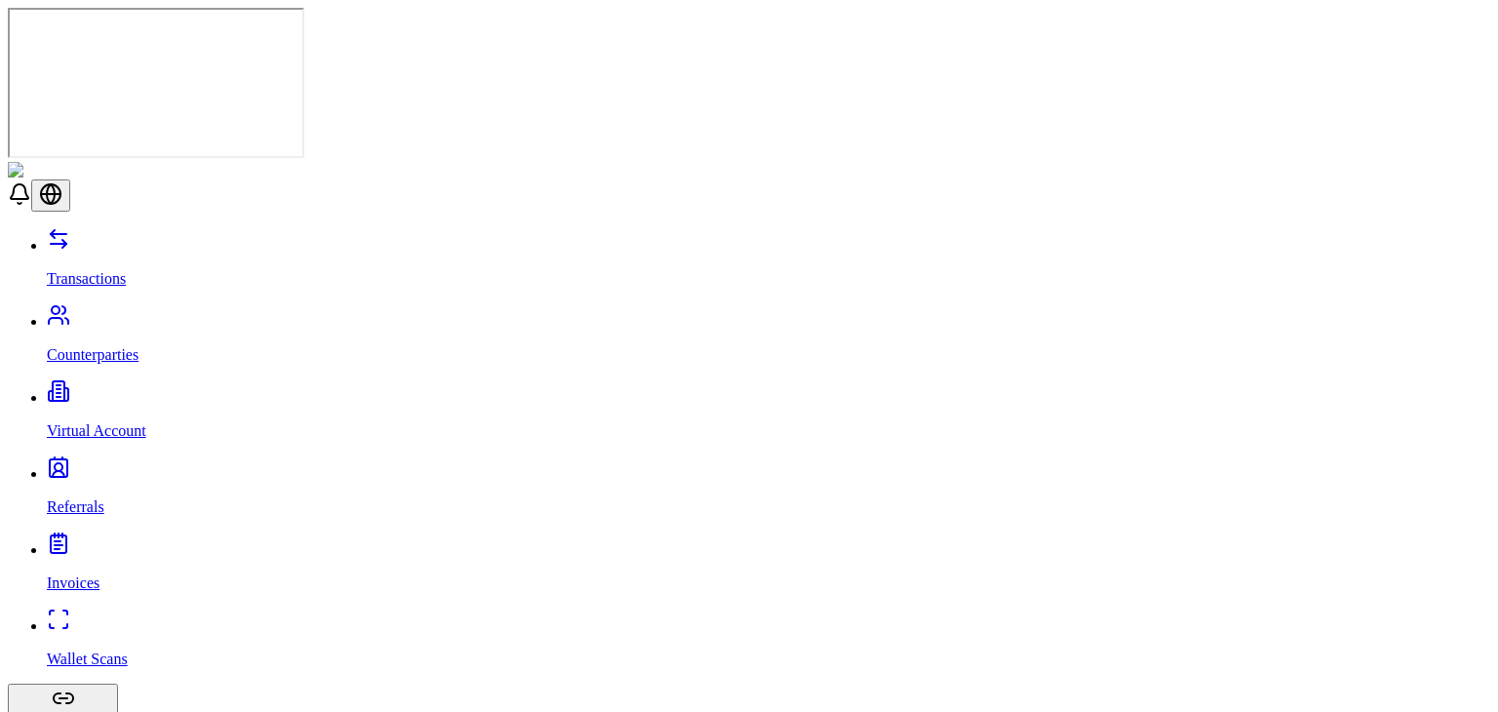
click at [123, 389] on link "Virtual Account" at bounding box center [768, 414] width 1443 height 51
click at [140, 237] on link "Transactions" at bounding box center [768, 262] width 1443 height 51
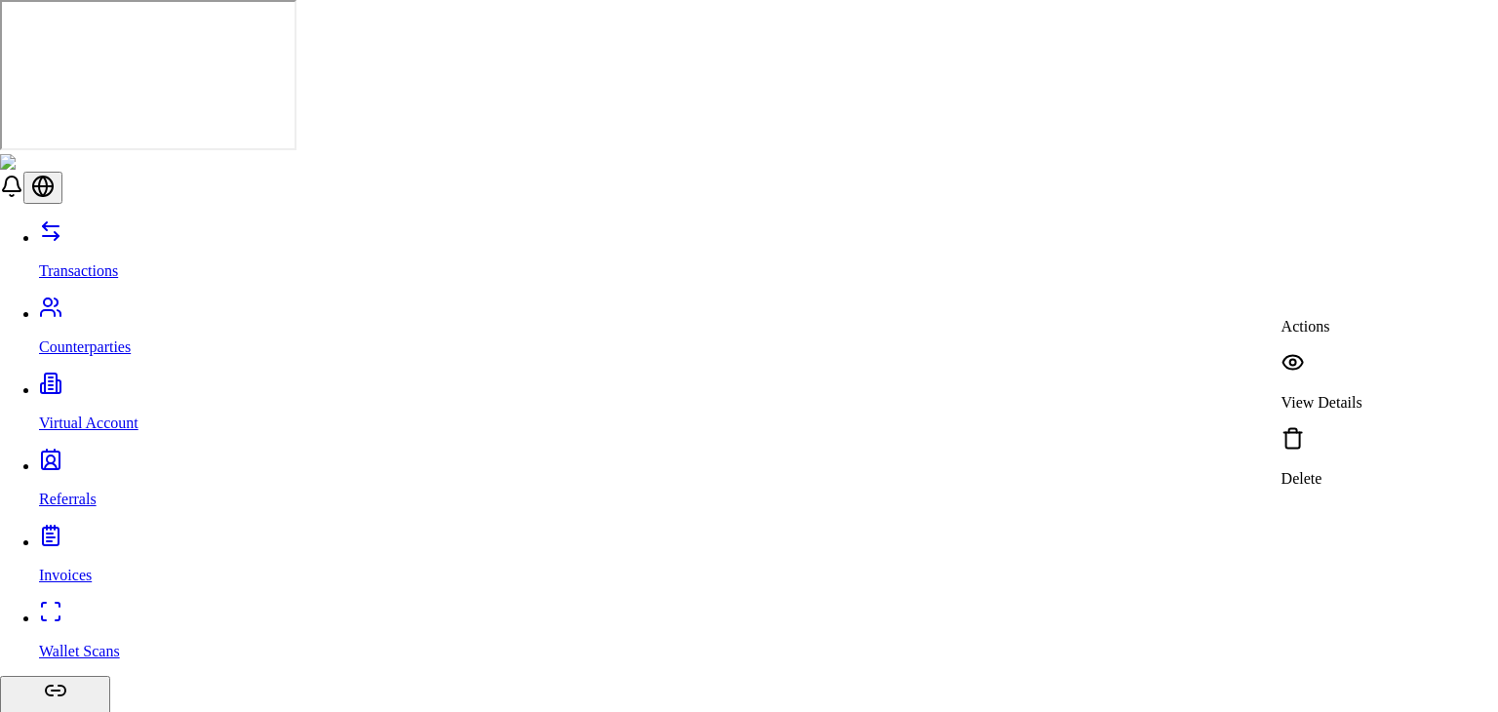
click at [1345, 394] on p "View Details" at bounding box center [1321, 403] width 81 height 18
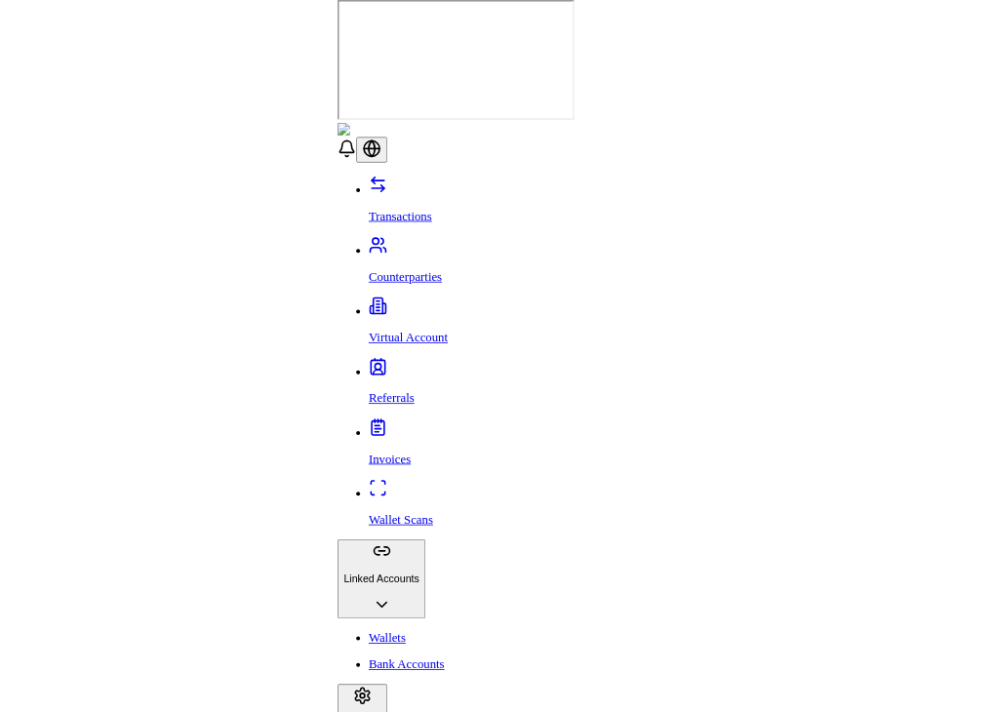
scroll to position [0, 0]
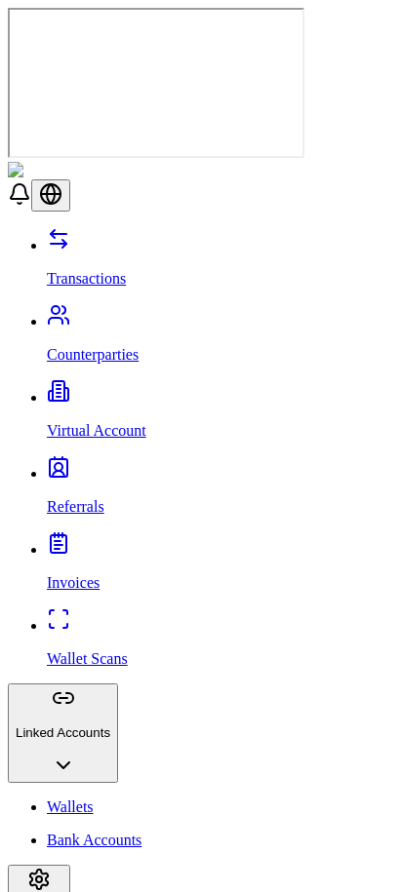
click at [129, 346] on p "Counterparties" at bounding box center [220, 355] width 347 height 18
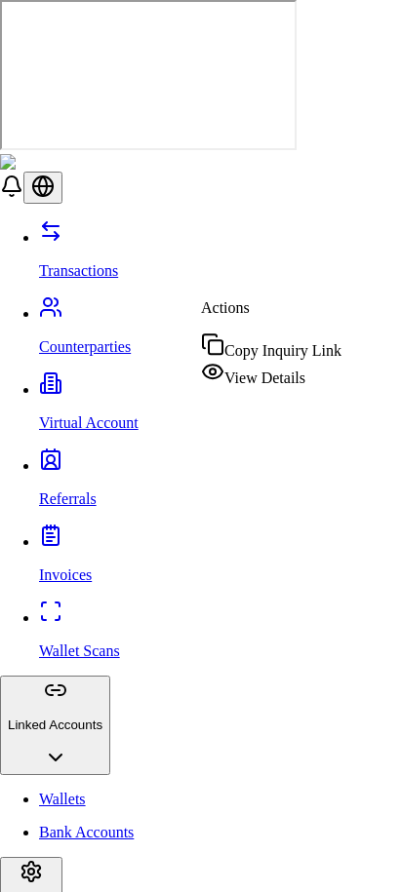
click at [256, 386] on div "View Details" at bounding box center [271, 373] width 140 height 27
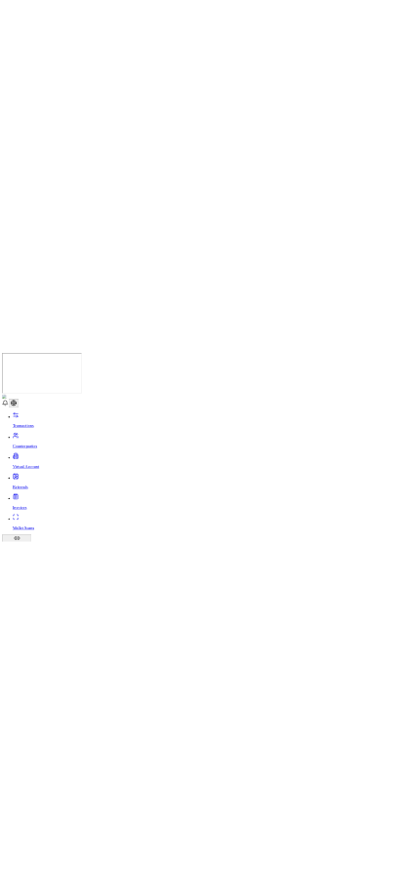
scroll to position [73, 0]
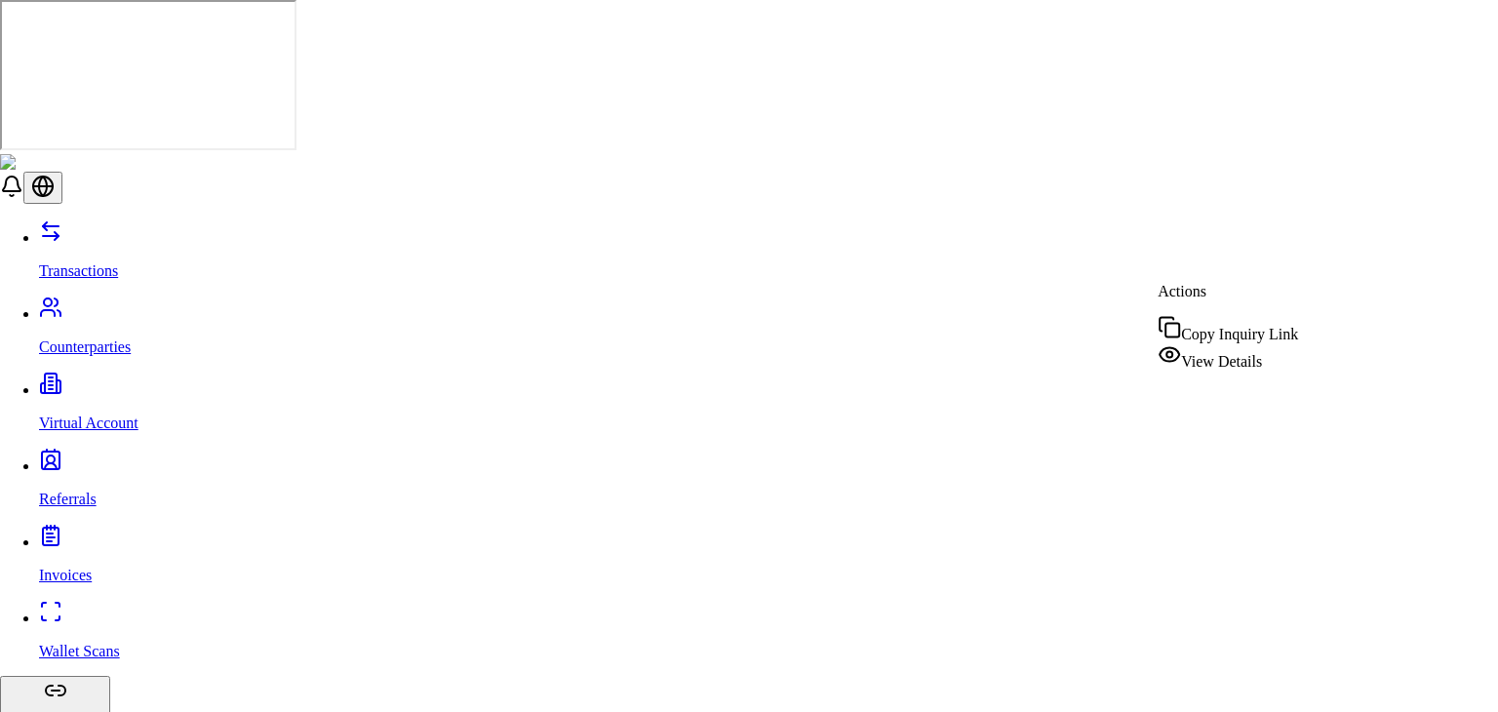
click at [1191, 347] on div "View Details" at bounding box center [1227, 356] width 140 height 27
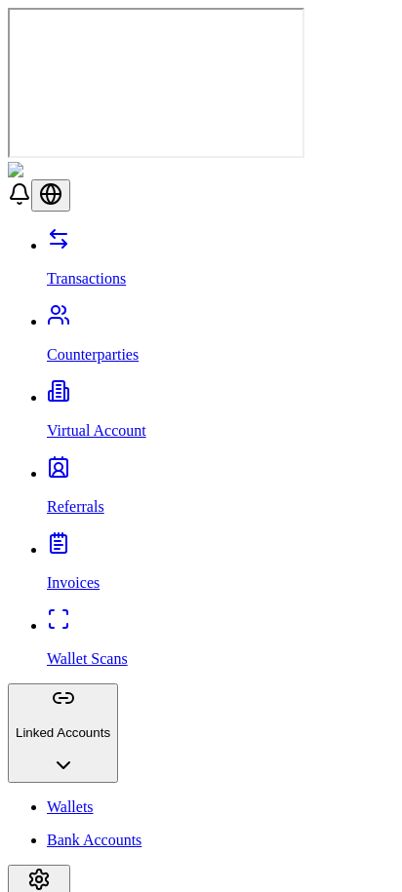
scroll to position [243, 0]
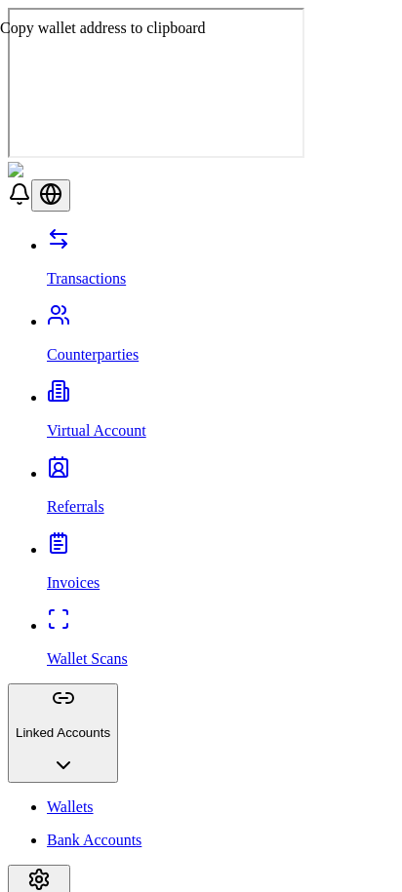
scroll to position [129, 0]
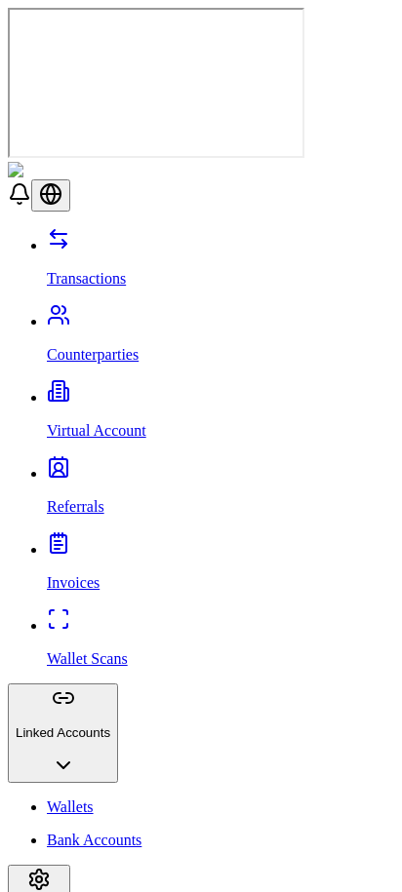
scroll to position [243, 0]
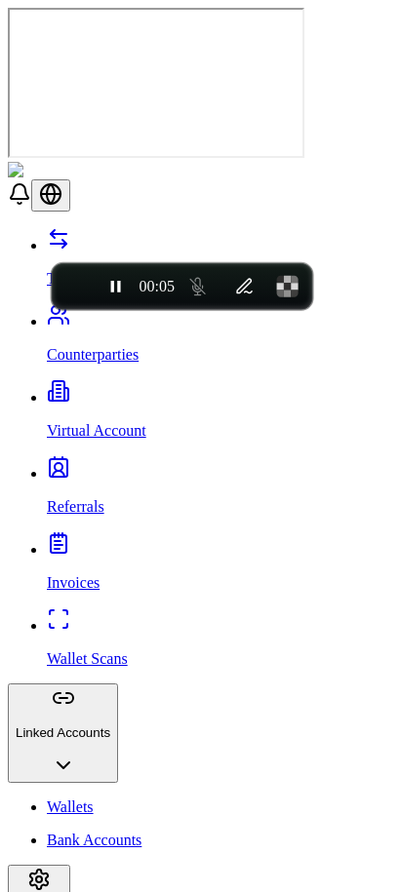
click at [75, 287] on span "End recording" at bounding box center [75, 287] width 0 height 0
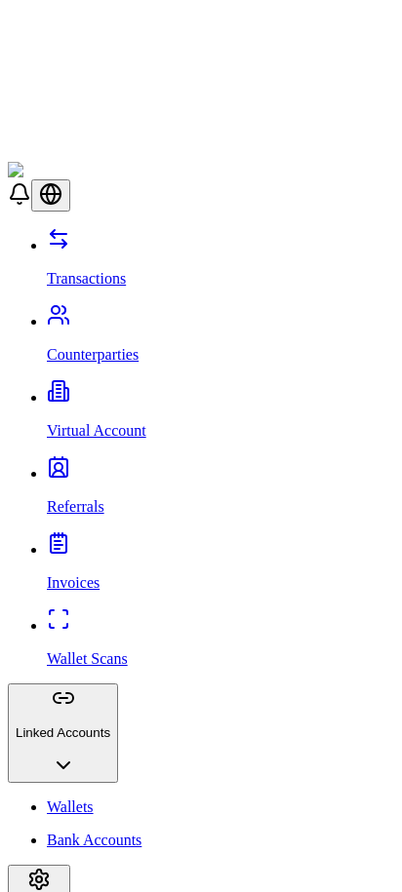
scroll to position [98, 0]
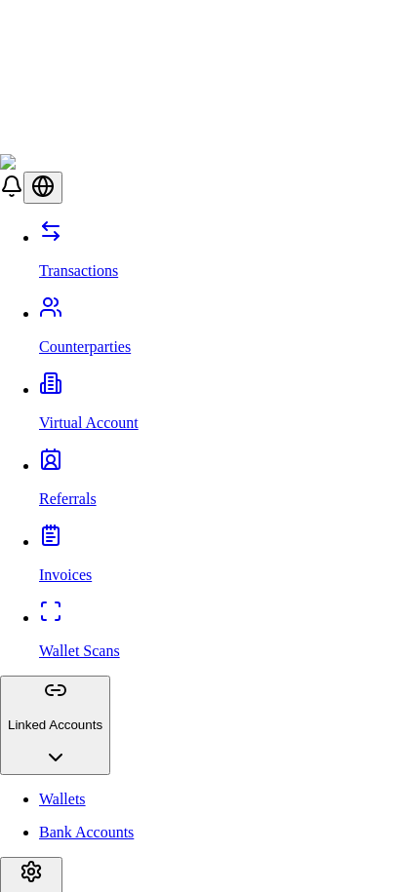
type input "*******"
type input "******"
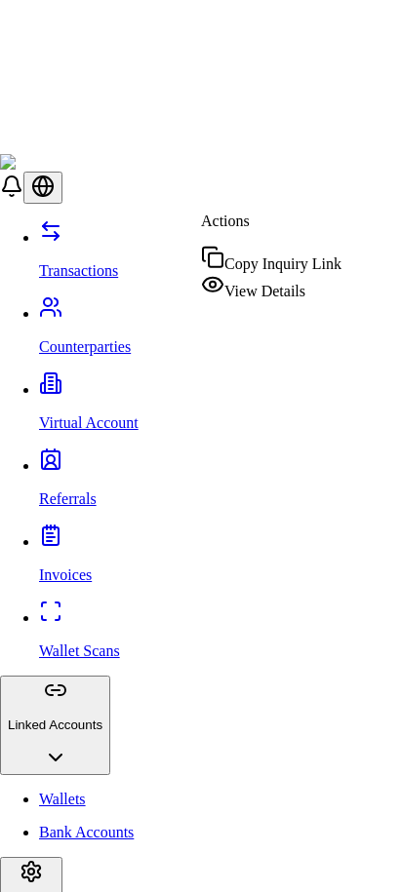
click at [293, 293] on span "View Details" at bounding box center [264, 291] width 81 height 17
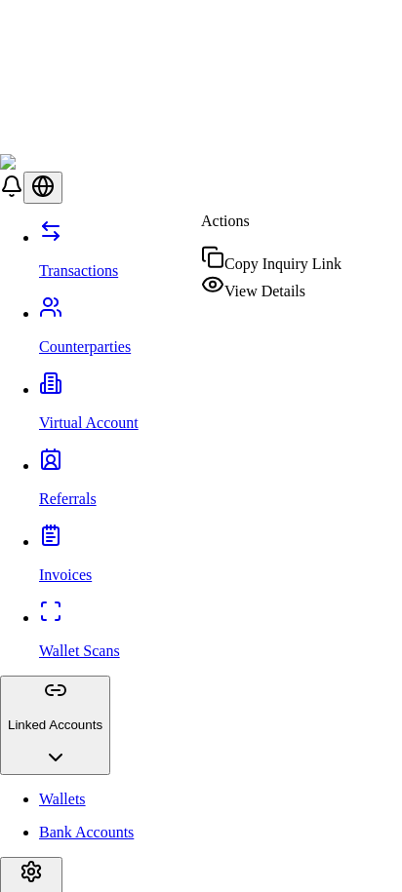
click at [295, 289] on span "View Details" at bounding box center [264, 291] width 81 height 17
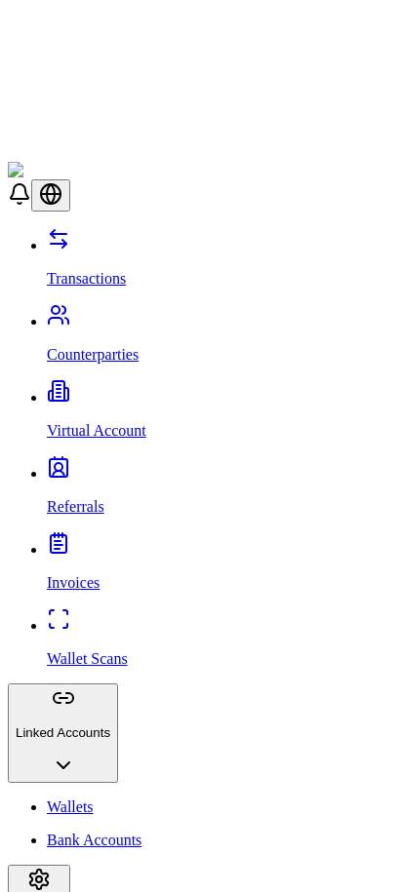
click at [126, 422] on p "Virtual Account" at bounding box center [220, 431] width 347 height 18
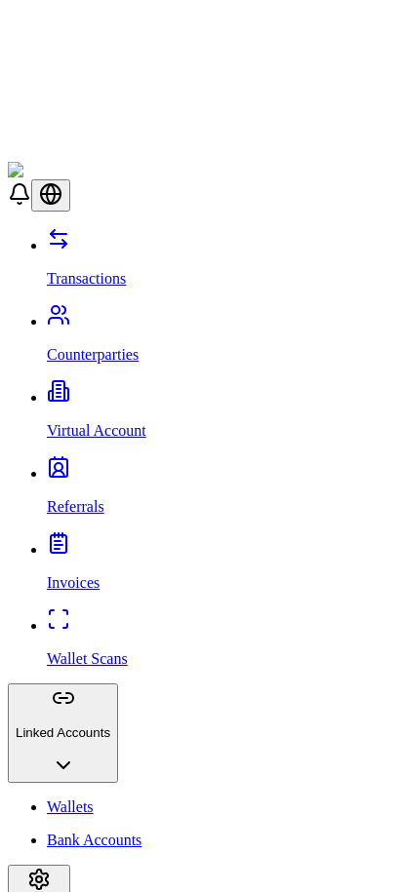
click at [85, 498] on p "Referrals" at bounding box center [220, 507] width 347 height 18
click at [69, 574] on p "Invoices" at bounding box center [220, 583] width 347 height 18
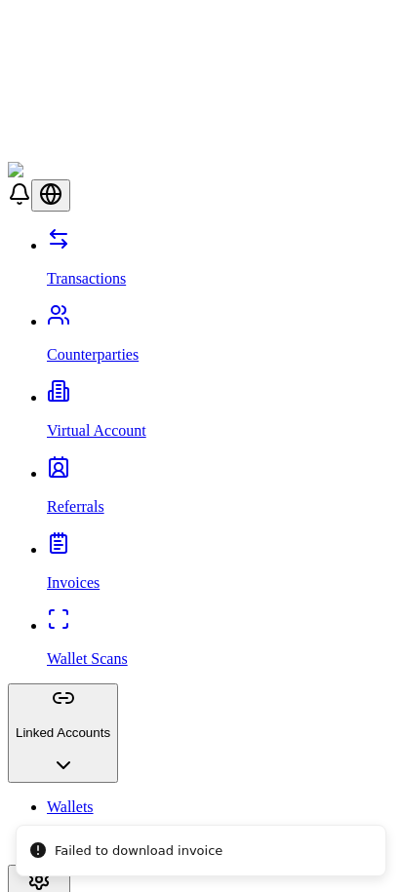
click at [98, 617] on link "Wallet Scans" at bounding box center [220, 642] width 347 height 51
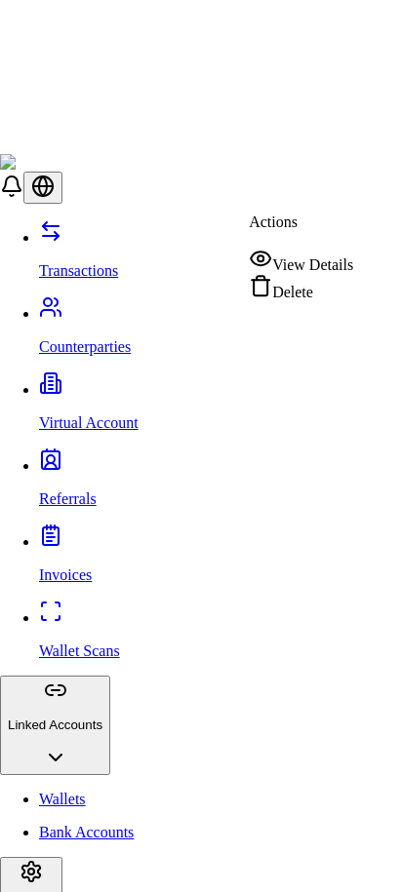
click at [312, 257] on div "View Details" at bounding box center [301, 260] width 104 height 27
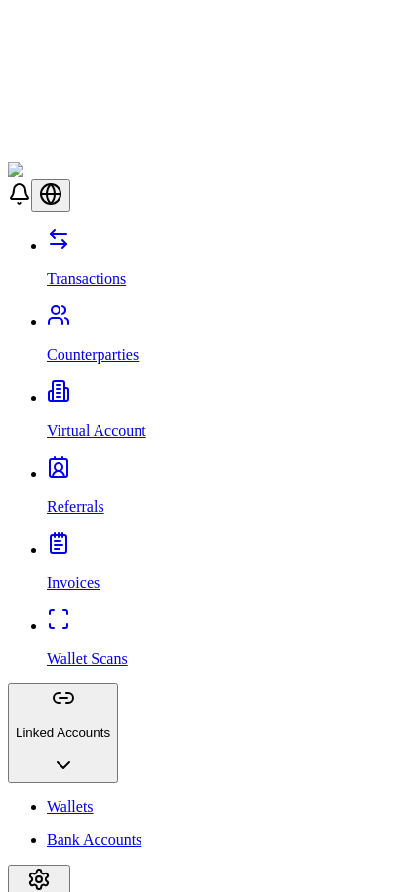
scroll to position [410, 0]
click at [108, 711] on link "Wallets" at bounding box center [220, 808] width 347 height 18
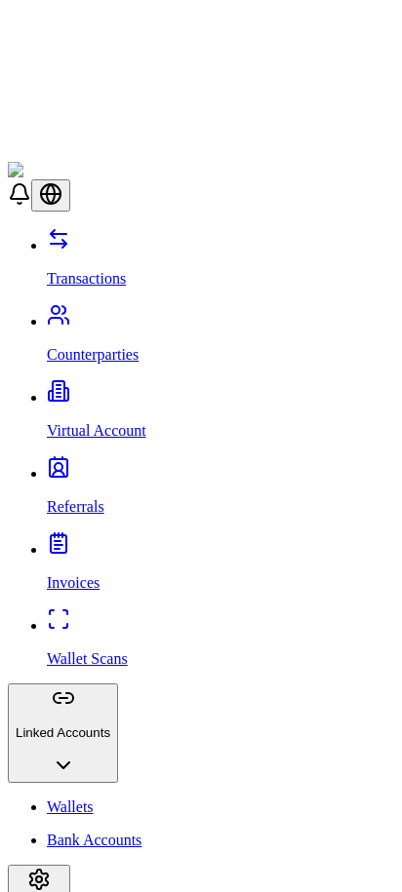
click at [134, 711] on p "Bank Accounts" at bounding box center [220, 841] width 347 height 18
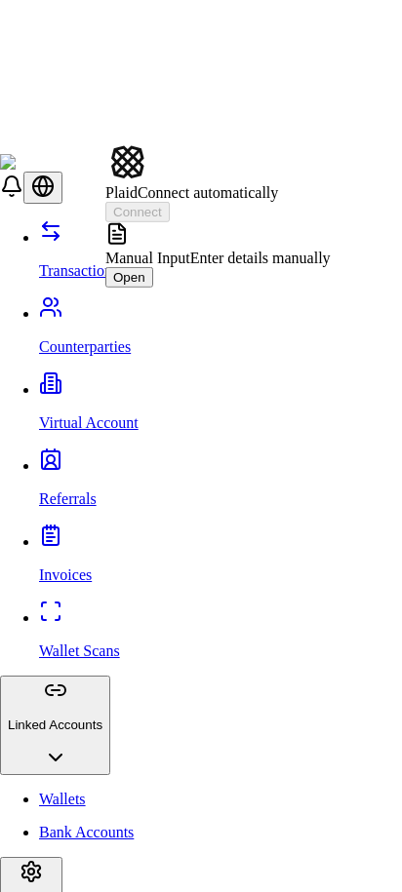
click at [331, 230] on div "Manual Input Enter details manually Open" at bounding box center [217, 254] width 225 height 65
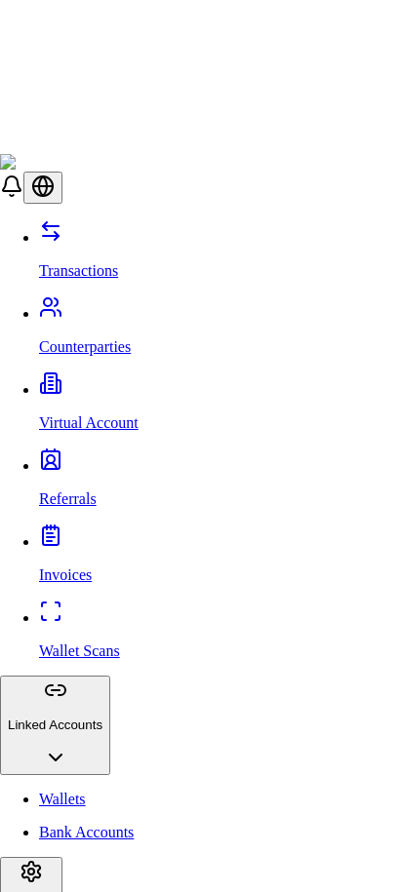
scroll to position [1398, 0]
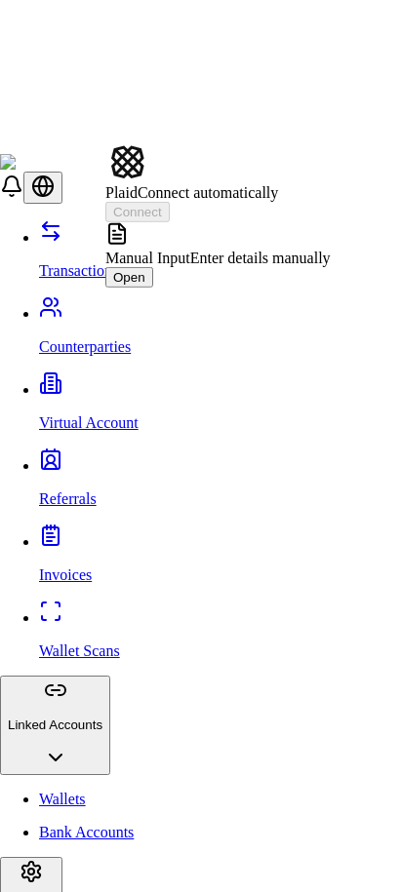
click at [170, 202] on button "Connect" at bounding box center [137, 212] width 64 height 20
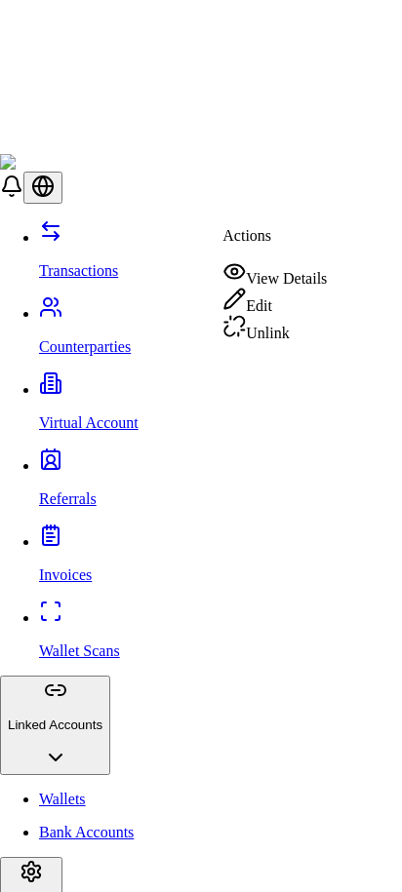
click at [264, 273] on div "View Details" at bounding box center [274, 273] width 104 height 27
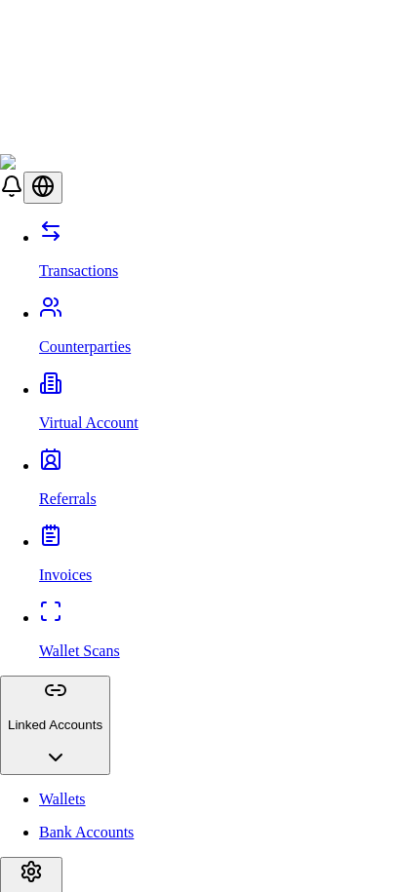
scroll to position [0, 0]
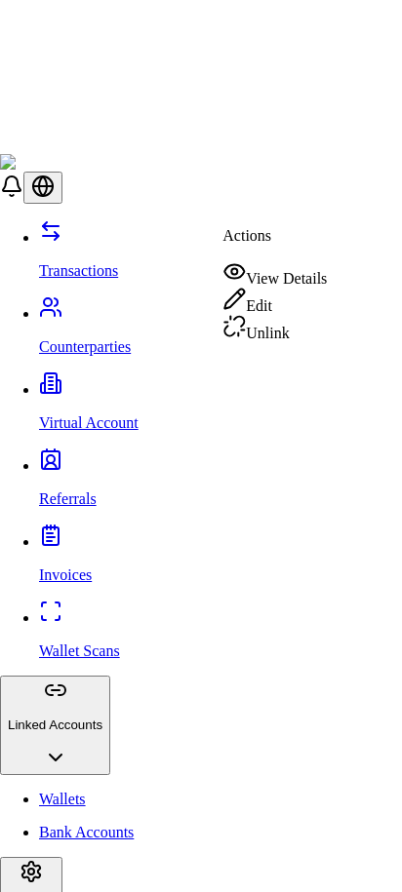
click at [285, 303] on div "Edit" at bounding box center [274, 301] width 104 height 27
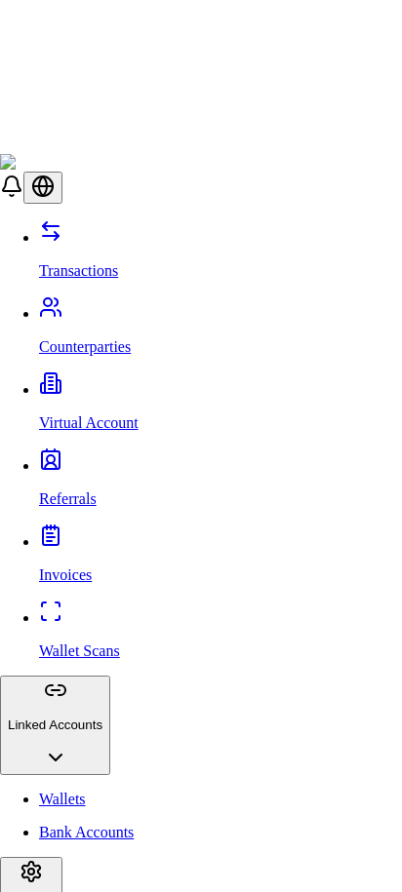
scroll to position [1072, 0]
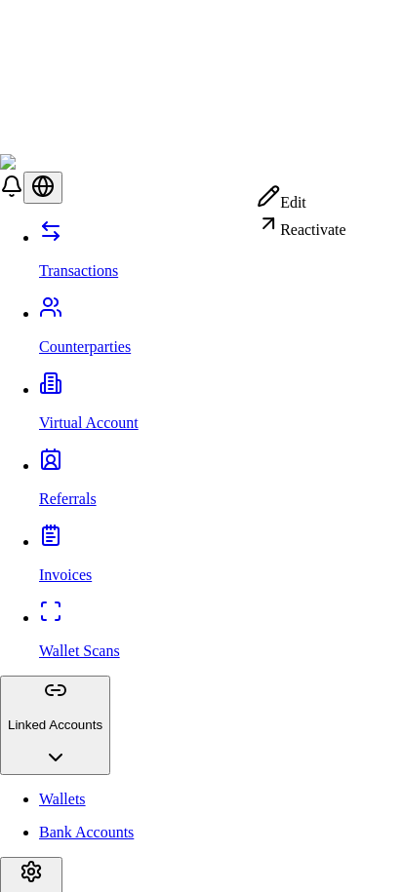
click at [308, 239] on div "Reactivate" at bounding box center [301, 225] width 90 height 27
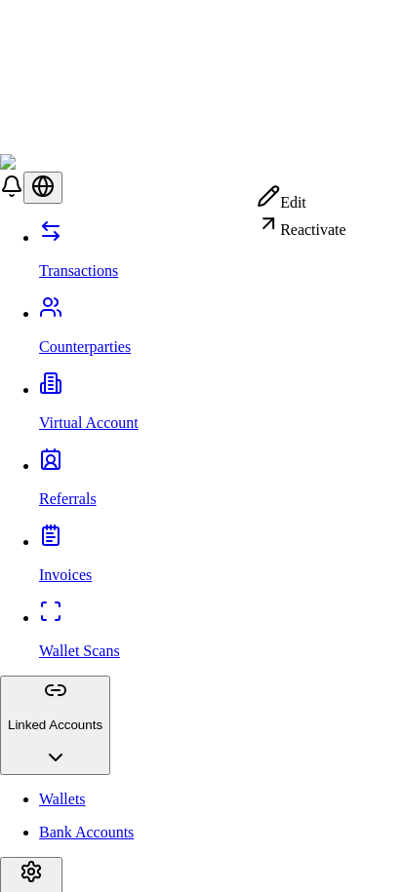
click at [308, 239] on div "Reactivate" at bounding box center [301, 225] width 90 height 27
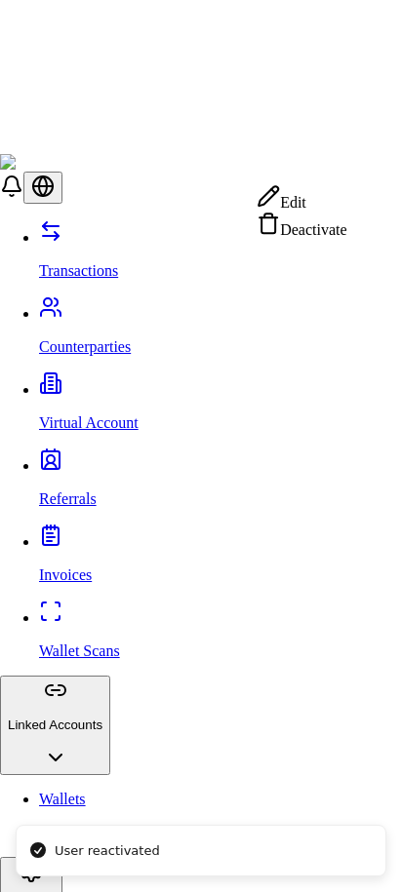
click at [316, 237] on div "Deactivate" at bounding box center [301, 225] width 90 height 27
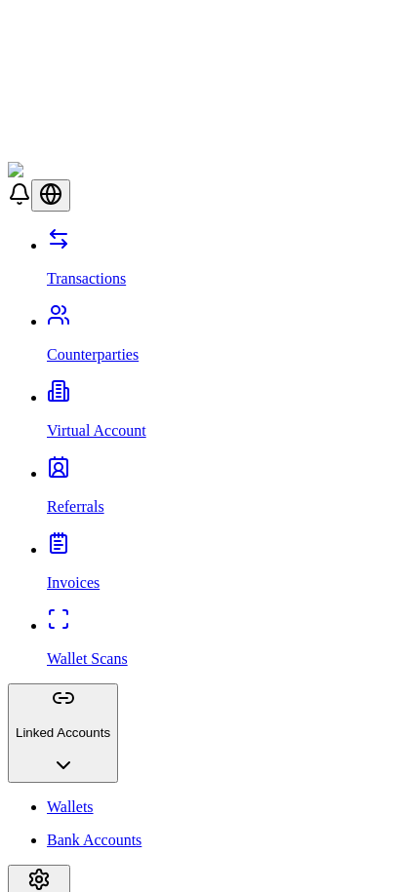
scroll to position [408, 0]
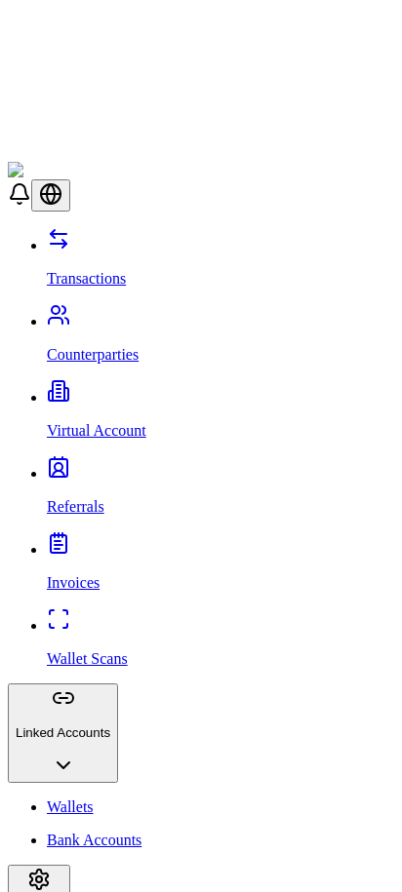
scroll to position [0, 0]
click at [124, 346] on p "Counterparties" at bounding box center [220, 355] width 347 height 18
click at [104, 270] on p "Transactions" at bounding box center [220, 279] width 347 height 18
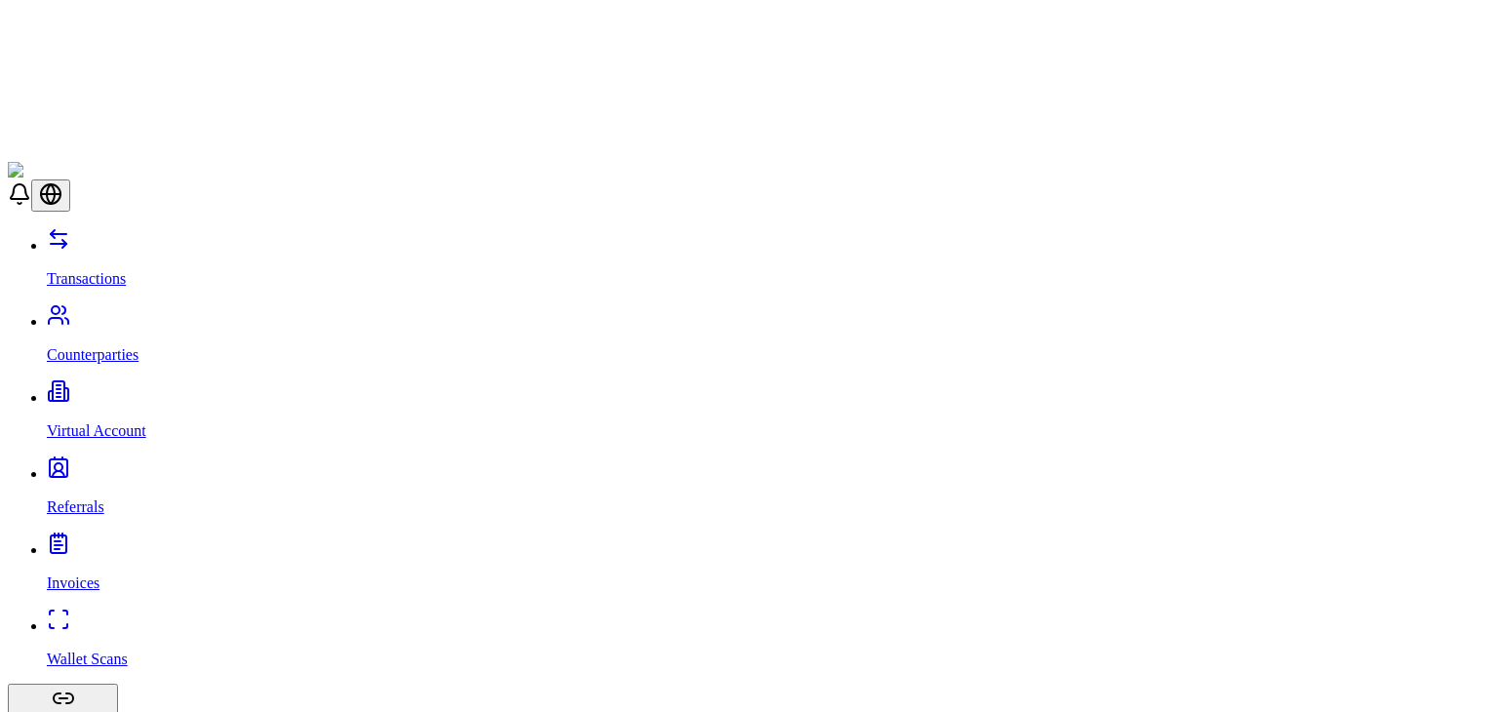
click at [96, 541] on link "Invoices" at bounding box center [768, 566] width 1443 height 51
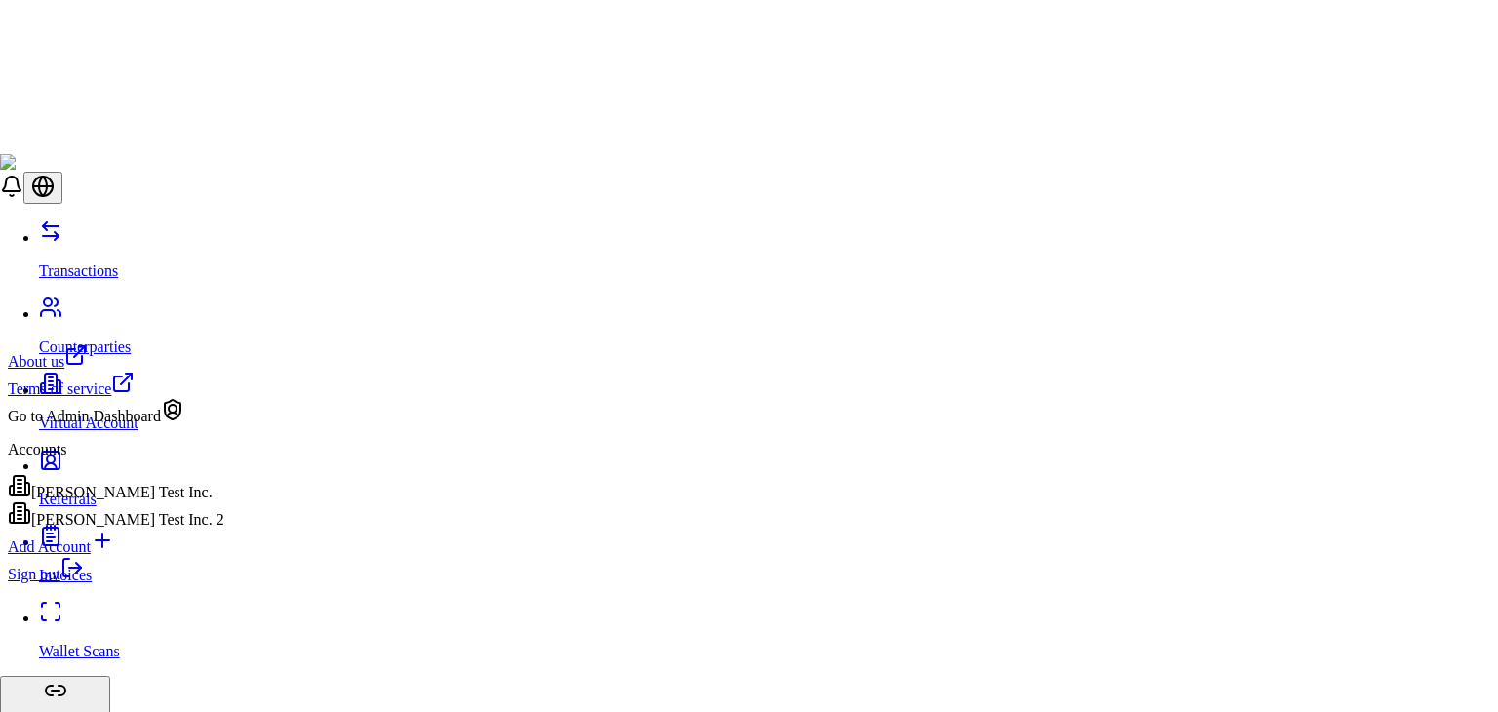
click at [138, 527] on div "Brandon Test Inc. 2" at bounding box center [116, 514] width 216 height 27
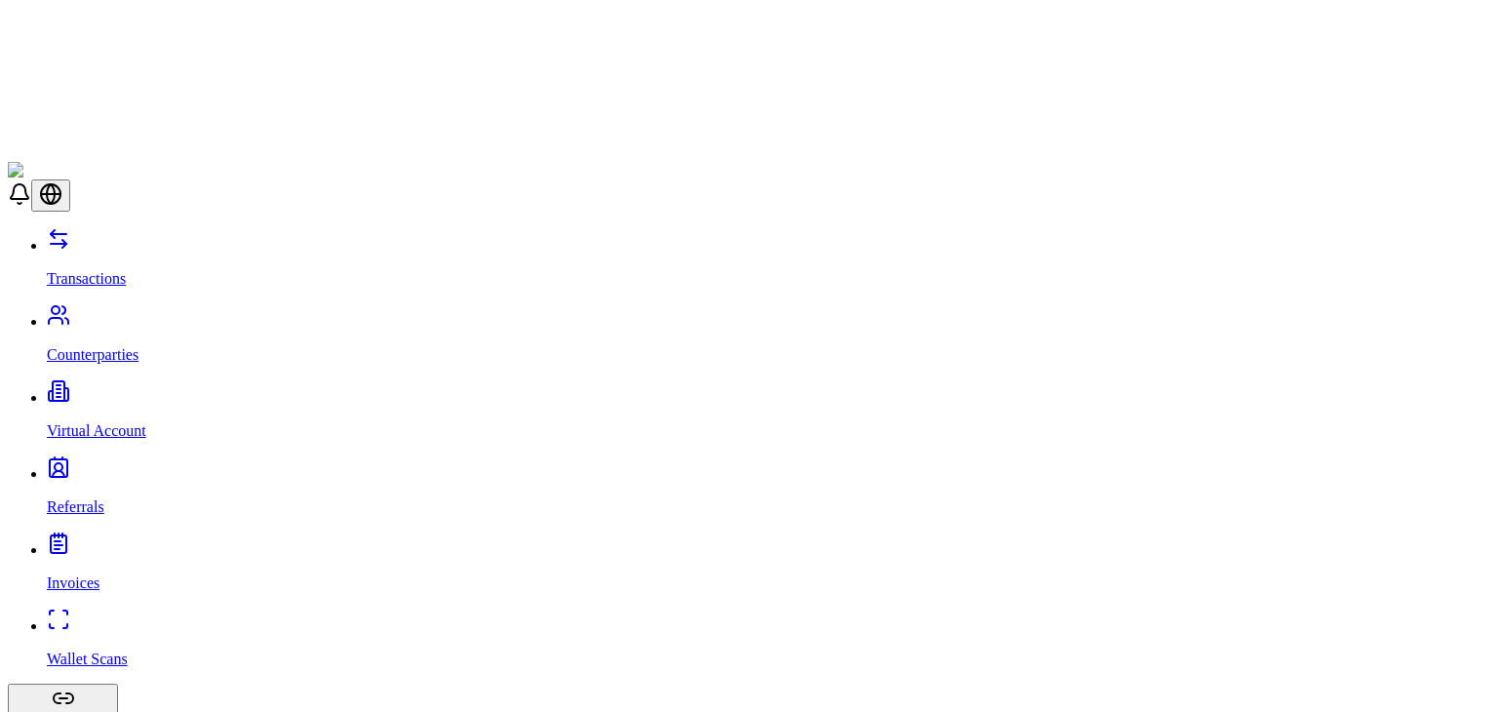
click at [134, 422] on p "Virtual Account" at bounding box center [768, 431] width 1443 height 18
click at [130, 422] on p "Virtual Account" at bounding box center [768, 431] width 1443 height 18
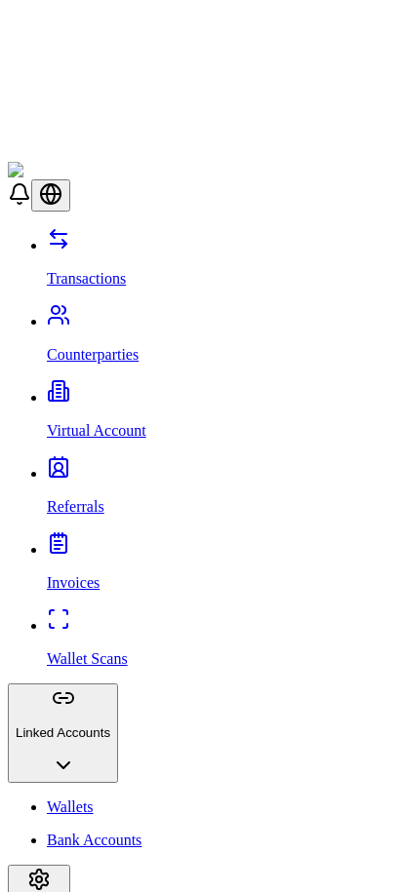
scroll to position [412, 0]
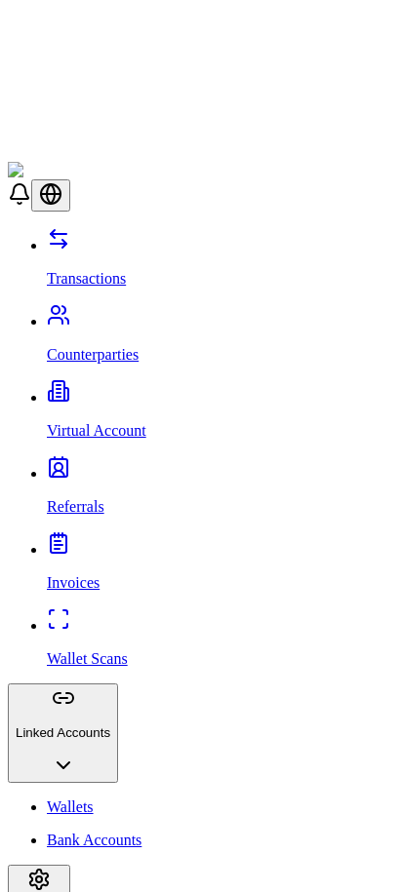
scroll to position [0, 0]
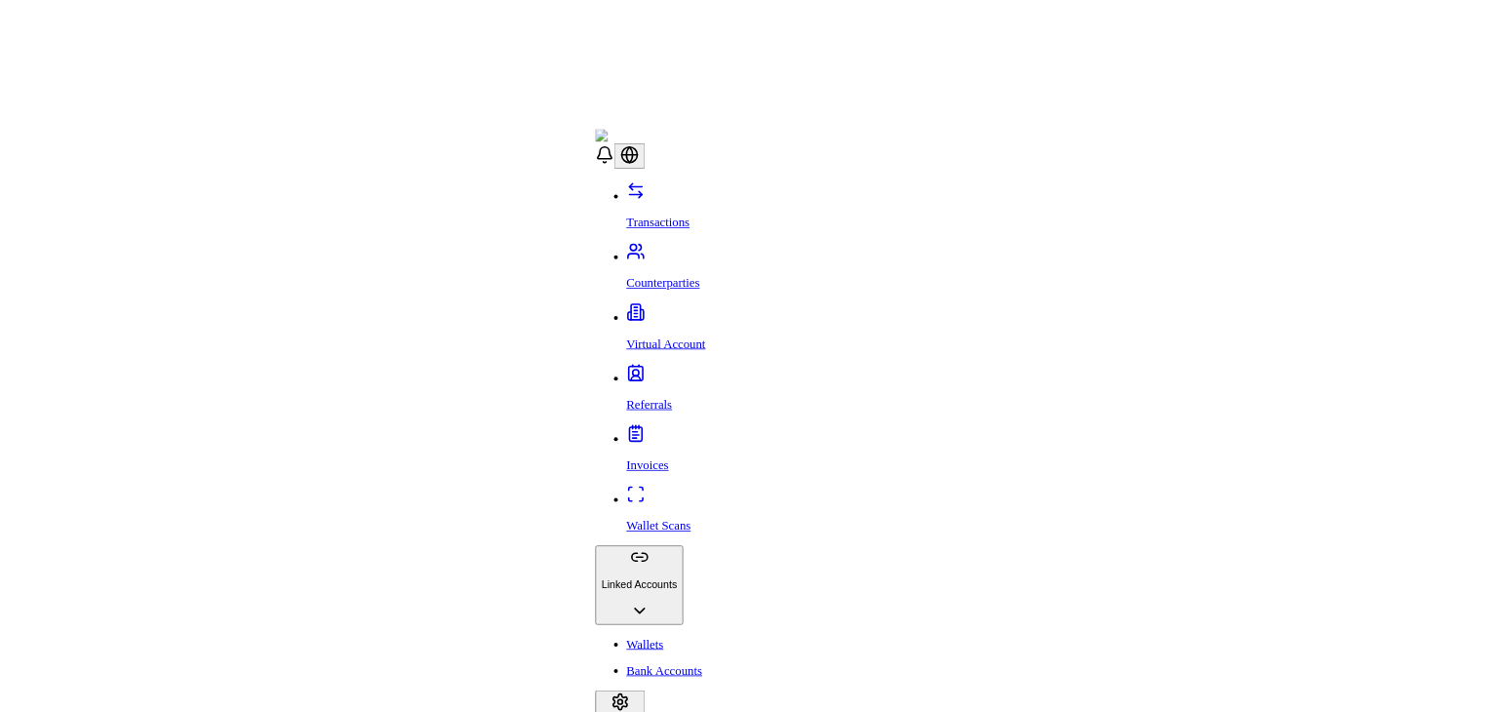
scroll to position [0, 0]
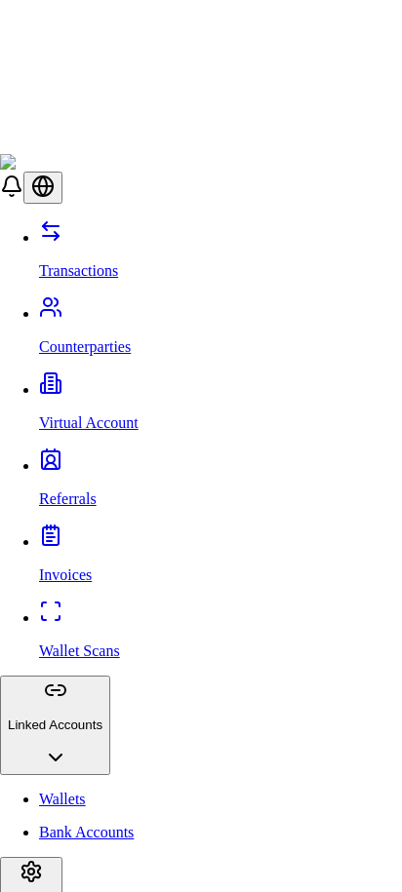
type input "*******"
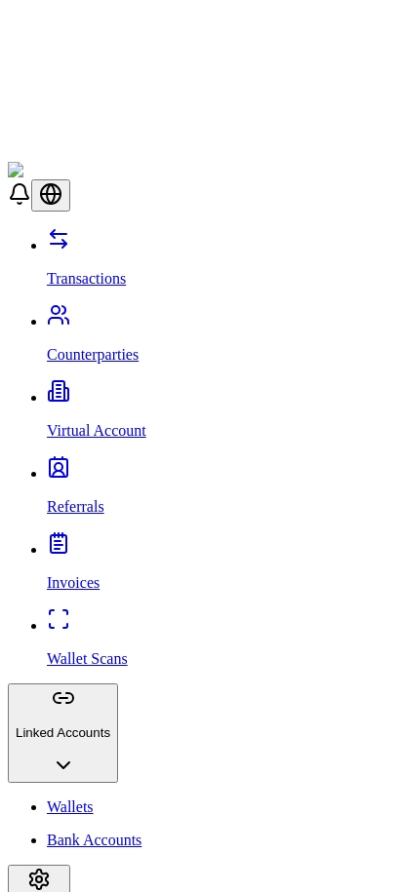
click at [117, 270] on p "Transactions" at bounding box center [220, 279] width 347 height 18
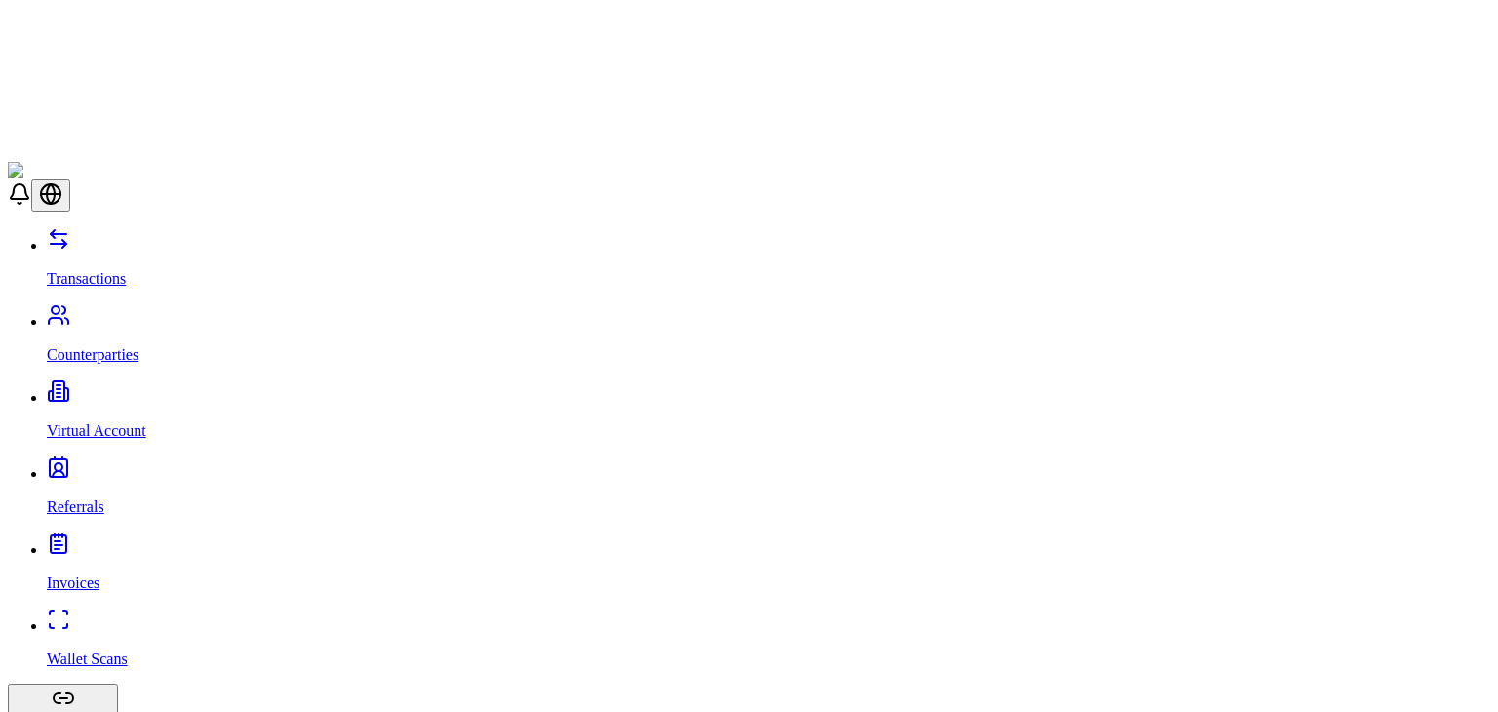
click at [137, 422] on p "Virtual Account" at bounding box center [768, 431] width 1443 height 18
click at [140, 313] on link "Counterparties" at bounding box center [768, 338] width 1443 height 51
click at [140, 237] on link "Transactions" at bounding box center [768, 262] width 1443 height 51
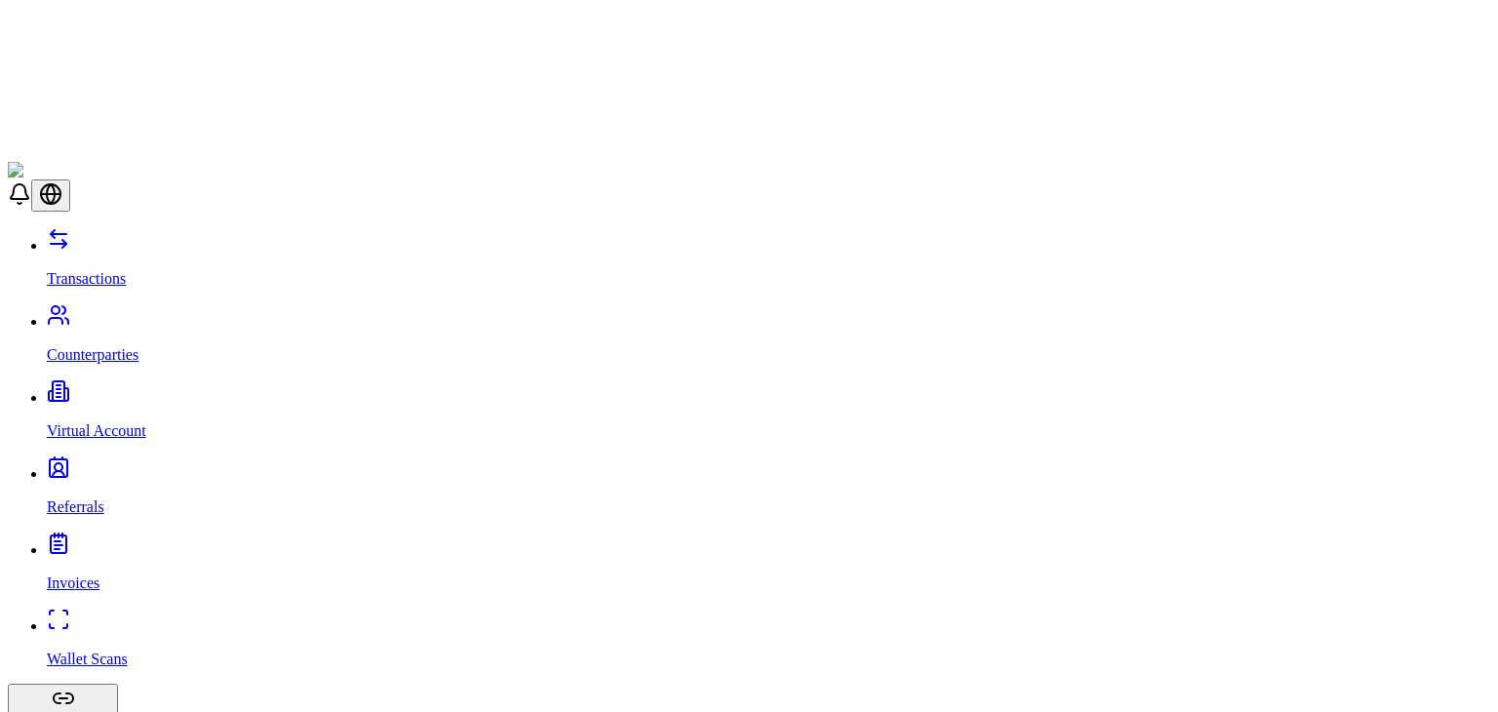
click at [148, 313] on link "Counterparties" at bounding box center [768, 338] width 1443 height 51
click at [100, 498] on p "Referrals" at bounding box center [768, 507] width 1443 height 18
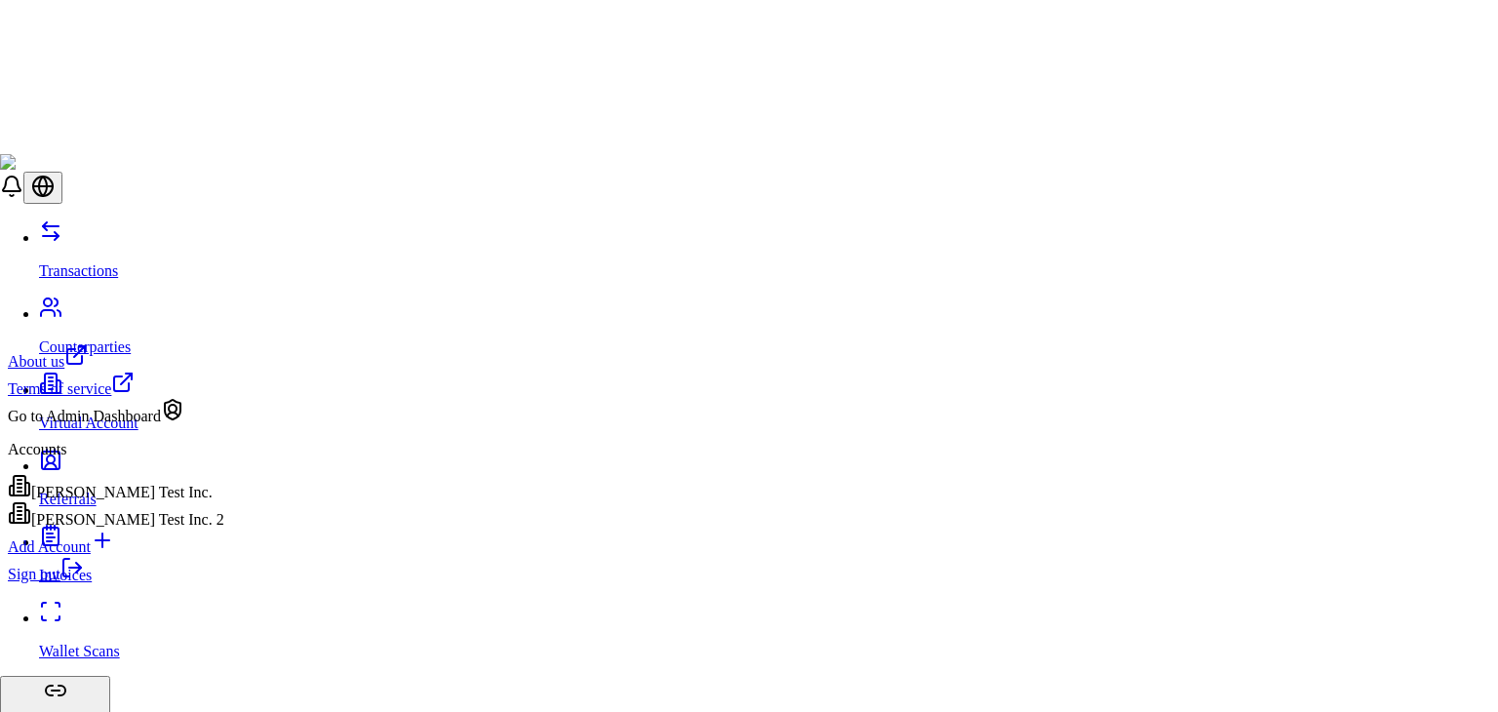
click at [84, 582] on link "Sign out" at bounding box center [46, 574] width 76 height 17
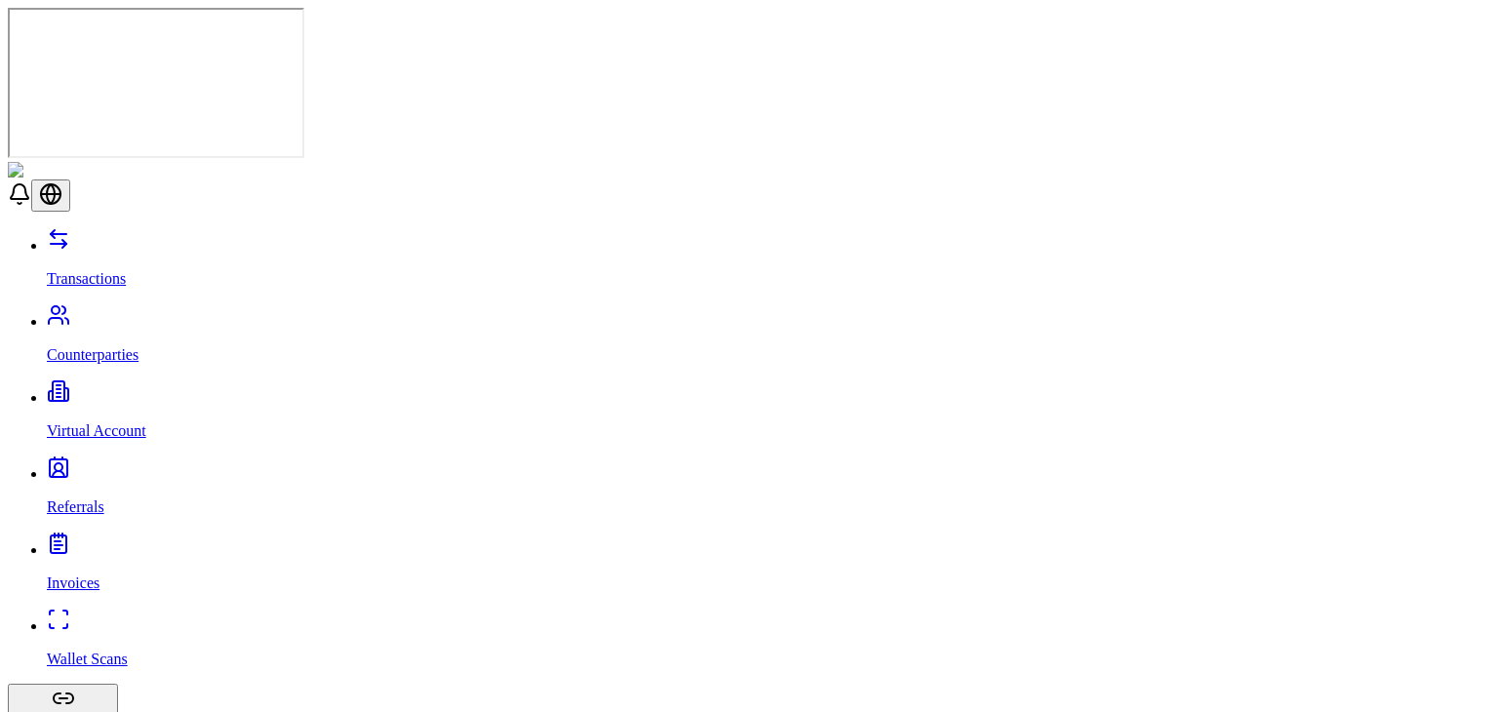
click at [109, 346] on p "Counterparties" at bounding box center [768, 355] width 1443 height 18
click at [128, 237] on link "Transactions" at bounding box center [768, 262] width 1443 height 51
click at [71, 498] on p "Referrals" at bounding box center [768, 507] width 1443 height 18
click at [78, 574] on p "Invoices" at bounding box center [768, 583] width 1443 height 18
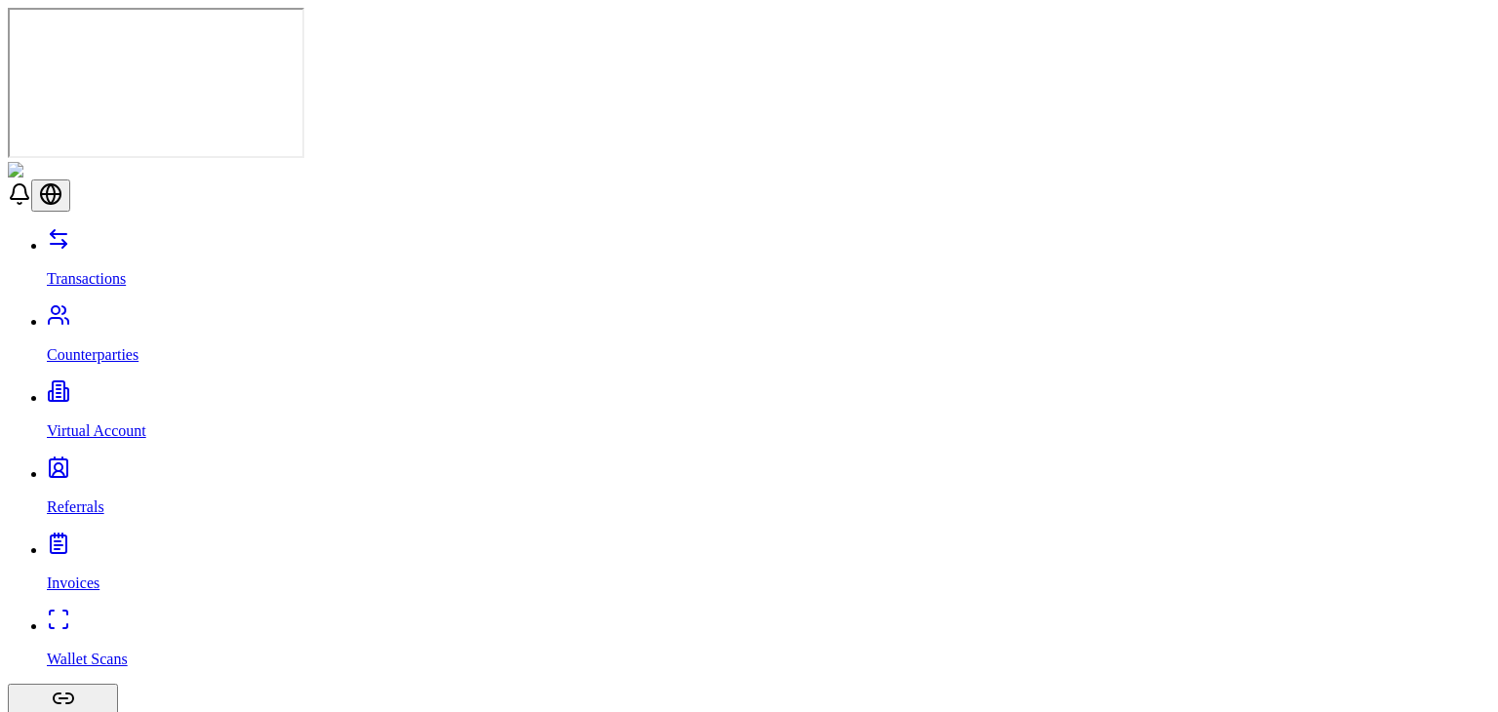
click at [104, 270] on p "Transactions" at bounding box center [768, 279] width 1443 height 18
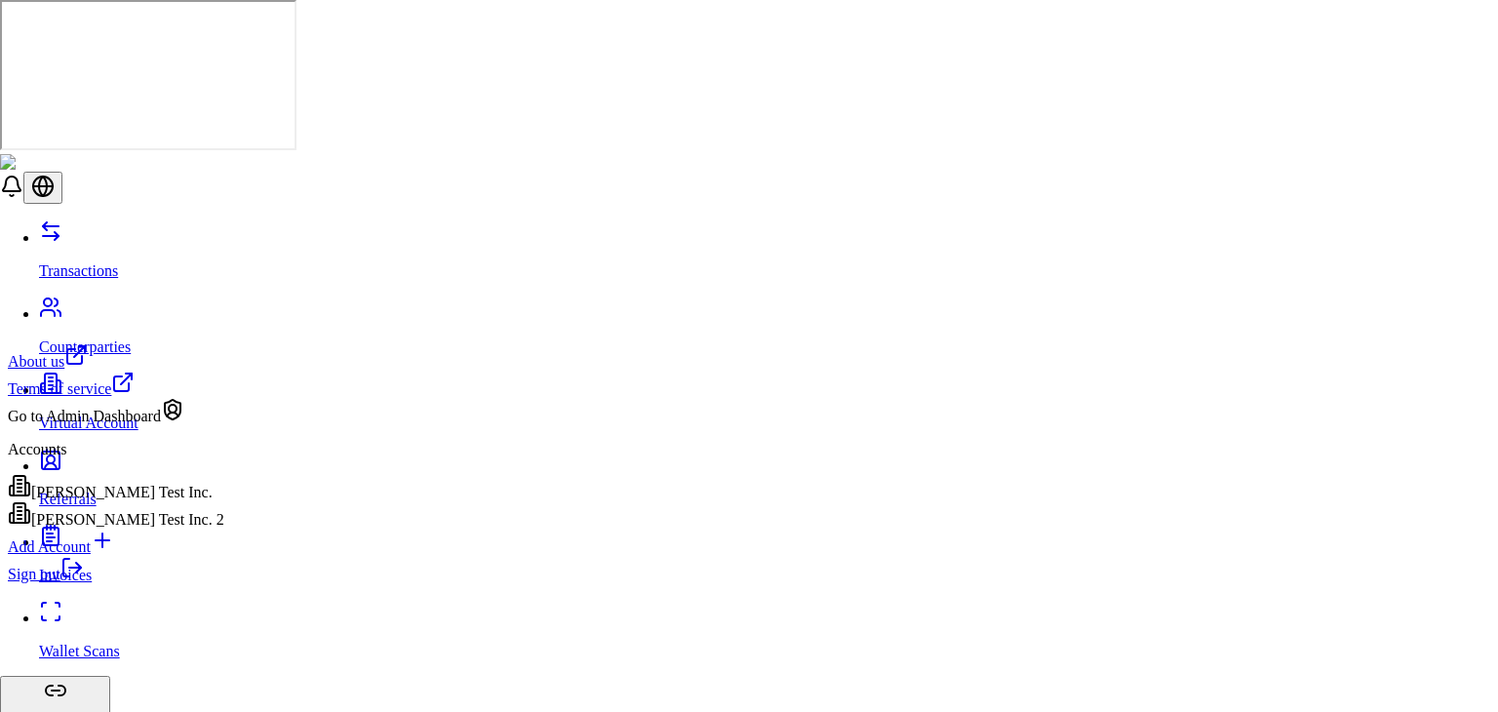
click at [84, 582] on link "Sign out" at bounding box center [46, 574] width 76 height 17
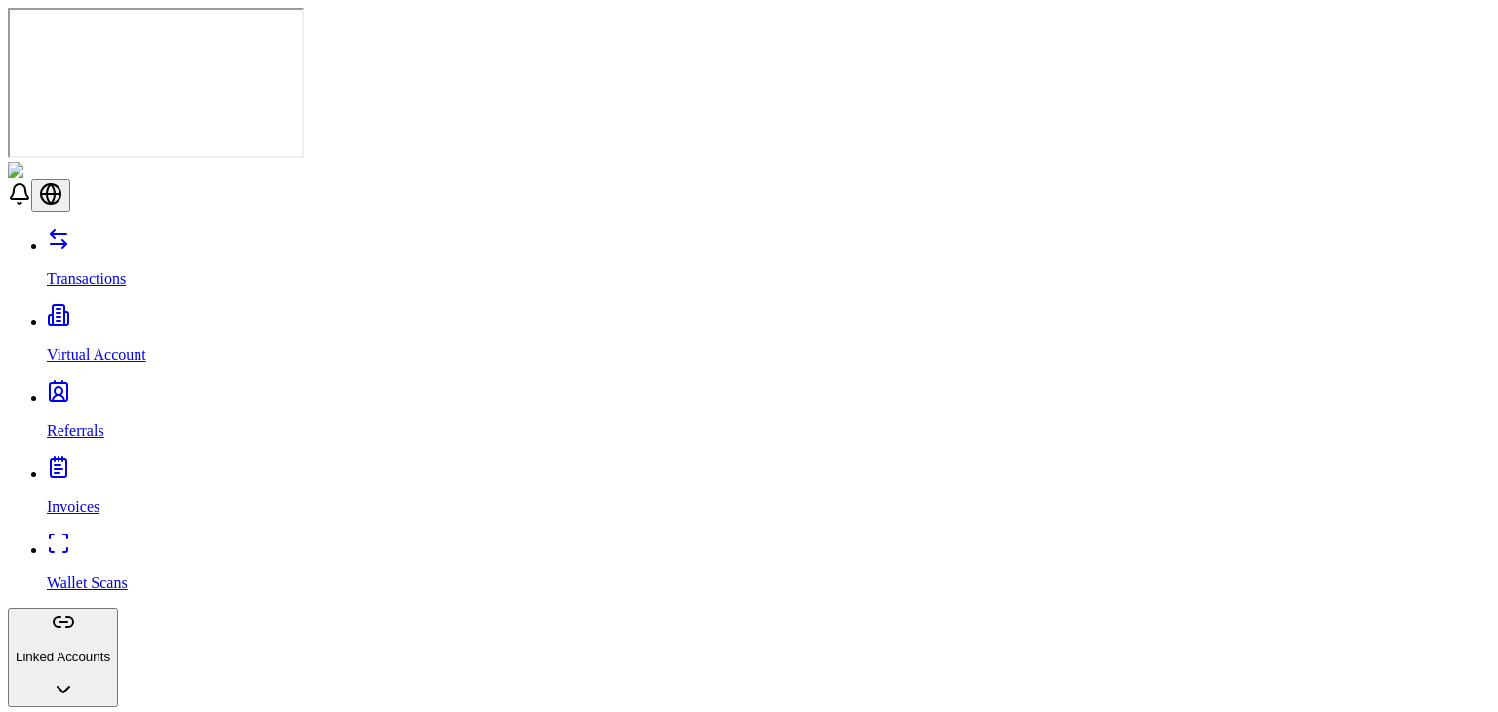
click at [150, 541] on link "Wallet Scans" at bounding box center [768, 566] width 1443 height 51
click at [115, 465] on link "Invoices" at bounding box center [768, 490] width 1443 height 51
click at [123, 541] on link "Wallet Scans" at bounding box center [768, 566] width 1443 height 51
click at [131, 237] on link "Transactions" at bounding box center [768, 262] width 1443 height 51
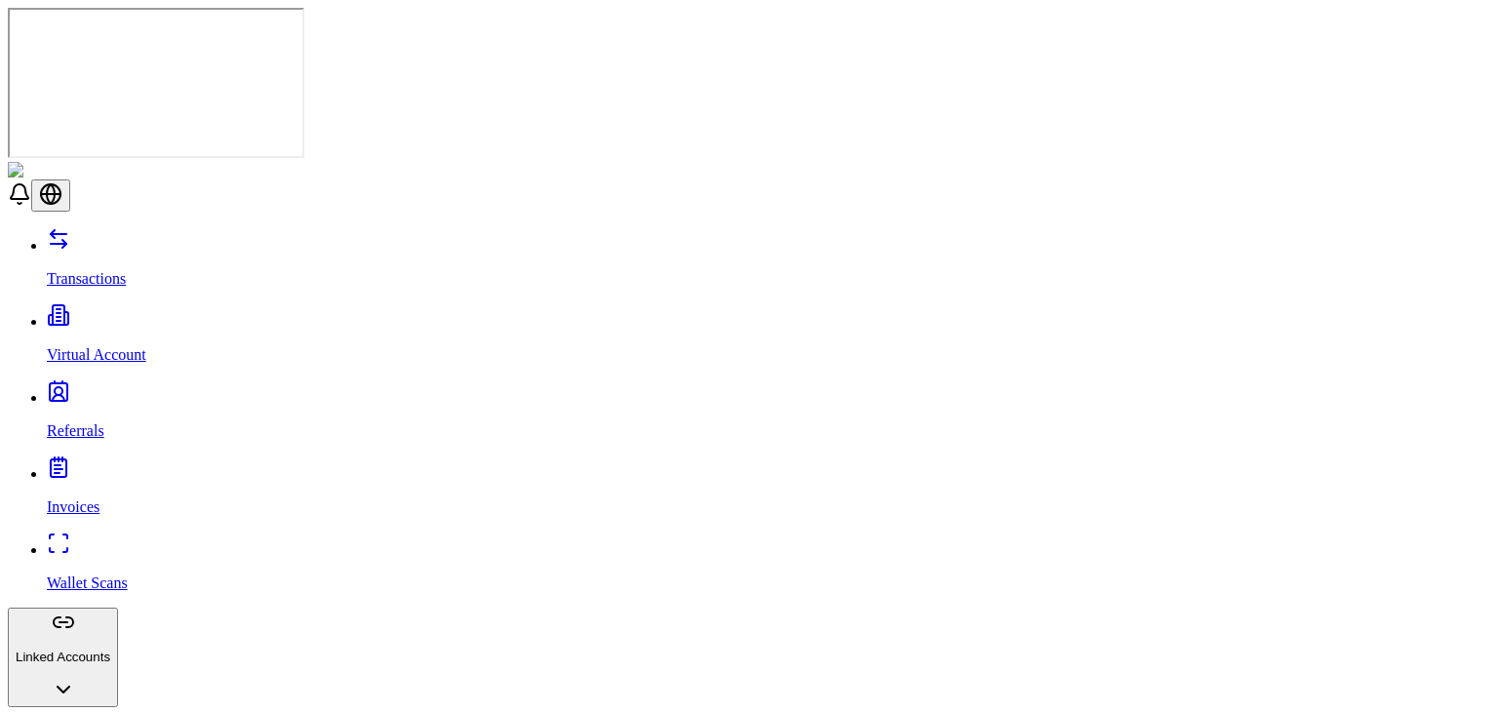
click at [77, 422] on p "Referrals" at bounding box center [768, 431] width 1443 height 18
click at [108, 346] on p "Virtual Account" at bounding box center [768, 355] width 1443 height 18
drag, startPoint x: 112, startPoint y: 111, endPoint x: 101, endPoint y: 96, distance: 18.9
click at [101, 227] on div "Transactions Virtual Account Referrals Invoices Wallet Scans Linked Accounts Wa…" at bounding box center [749, 628] width 1482 height 803
click at [101, 270] on p "Transactions" at bounding box center [768, 279] width 1443 height 18
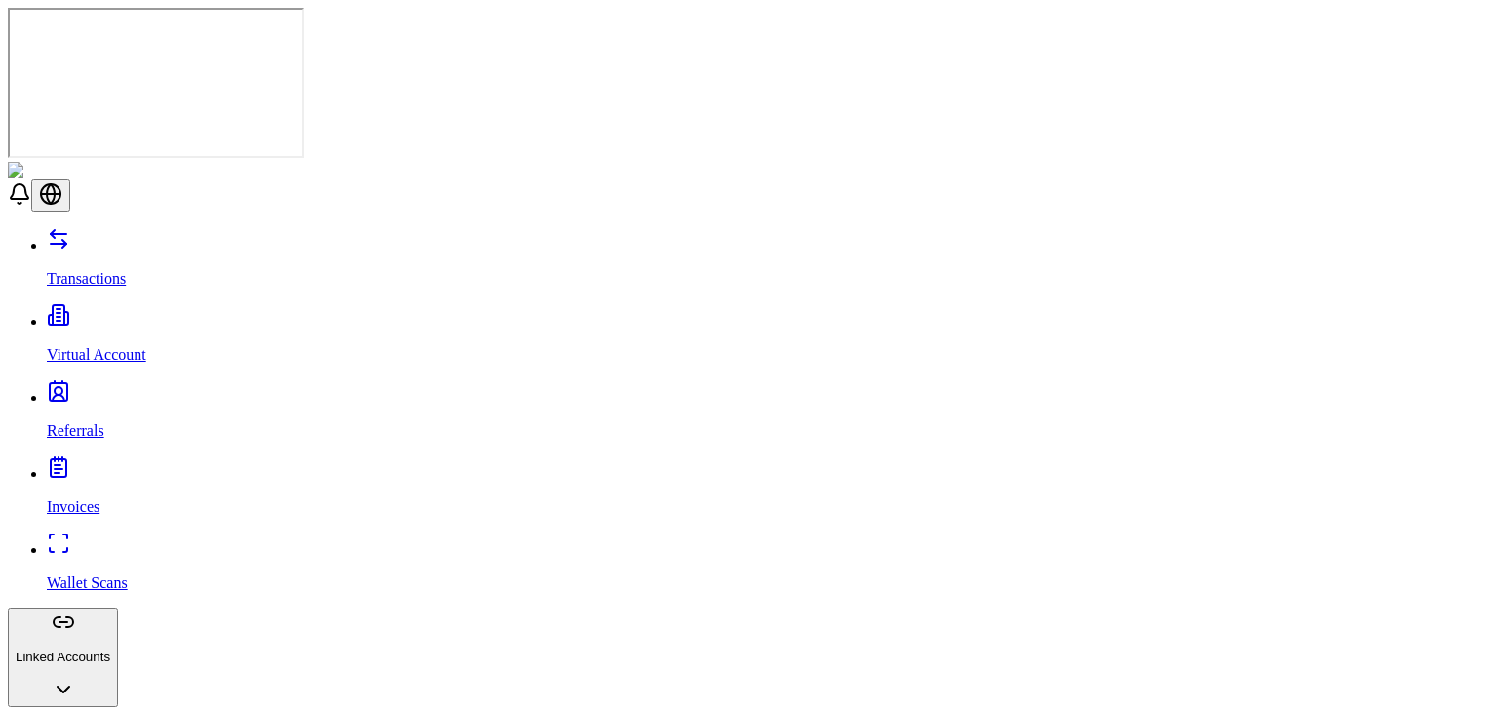
click at [143, 465] on link "Invoices" at bounding box center [768, 490] width 1443 height 51
click at [141, 389] on link "Referrals" at bounding box center [768, 414] width 1443 height 51
click at [132, 313] on link "Virtual Account" at bounding box center [768, 338] width 1443 height 51
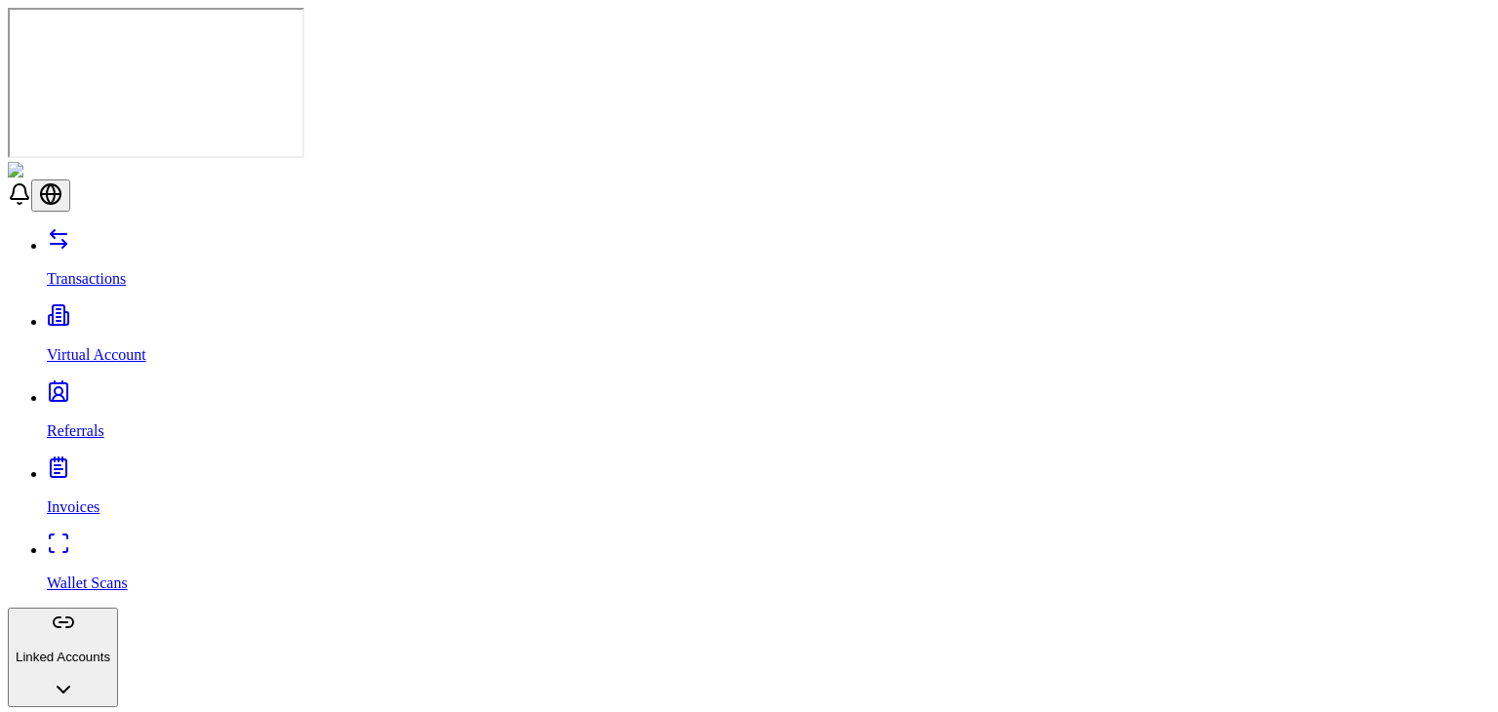
click at [164, 237] on link "Transactions" at bounding box center [768, 262] width 1443 height 51
click at [85, 227] on div "Transactions Virtual Account Referrals Invoices Wallet Scans Linked Accounts Wa…" at bounding box center [749, 628] width 1482 height 803
click at [79, 498] on p "Invoices" at bounding box center [768, 507] width 1443 height 18
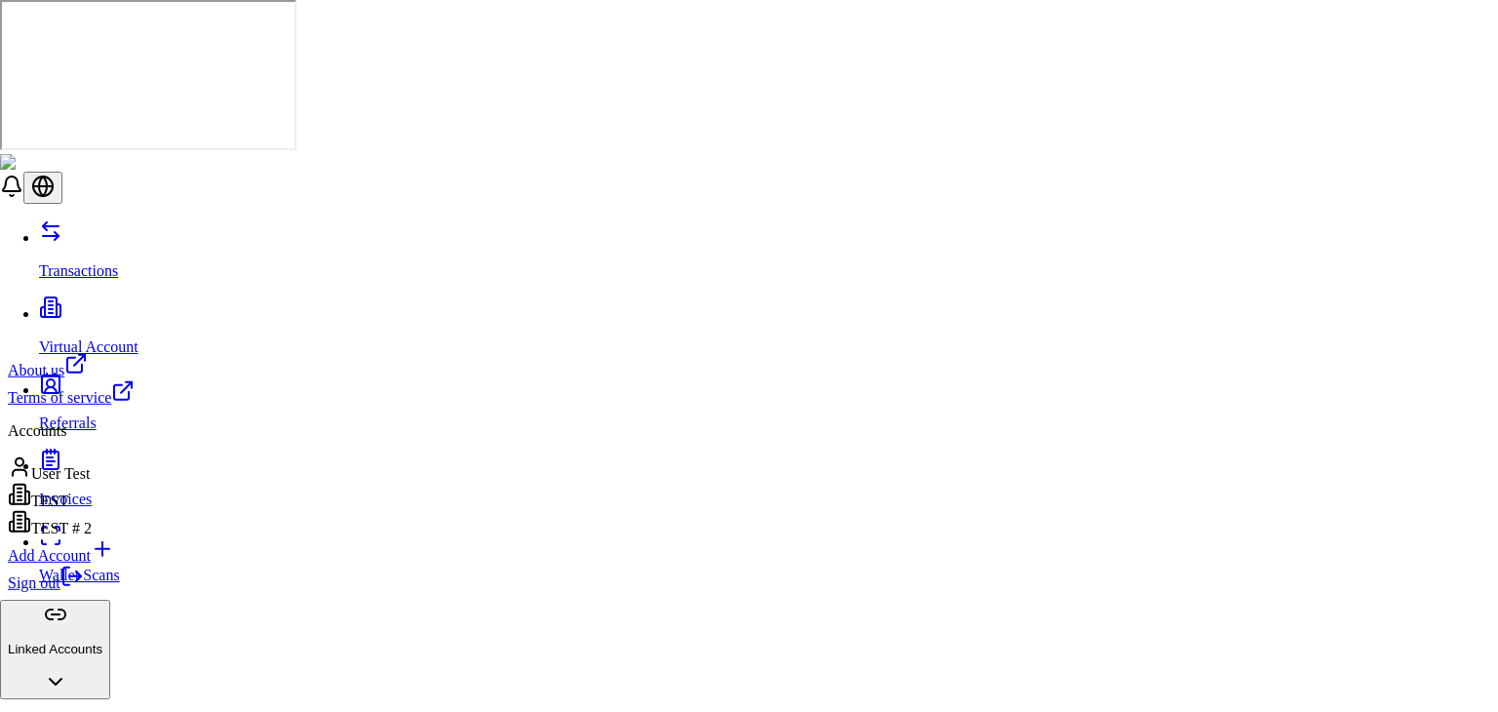
click at [135, 592] on div "Sign out" at bounding box center [71, 578] width 127 height 27
click at [84, 591] on link "Sign out" at bounding box center [46, 582] width 76 height 17
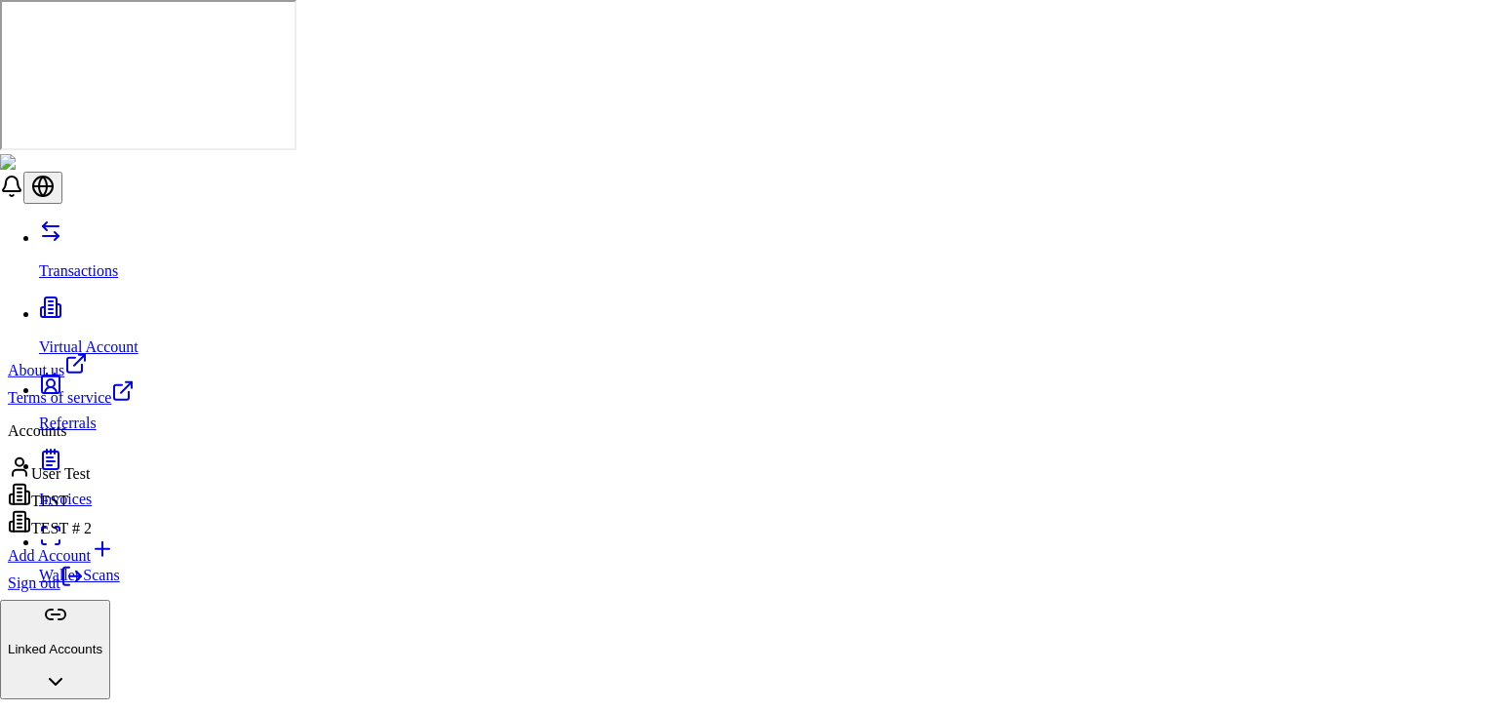
click at [84, 591] on link "Sign out" at bounding box center [46, 582] width 76 height 17
